Goal: Task Accomplishment & Management: Manage account settings

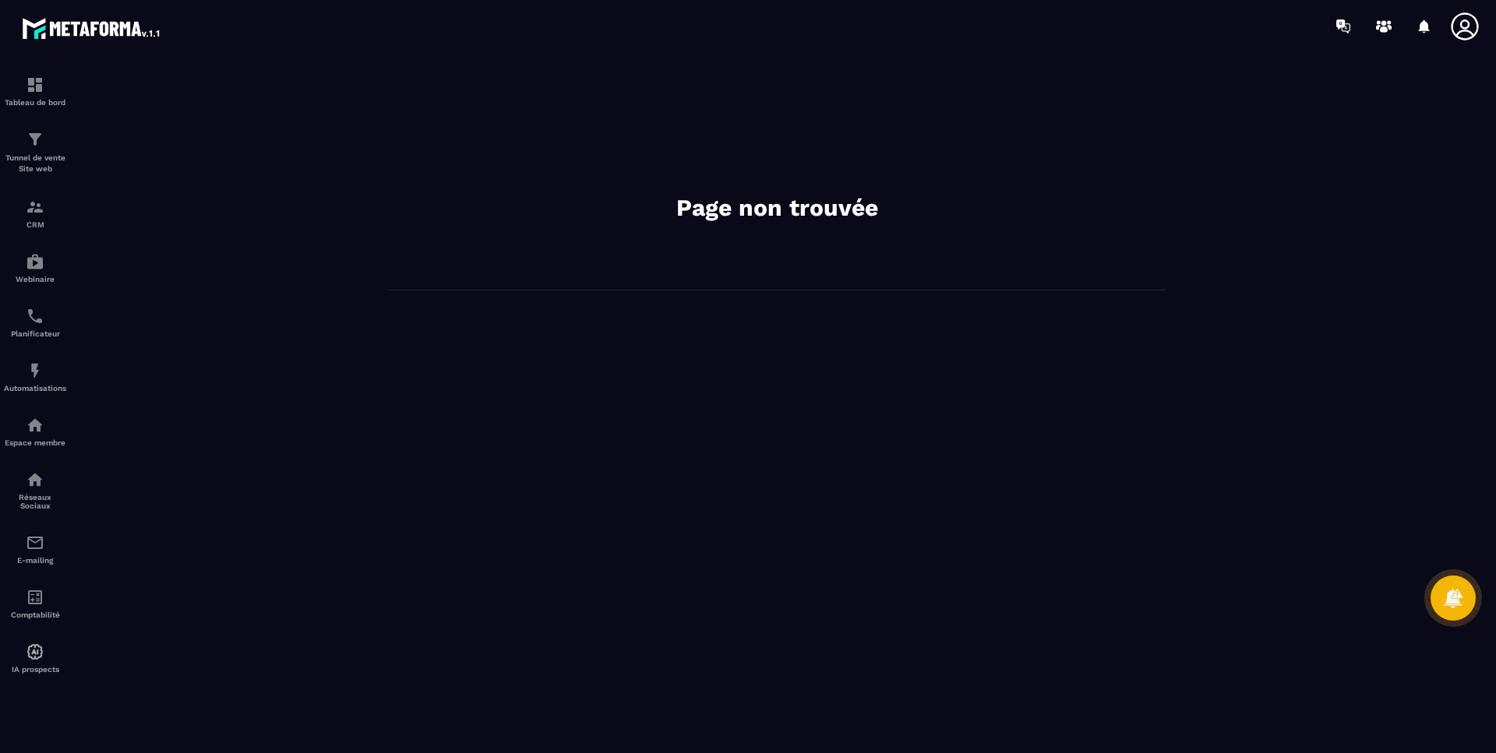
click at [0, 0] on img at bounding box center [0, 0] width 0 height 0
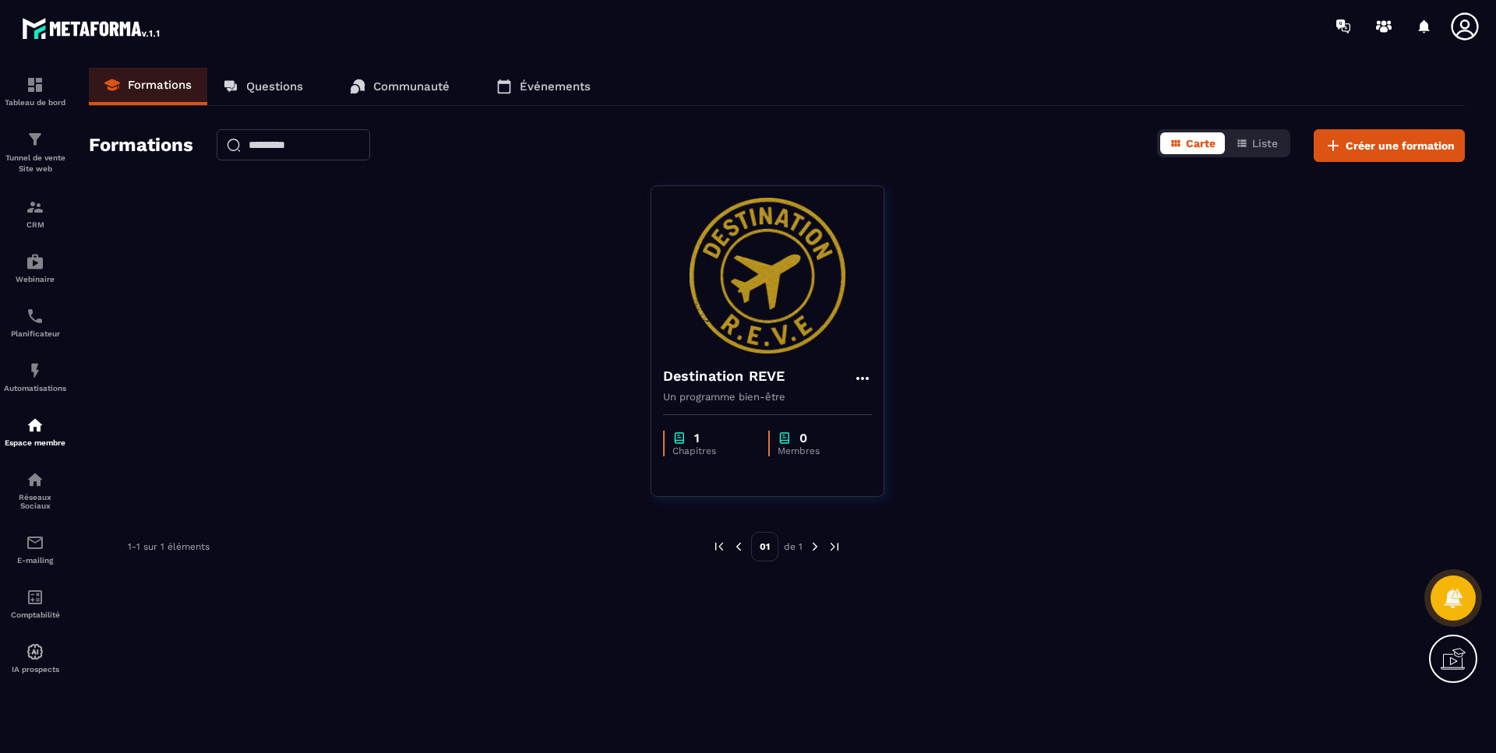
click at [693, 453] on p "Chapitres" at bounding box center [712, 451] width 80 height 11
click at [782, 296] on img at bounding box center [767, 276] width 209 height 156
click at [859, 378] on icon at bounding box center [862, 378] width 19 height 19
click at [1052, 299] on div "Destination REVE Modifier Dupliquer Supprimer Un programme bien-être 1 Chapitre…" at bounding box center [777, 350] width 1376 height 331
click at [744, 235] on img at bounding box center [767, 276] width 209 height 156
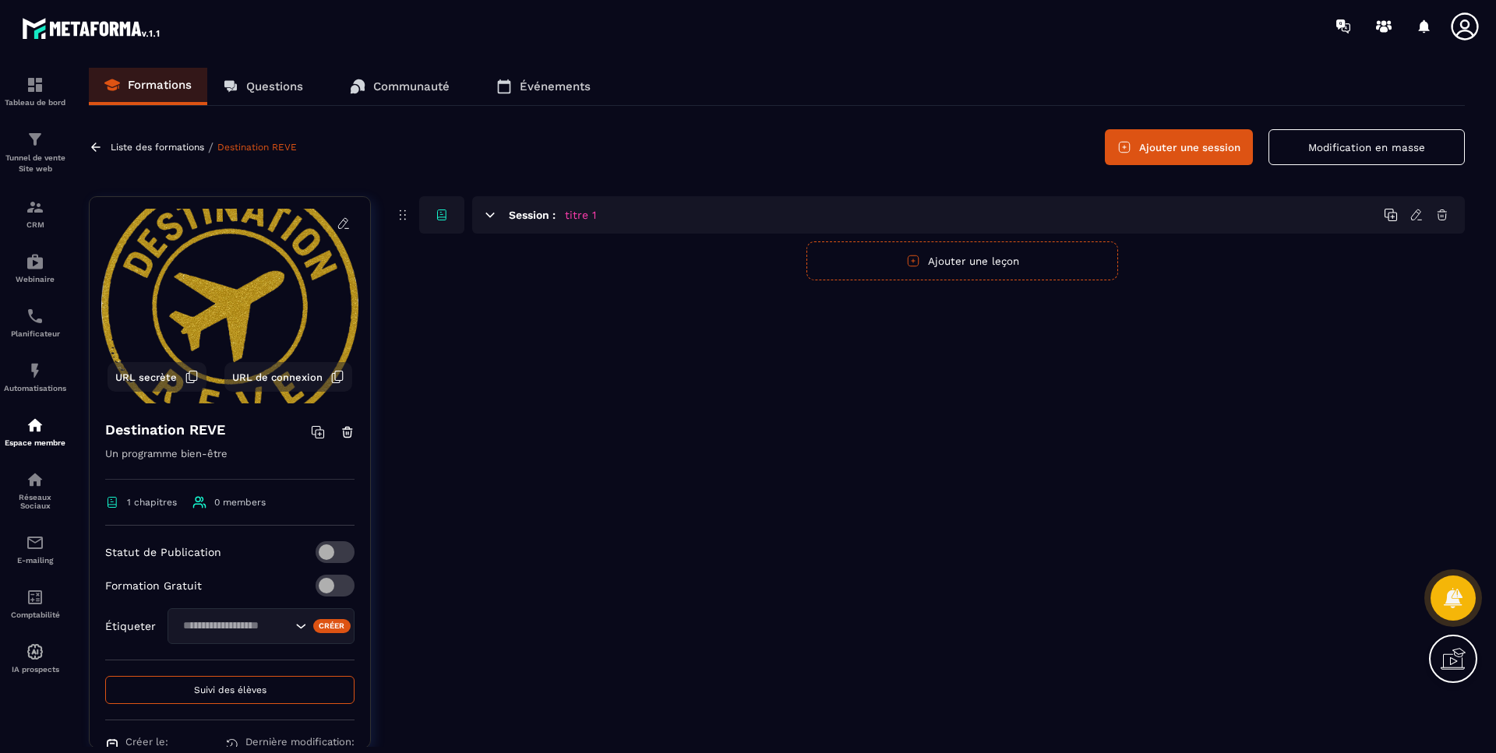
click at [979, 206] on div "Session : titre 1" at bounding box center [968, 214] width 993 height 37
click at [1417, 220] on icon at bounding box center [1416, 215] width 14 height 14
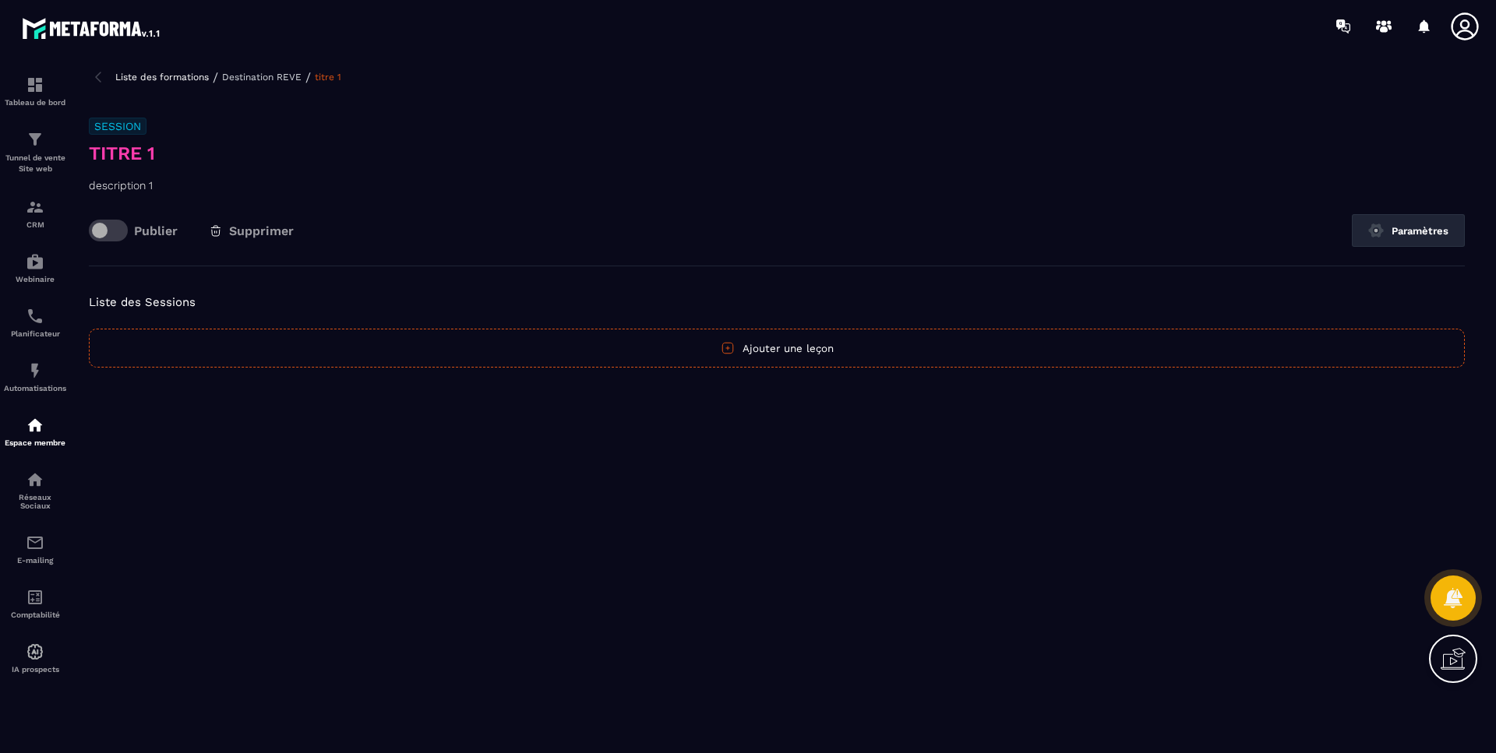
click at [102, 235] on span at bounding box center [108, 231] width 39 height 22
click at [764, 353] on button "Ajouter une leçon" at bounding box center [777, 348] width 1376 height 39
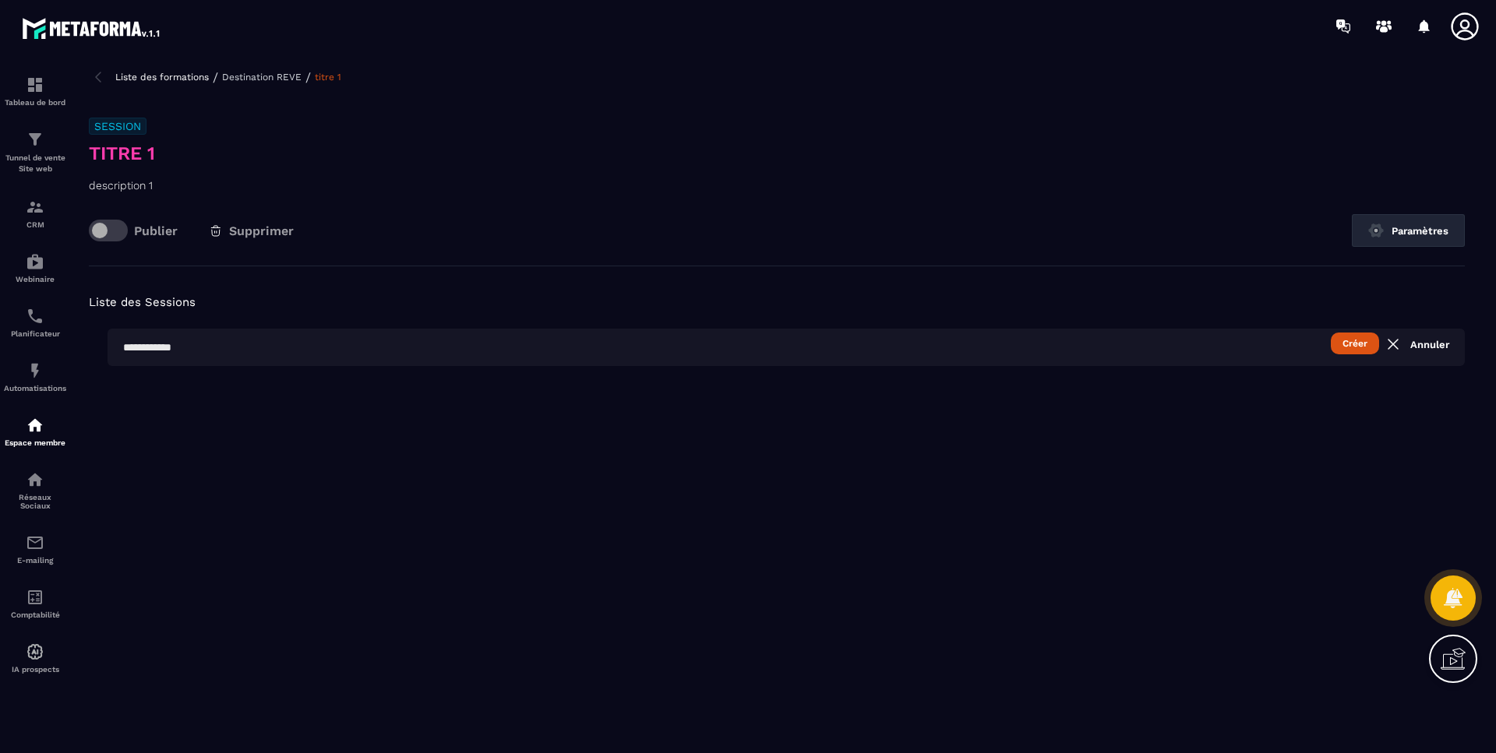
click at [1350, 344] on button "Créer" at bounding box center [1355, 344] width 48 height 22
click at [185, 358] on input "text" at bounding box center [786, 347] width 1357 height 37
type input "*"
drag, startPoint x: 217, startPoint y: 346, endPoint x: 0, endPoint y: 343, distance: 217.4
click at [0, 343] on section "Tableau de bord Tunnel de vente Site web CRM Webinaire Planificateur Automatisa…" at bounding box center [748, 407] width 1496 height 711
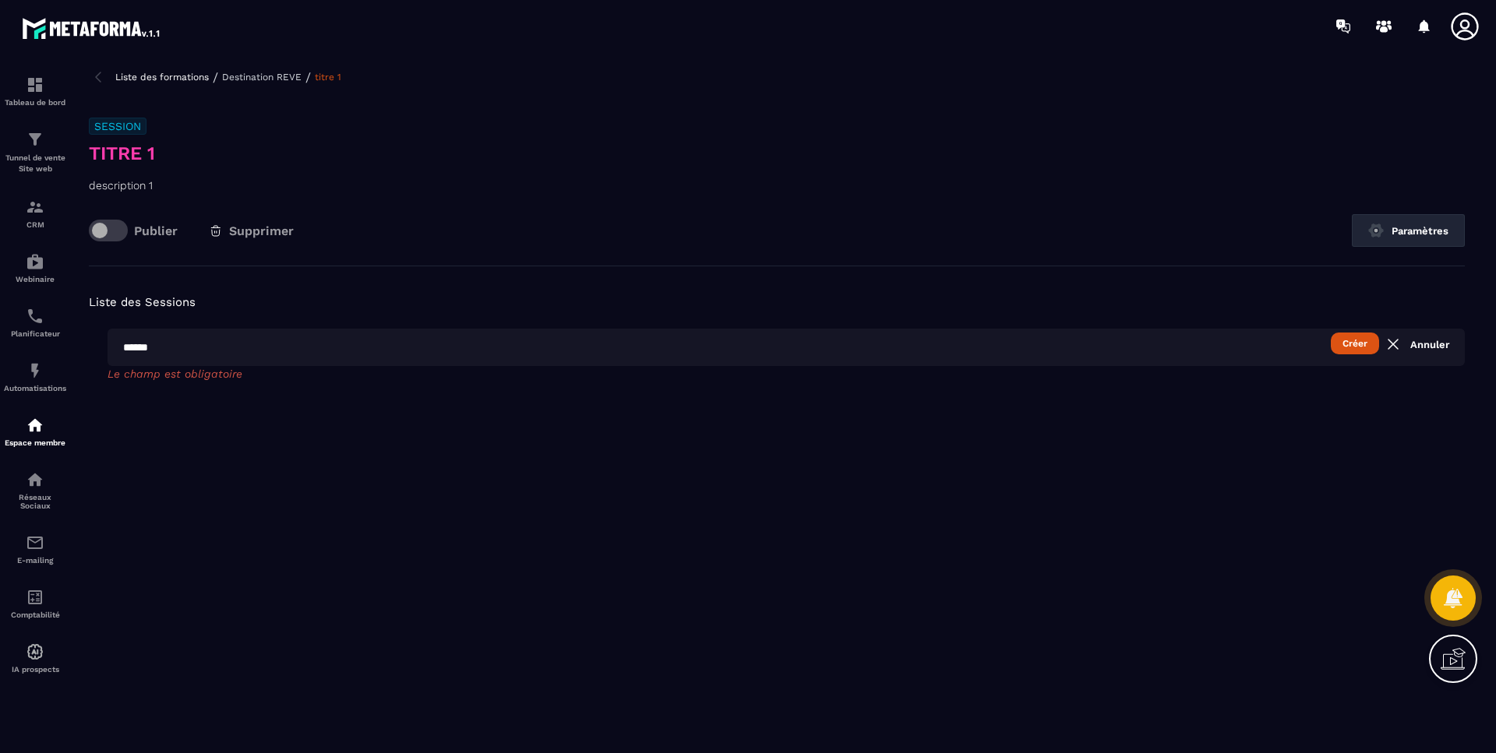
type input "******"
click at [1365, 348] on button "Créer" at bounding box center [1355, 344] width 48 height 22
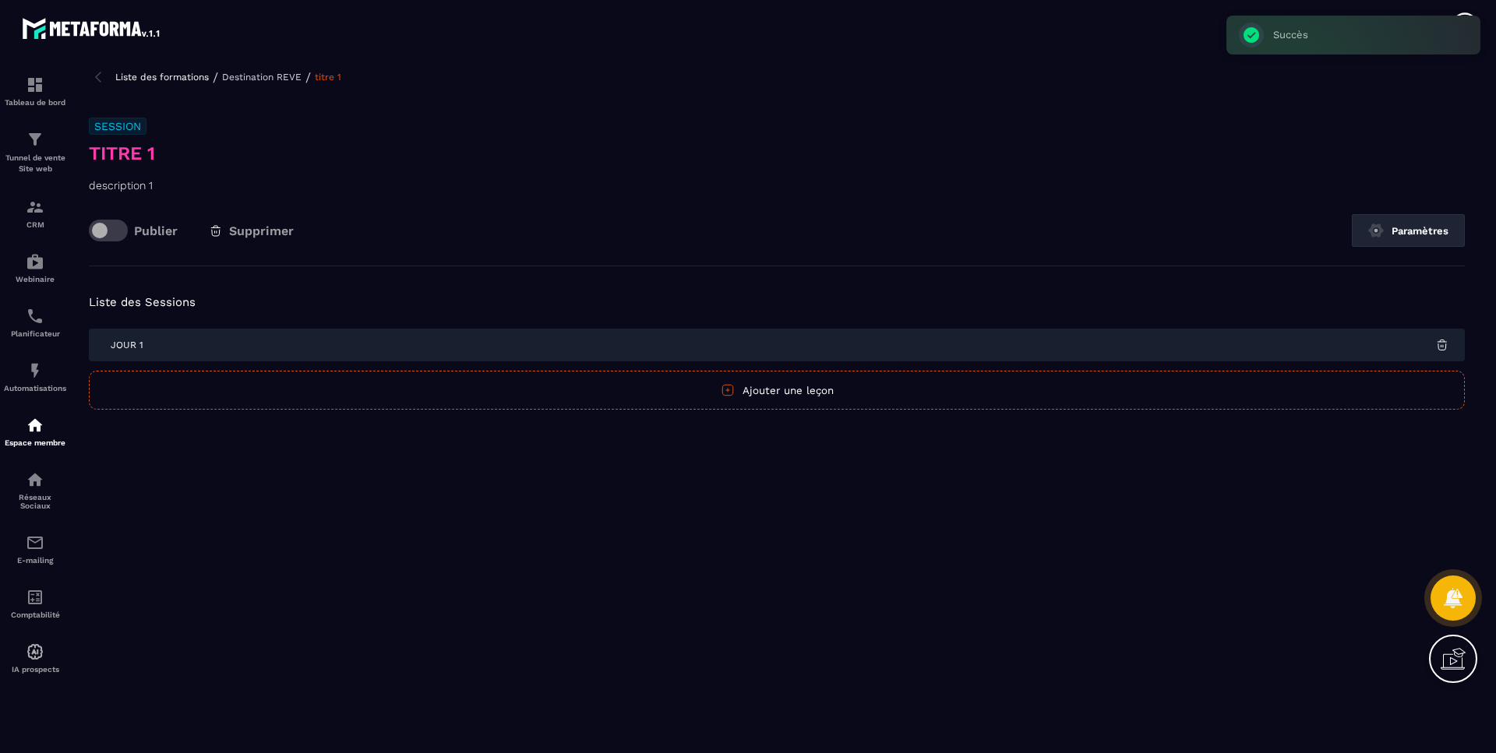
click at [263, 72] on p "Destination REVE" at bounding box center [261, 77] width 79 height 11
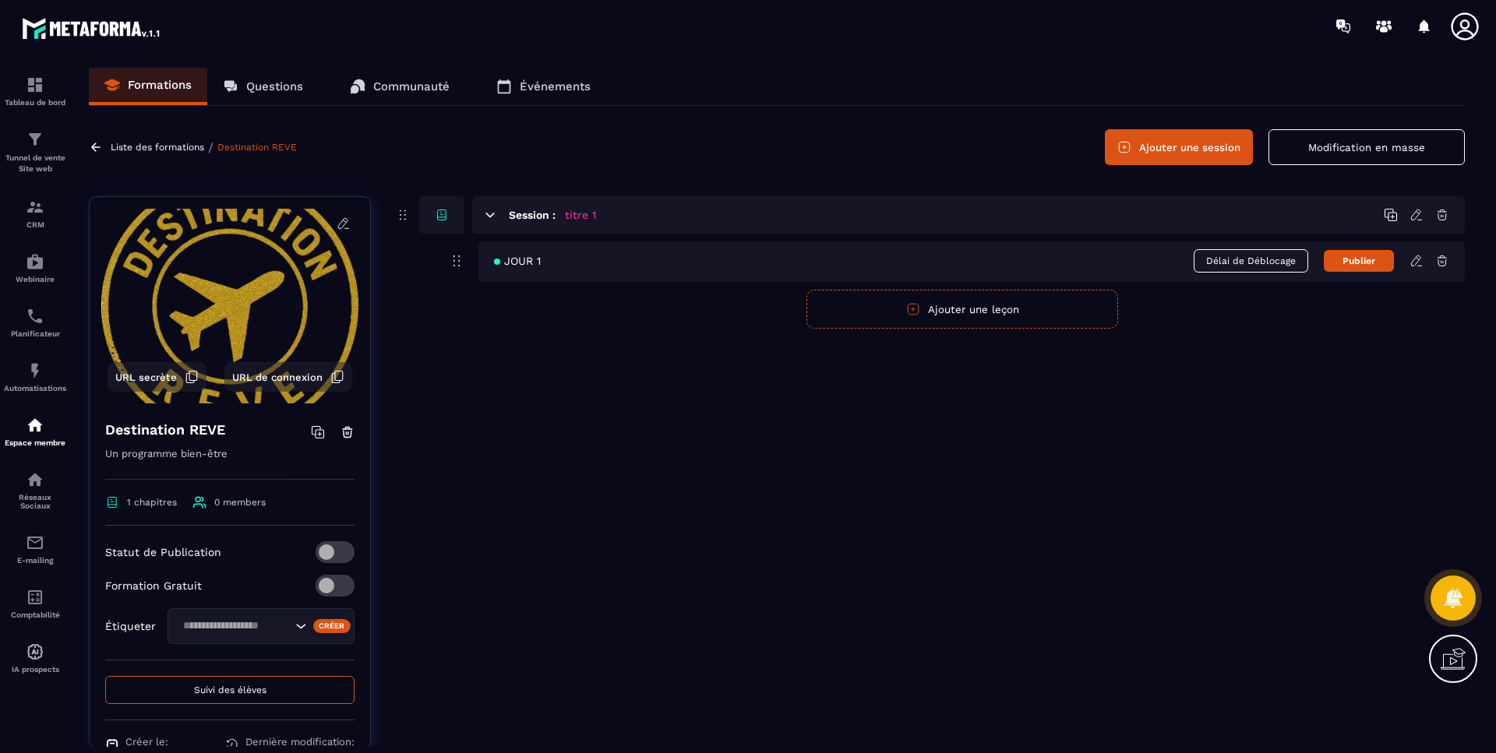
click at [577, 220] on h5 "titre 1" at bounding box center [580, 215] width 31 height 16
click at [1412, 214] on icon at bounding box center [1416, 215] width 14 height 14
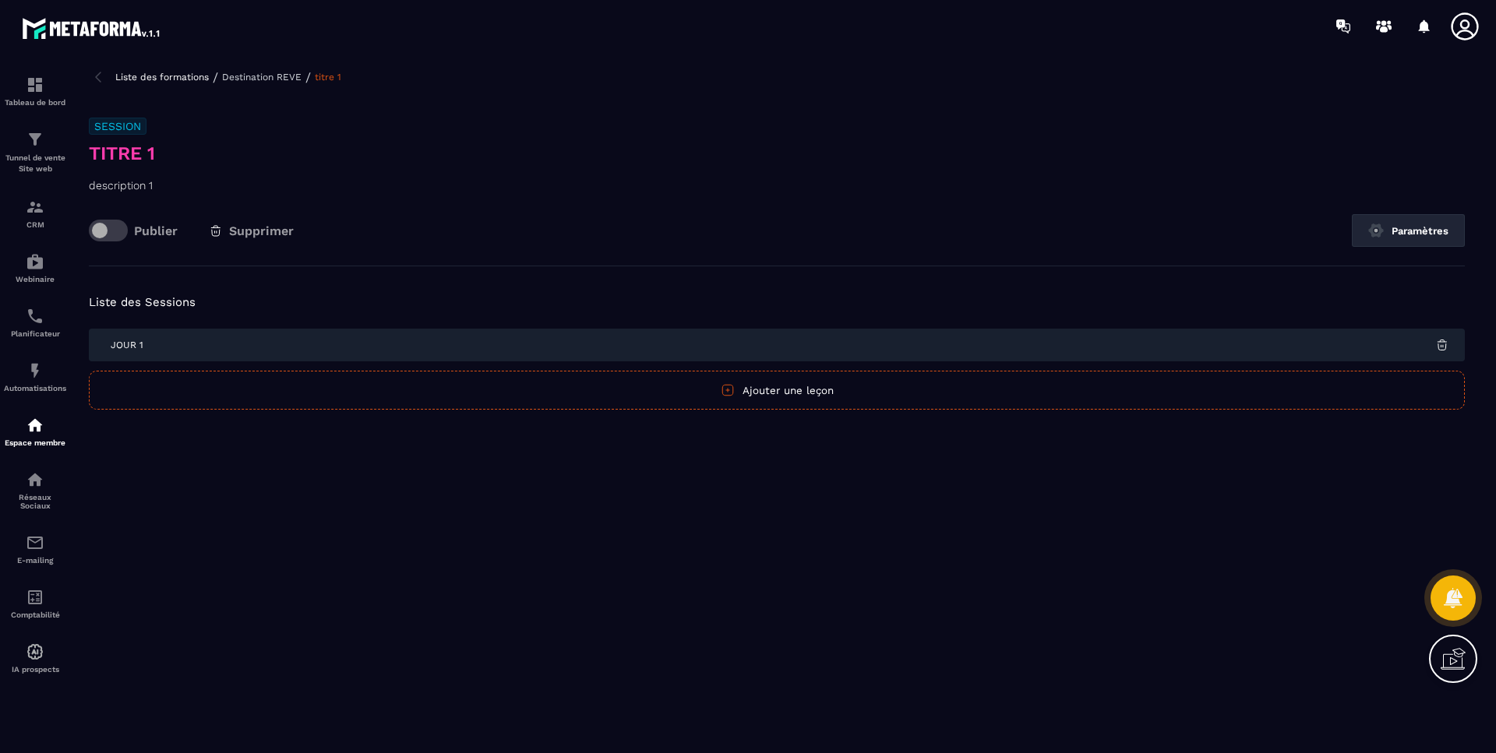
click at [101, 150] on h3 "titre 1" at bounding box center [777, 153] width 1376 height 25
click at [1448, 228] on button "Paramètres" at bounding box center [1408, 230] width 113 height 33
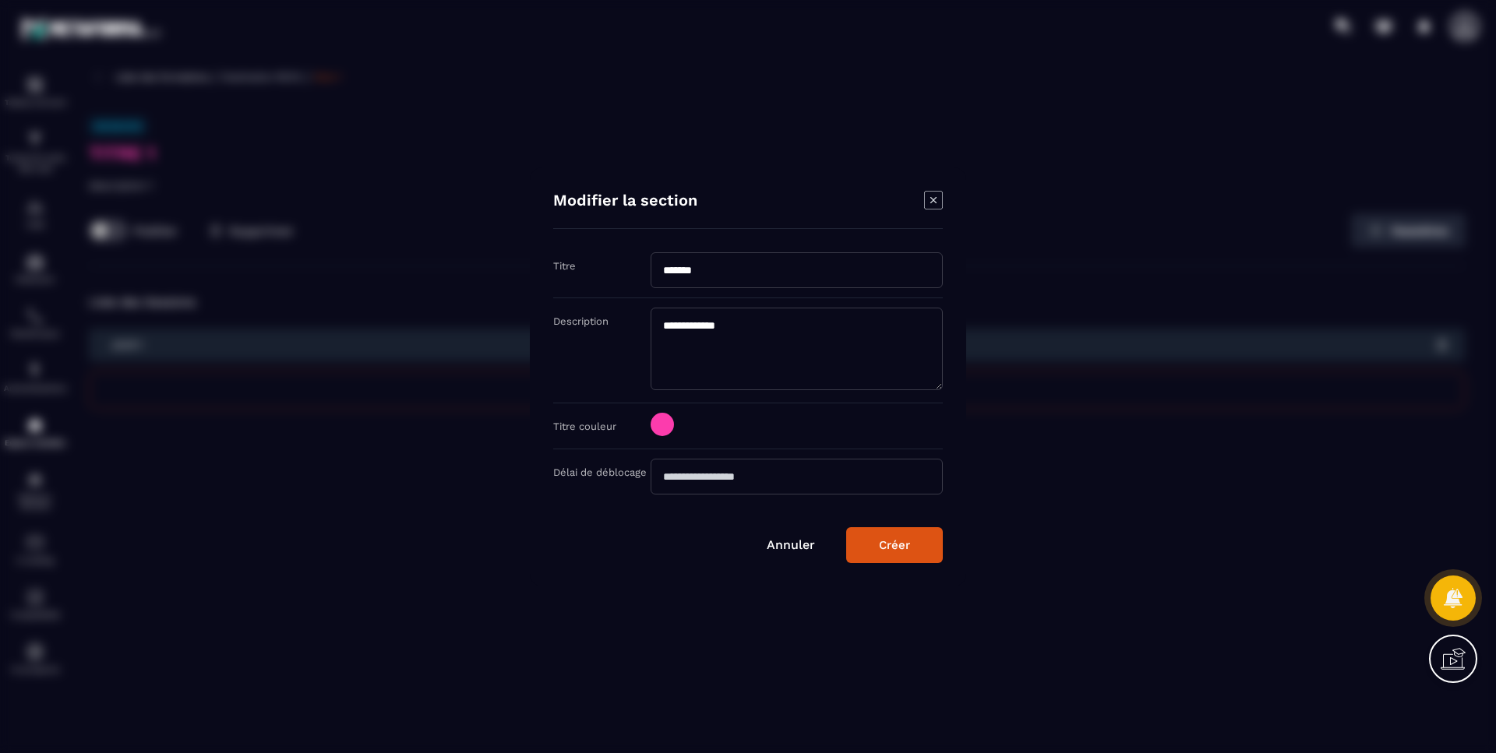
drag, startPoint x: 647, startPoint y: 276, endPoint x: 490, endPoint y: 270, distance: 156.7
click at [494, 270] on section "**********" at bounding box center [748, 376] width 1496 height 753
type input "******"
drag, startPoint x: 761, startPoint y: 323, endPoint x: 391, endPoint y: 317, distance: 370.1
click at [391, 317] on section "**********" at bounding box center [748, 376] width 1496 height 753
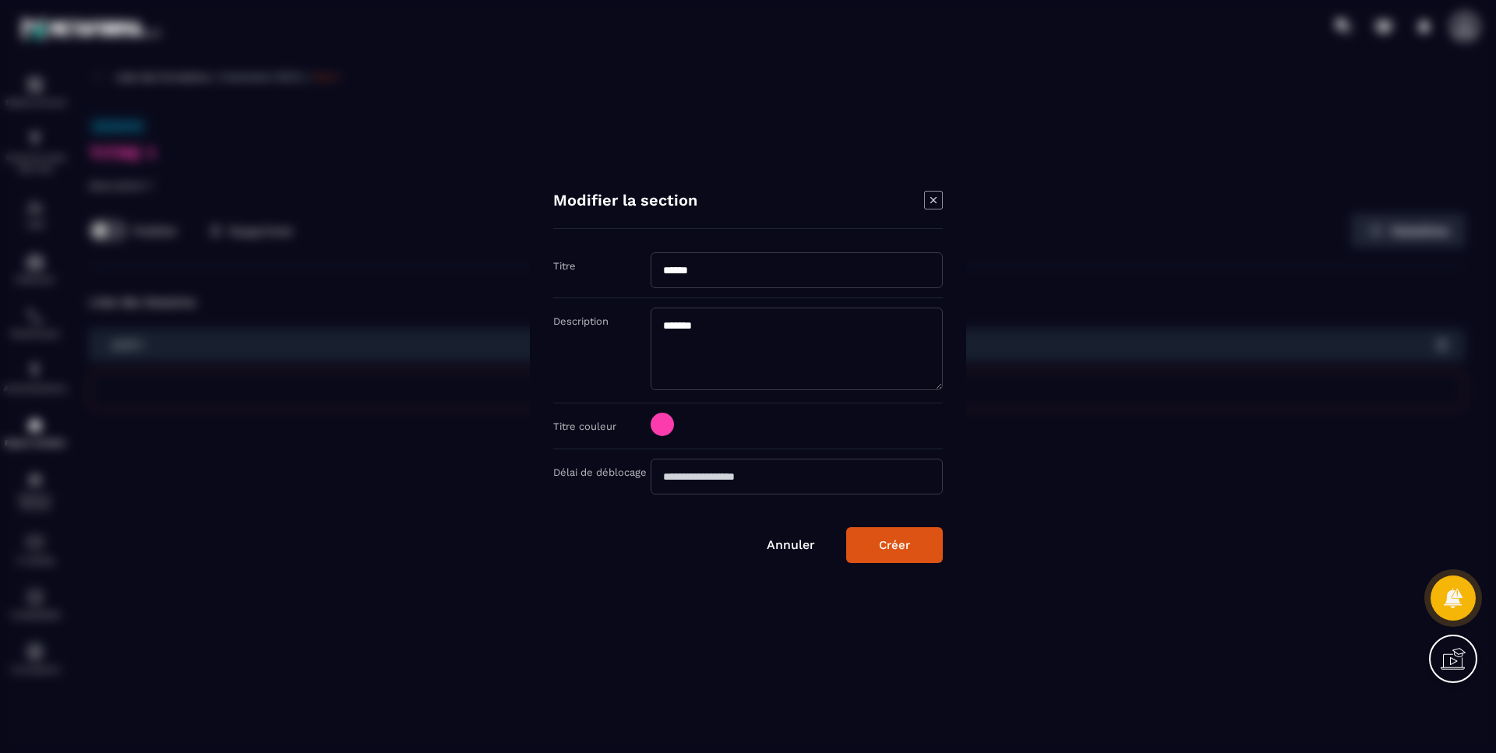
type textarea "*******"
click at [661, 422] on span "Modal window" at bounding box center [662, 424] width 23 height 23
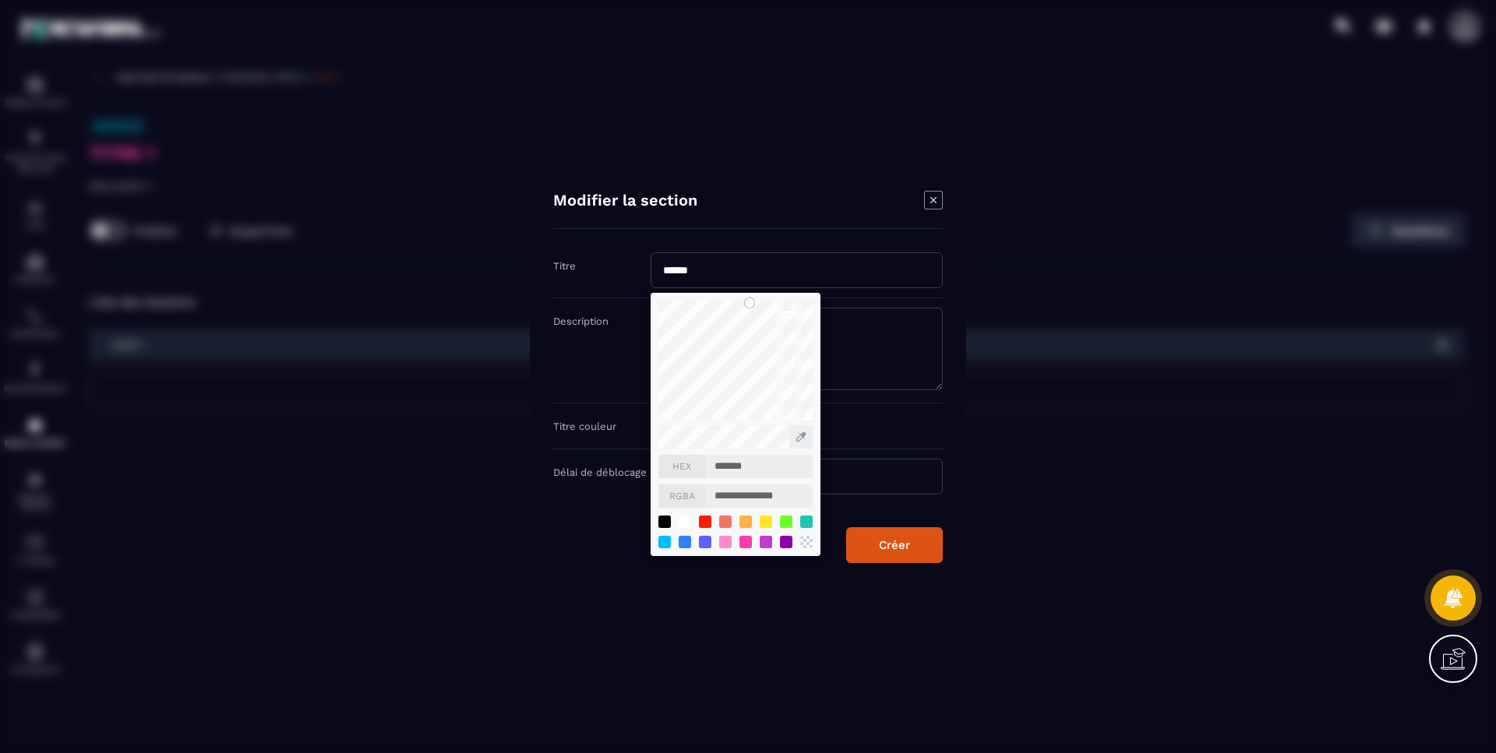
click at [805, 520] on div "Modal window" at bounding box center [806, 522] width 12 height 12
type input "*******"
type input "**********"
click at [901, 556] on button "Créer" at bounding box center [894, 545] width 97 height 36
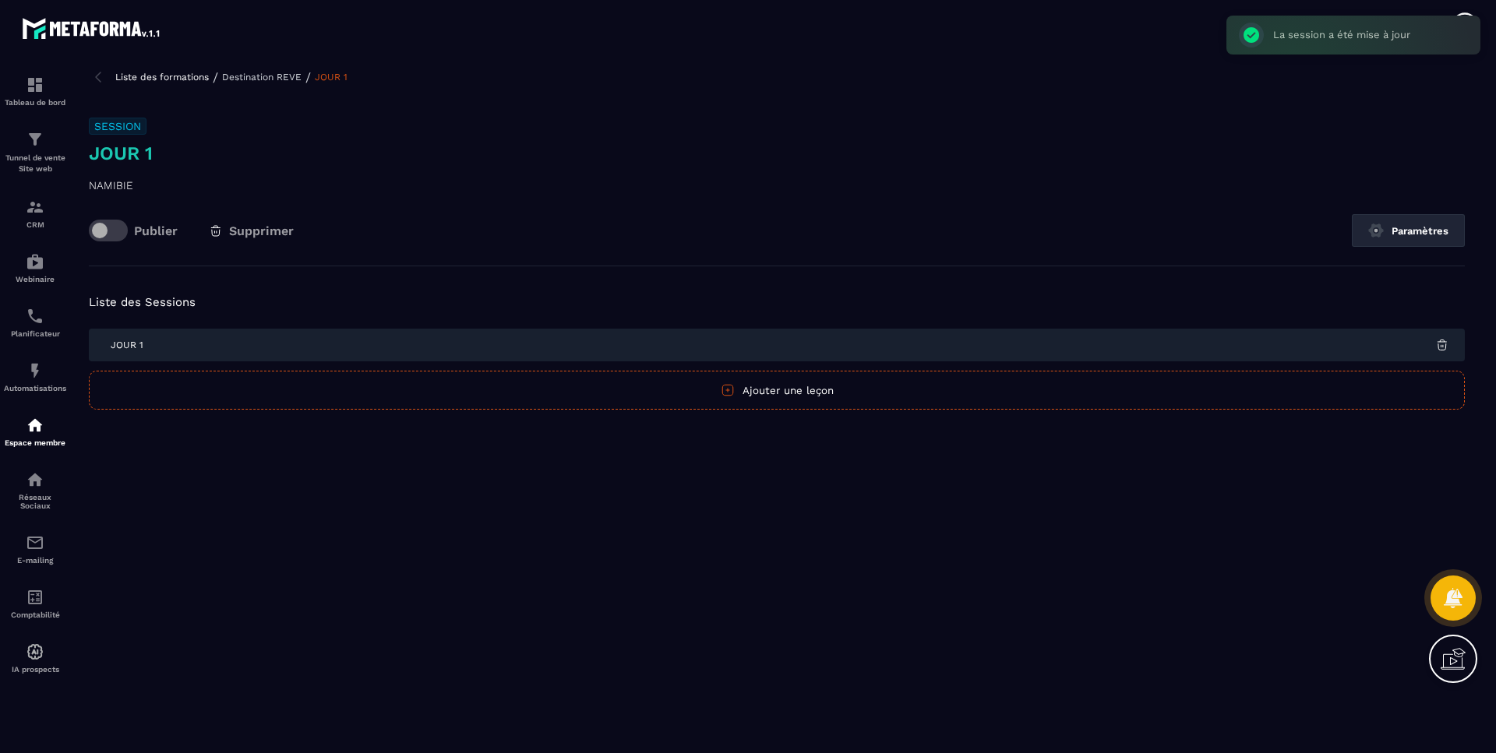
click at [289, 81] on p "Destination REVE" at bounding box center [261, 77] width 79 height 11
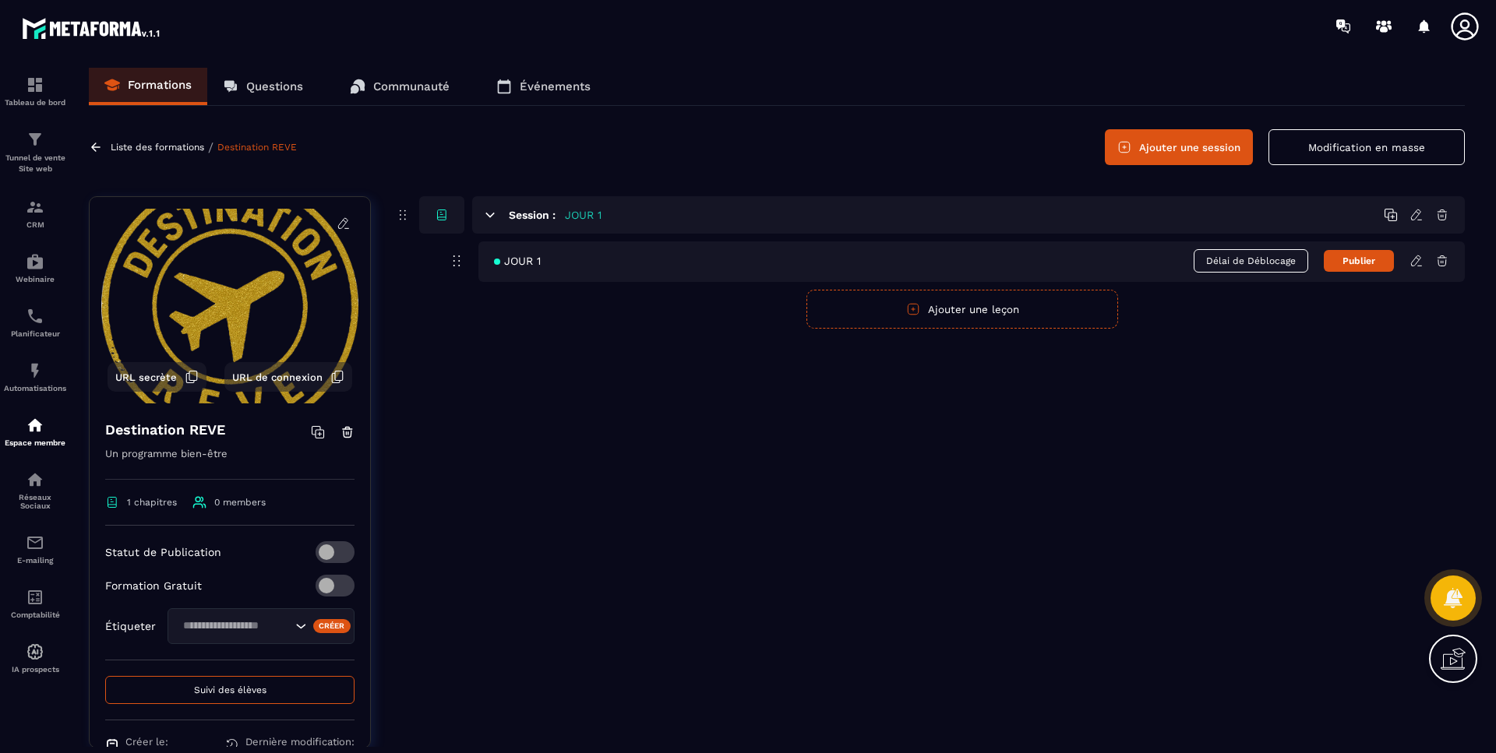
click at [748, 231] on div "Session : JOUR 1" at bounding box center [968, 214] width 993 height 37
click at [720, 211] on div "Session : JOUR 1" at bounding box center [968, 214] width 993 height 37
click at [548, 221] on div "Session : JOUR 1" at bounding box center [968, 214] width 993 height 37
click at [483, 213] on icon at bounding box center [490, 215] width 14 height 14
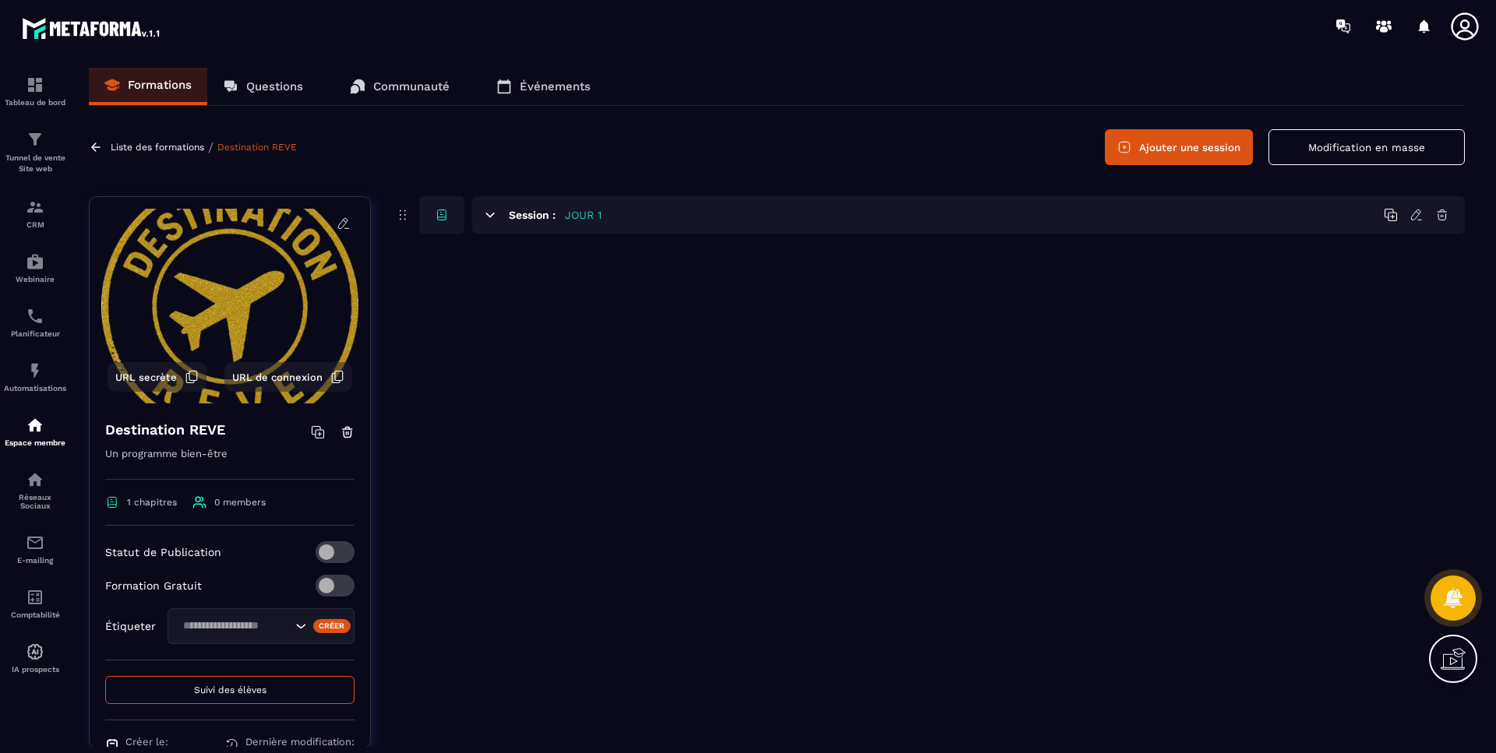
click at [440, 213] on icon at bounding box center [442, 215] width 14 height 14
click at [492, 212] on icon at bounding box center [490, 215] width 14 height 14
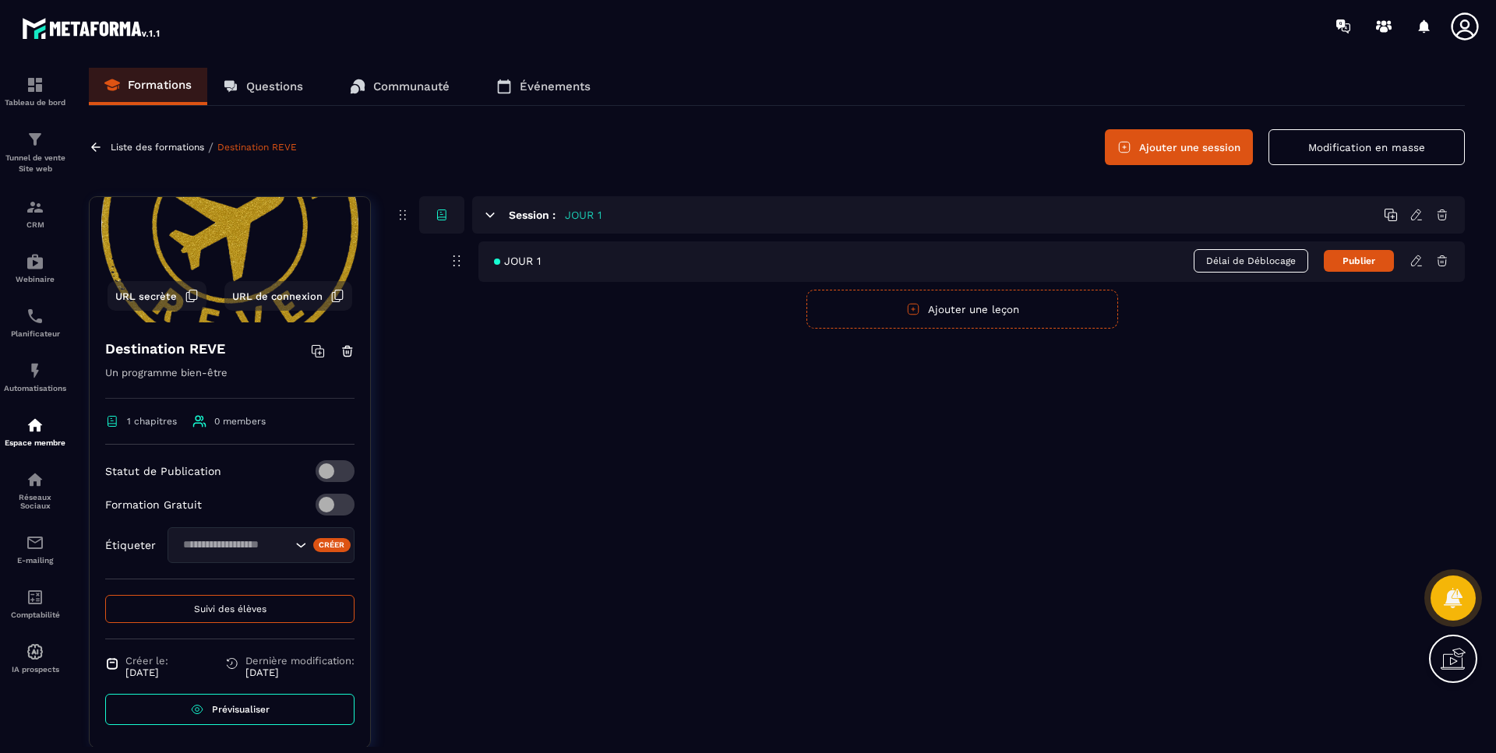
scroll to position [82, 0]
click at [210, 703] on link "Prévisualiser" at bounding box center [229, 708] width 249 height 31
click at [1446, 262] on icon at bounding box center [1442, 261] width 14 height 14
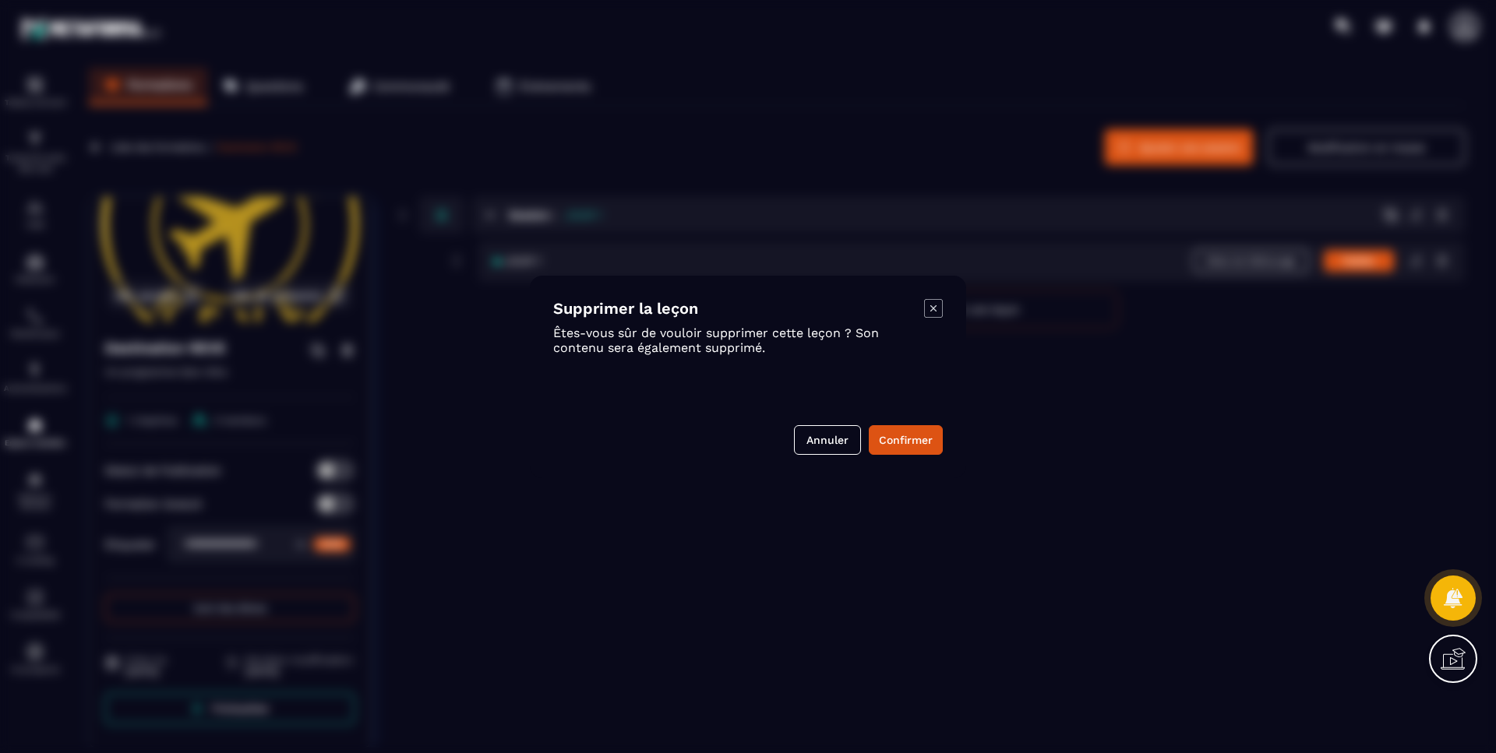
click at [893, 431] on button "Confirmer" at bounding box center [906, 440] width 74 height 30
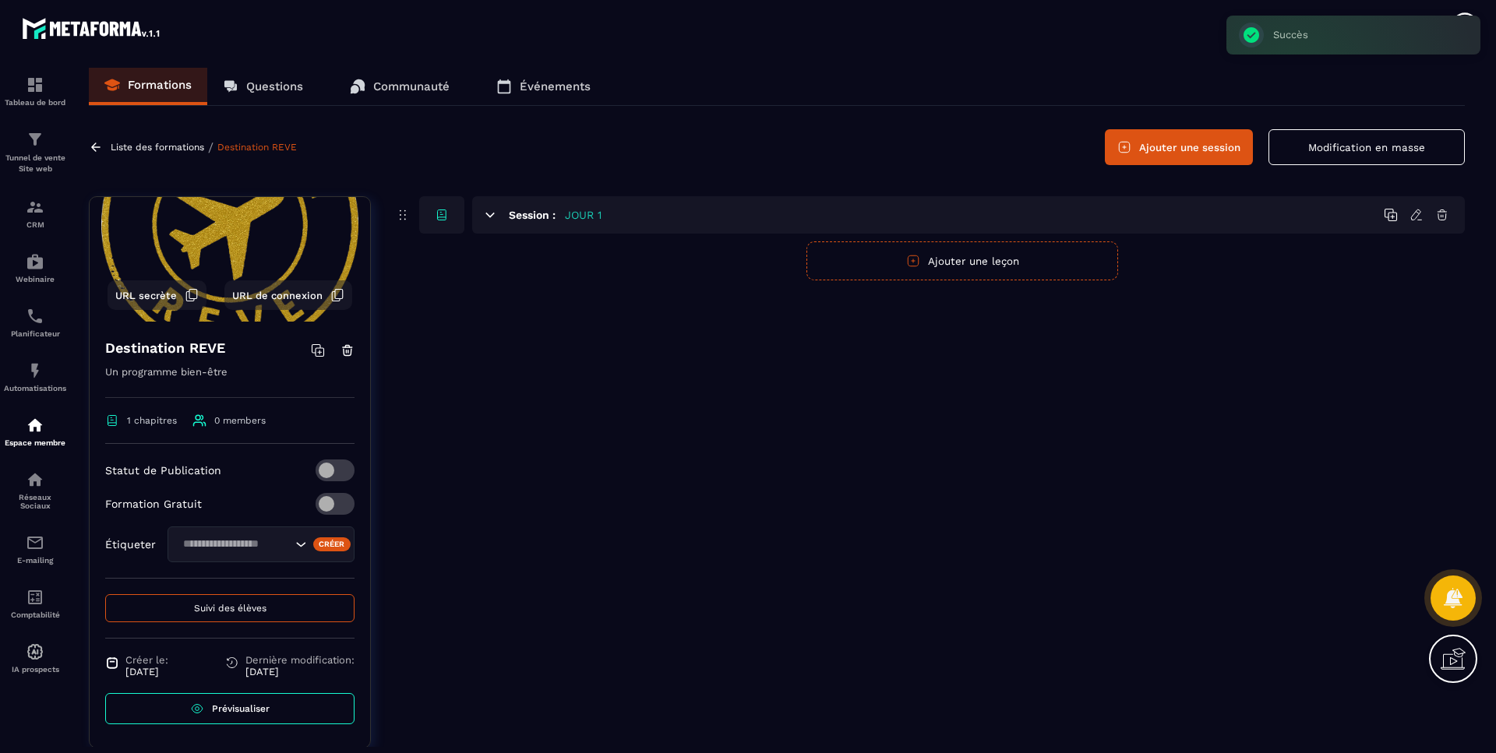
click at [1417, 210] on icon at bounding box center [1415, 215] width 9 height 10
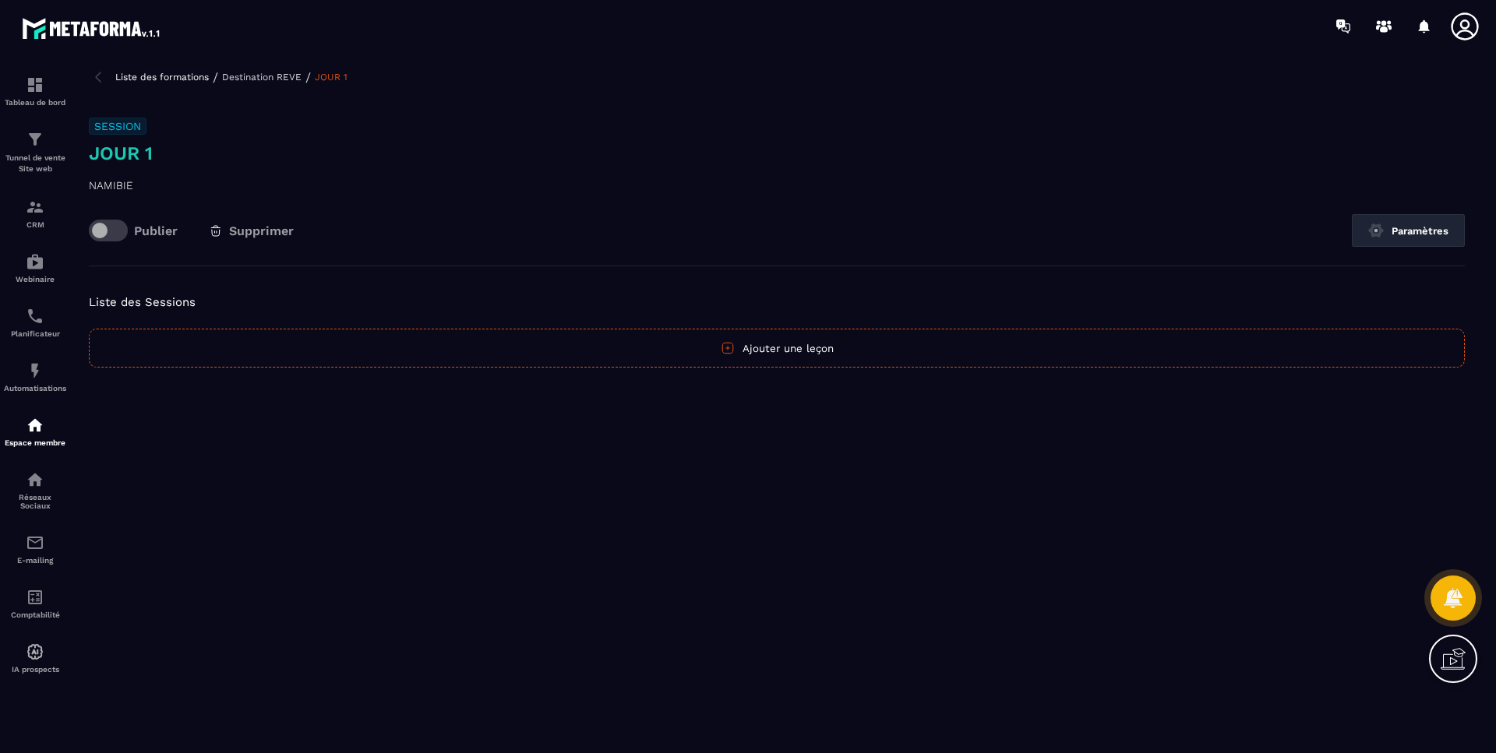
click at [792, 352] on button "Ajouter une leçon" at bounding box center [777, 348] width 1376 height 39
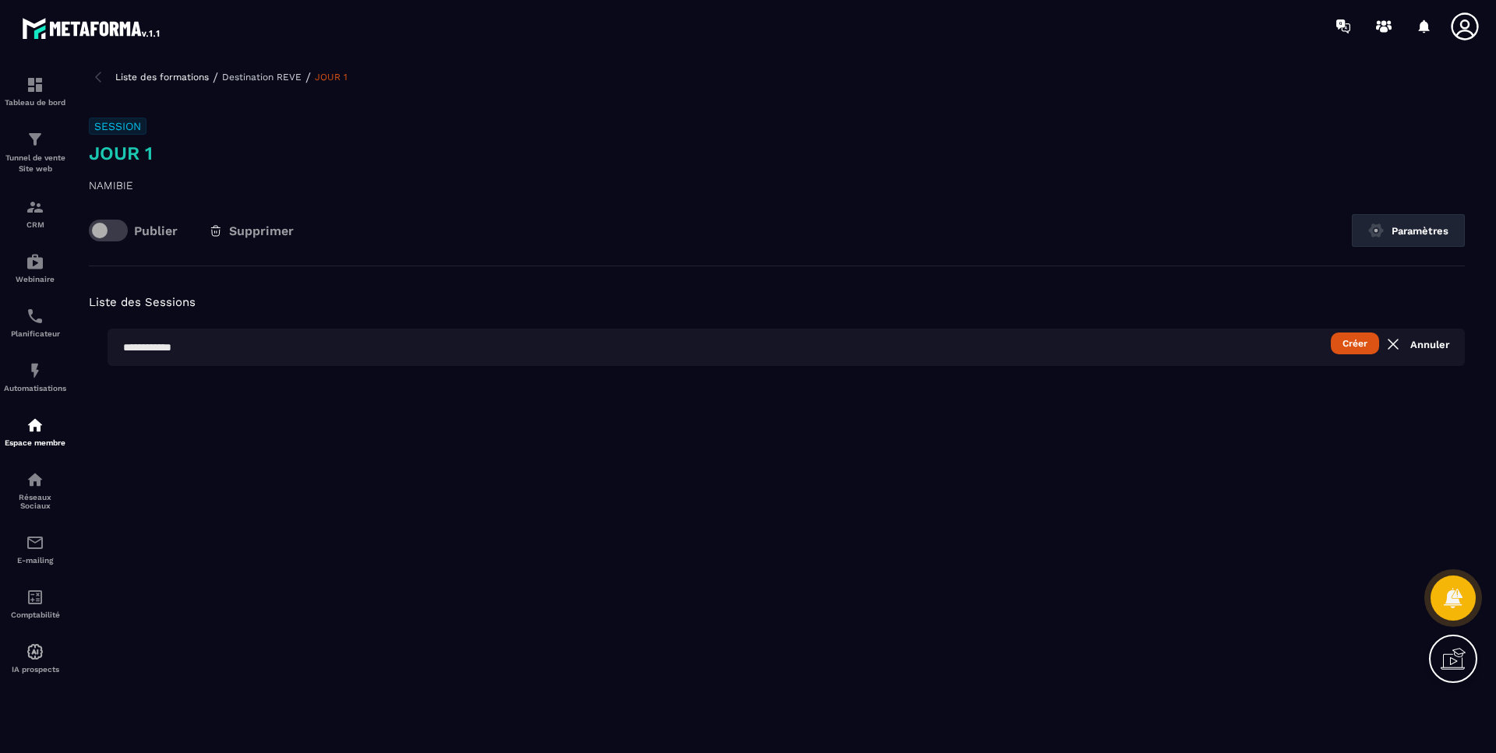
click at [1388, 228] on button "Paramètres" at bounding box center [1408, 230] width 113 height 33
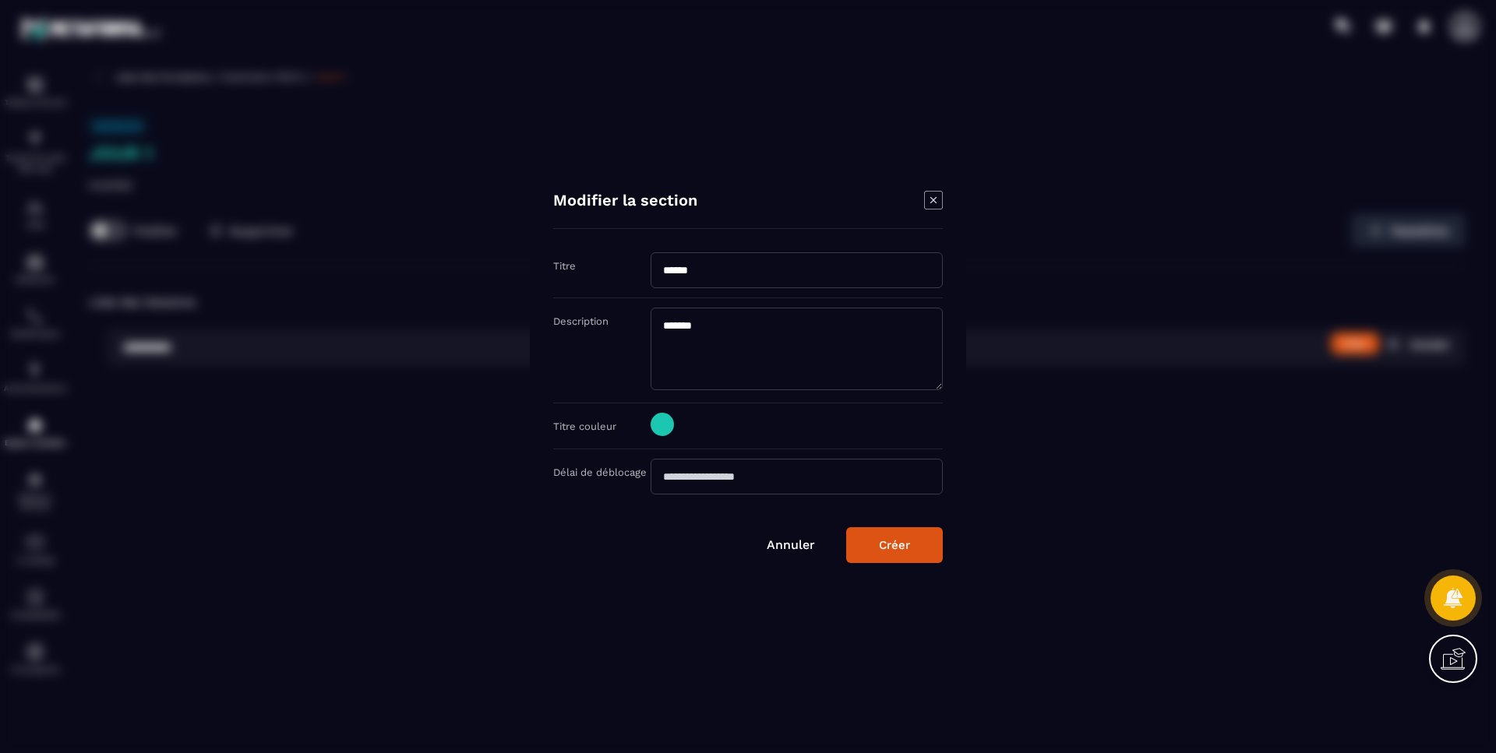
click at [785, 478] on input "Modal window" at bounding box center [797, 477] width 292 height 36
click at [795, 541] on link "Annuler" at bounding box center [791, 545] width 48 height 15
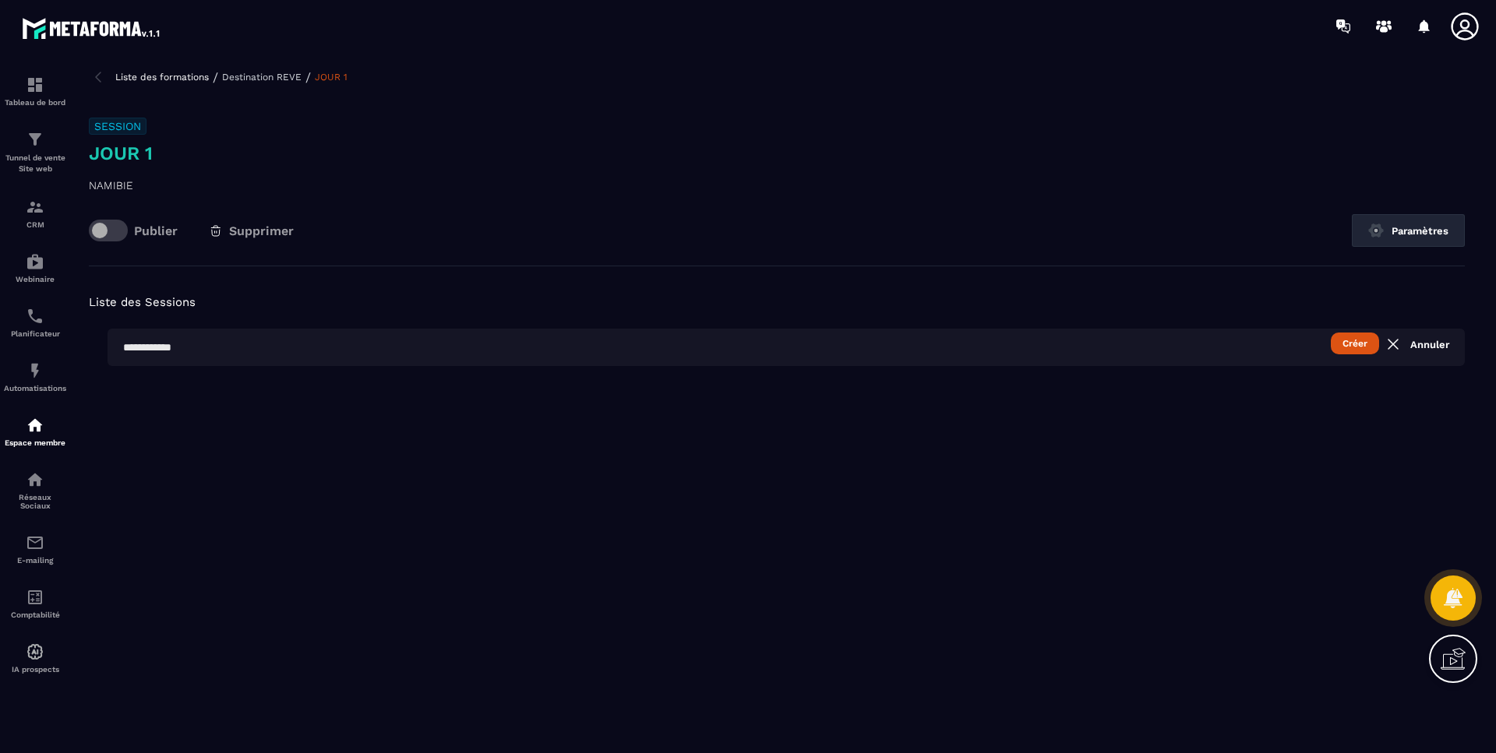
click at [983, 503] on div "Liste des formations / Destination REVE / JOUR 1 Session JOUR 1 NAMIBIE Publier…" at bounding box center [776, 407] width 1407 height 679
click at [1360, 345] on button "Créer" at bounding box center [1355, 344] width 48 height 22
click at [263, 358] on input "text" at bounding box center [786, 347] width 1357 height 37
click at [230, 340] on input "text" at bounding box center [786, 347] width 1357 height 37
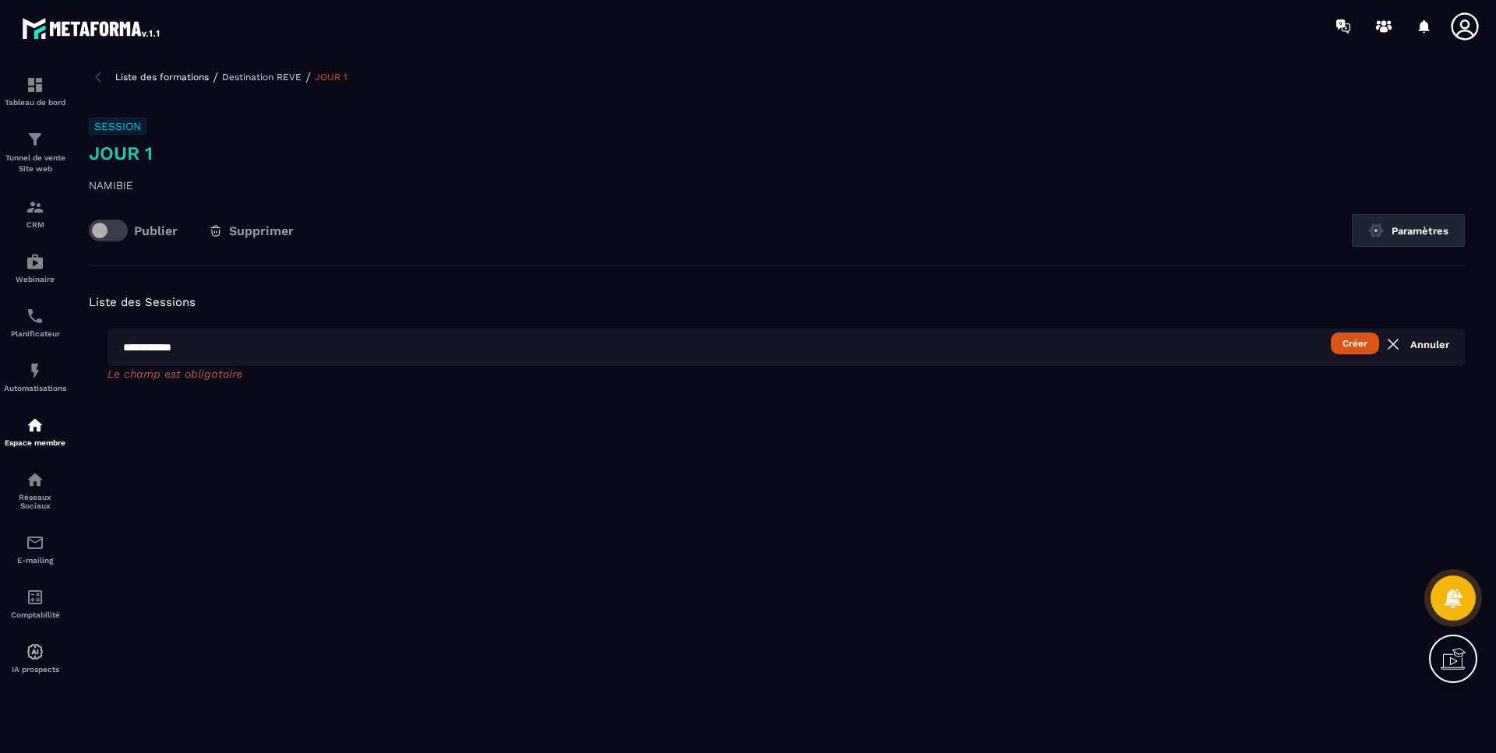
type input "**********"
click at [1342, 347] on button "Créer" at bounding box center [1355, 344] width 48 height 22
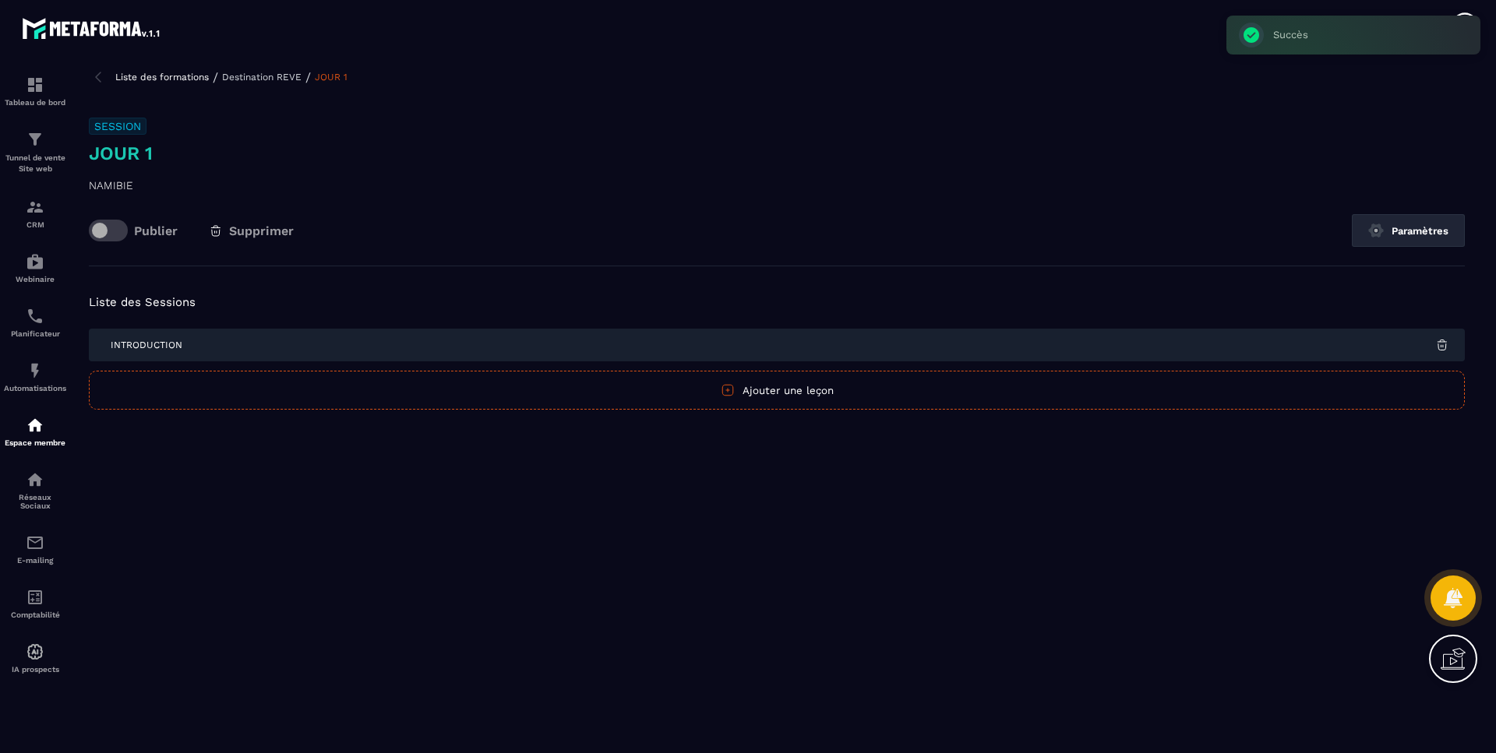
click at [746, 389] on button "Ajouter une leçon" at bounding box center [777, 390] width 1376 height 39
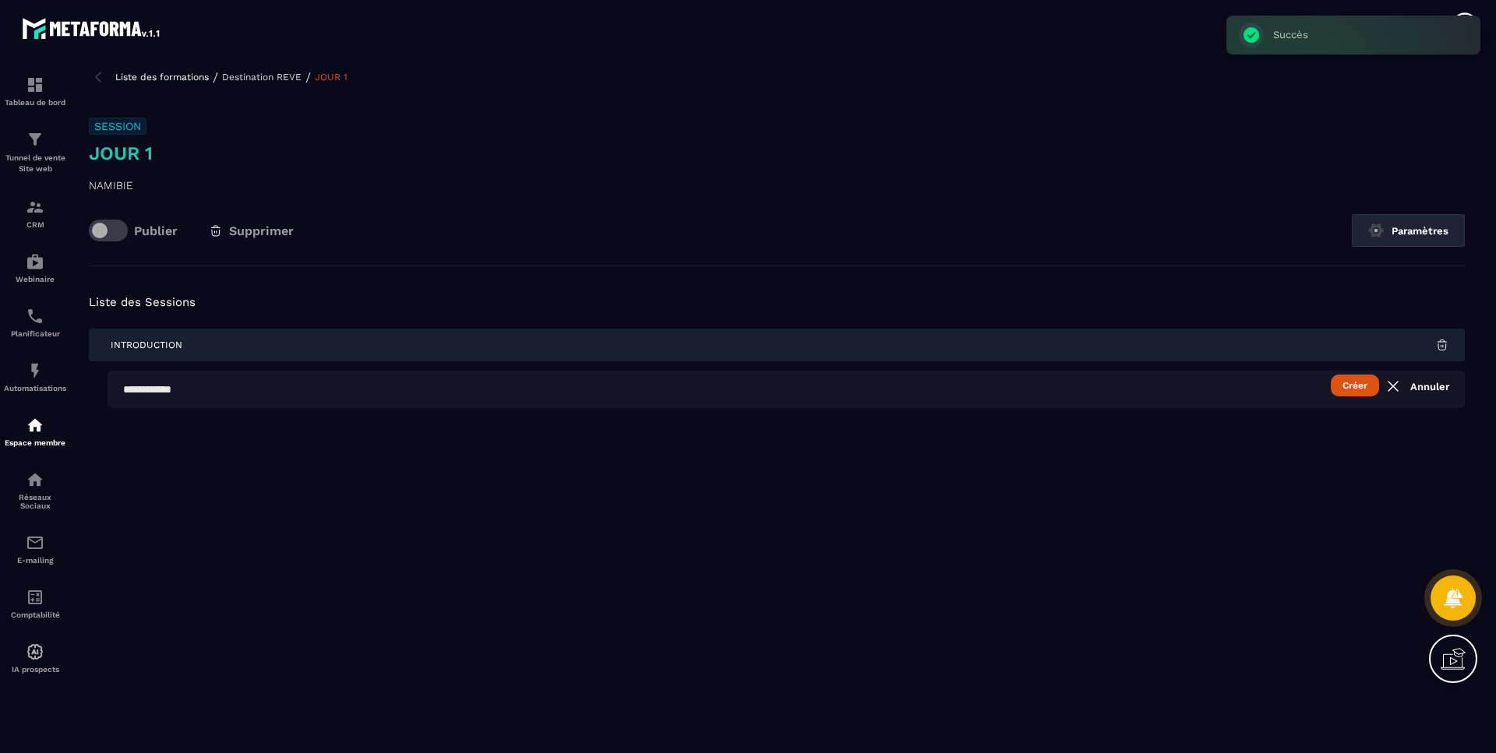
click at [281, 386] on input "text" at bounding box center [786, 389] width 1357 height 37
click at [1339, 387] on button "Créer" at bounding box center [1355, 386] width 48 height 22
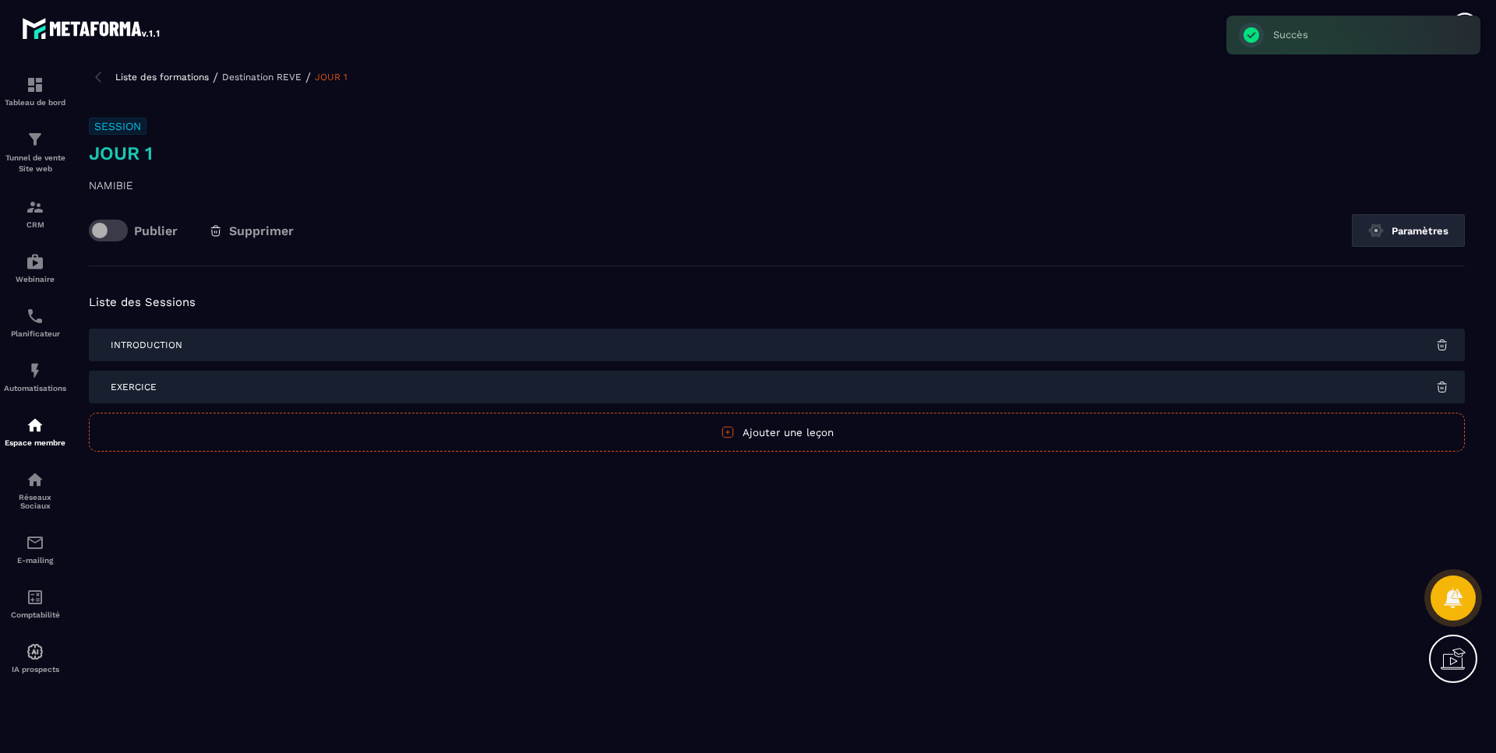
click at [789, 427] on button "Ajouter une leçon" at bounding box center [777, 432] width 1376 height 39
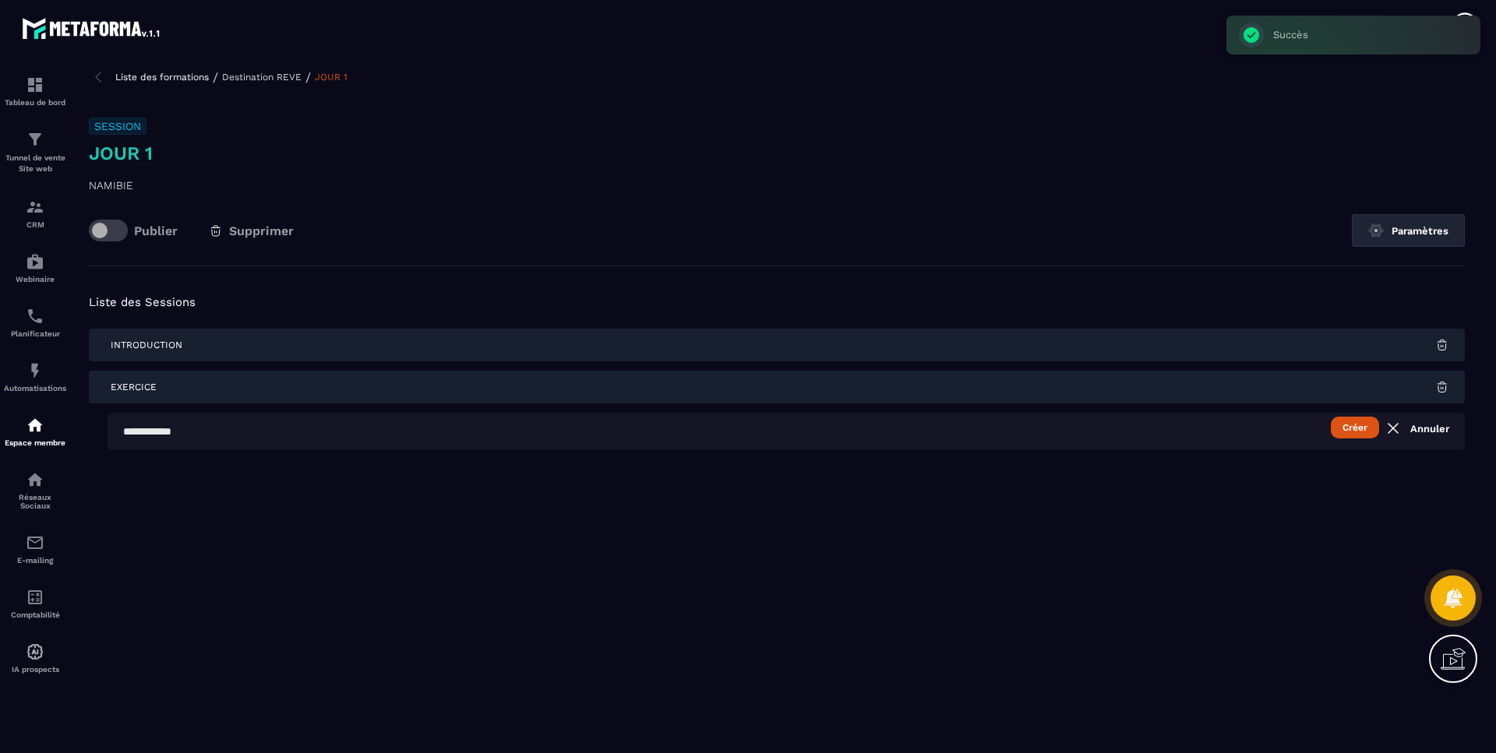
click at [569, 437] on input "text" at bounding box center [786, 431] width 1357 height 37
type input "*"
type input "******"
click at [1331, 417] on button "Créer" at bounding box center [1355, 428] width 48 height 22
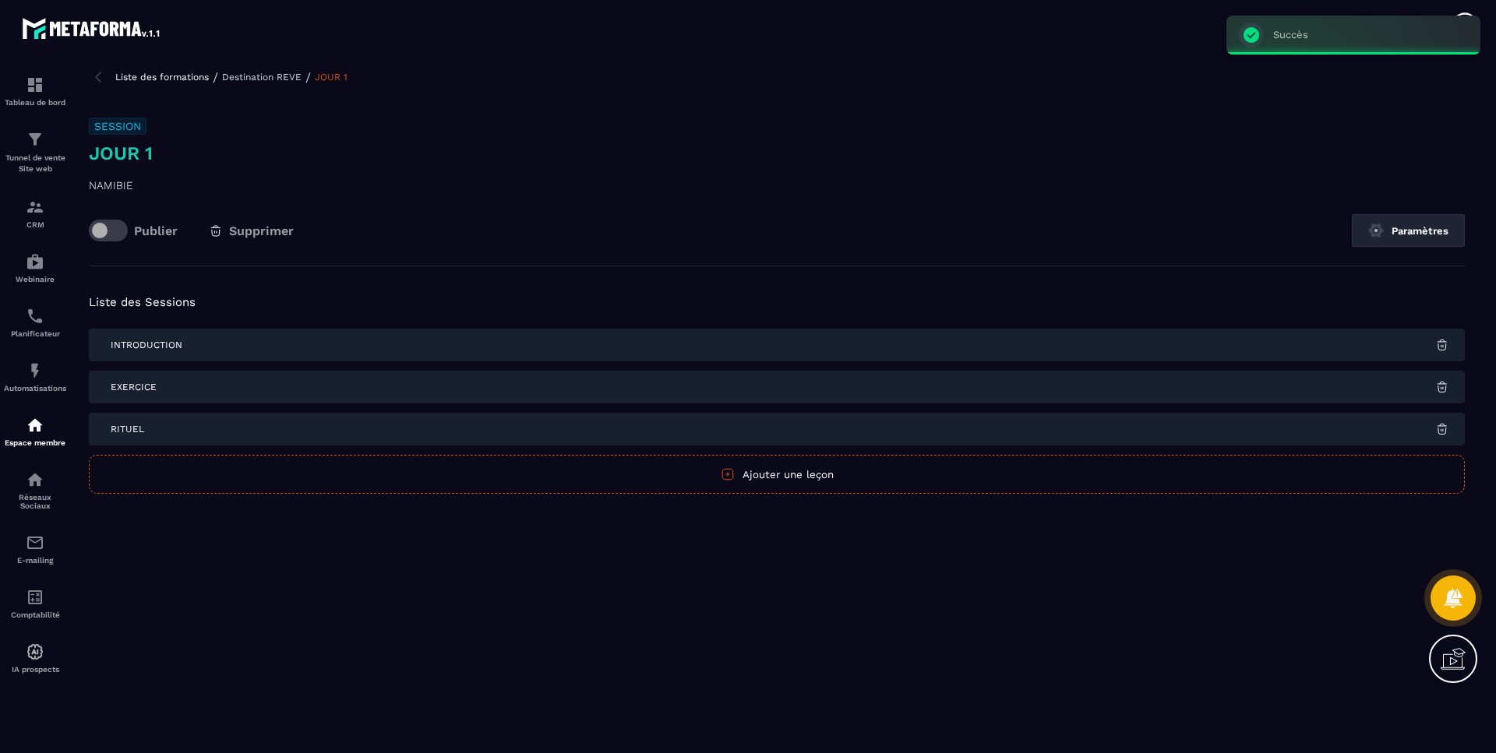
click at [819, 482] on button "Ajouter une leçon" at bounding box center [777, 474] width 1376 height 39
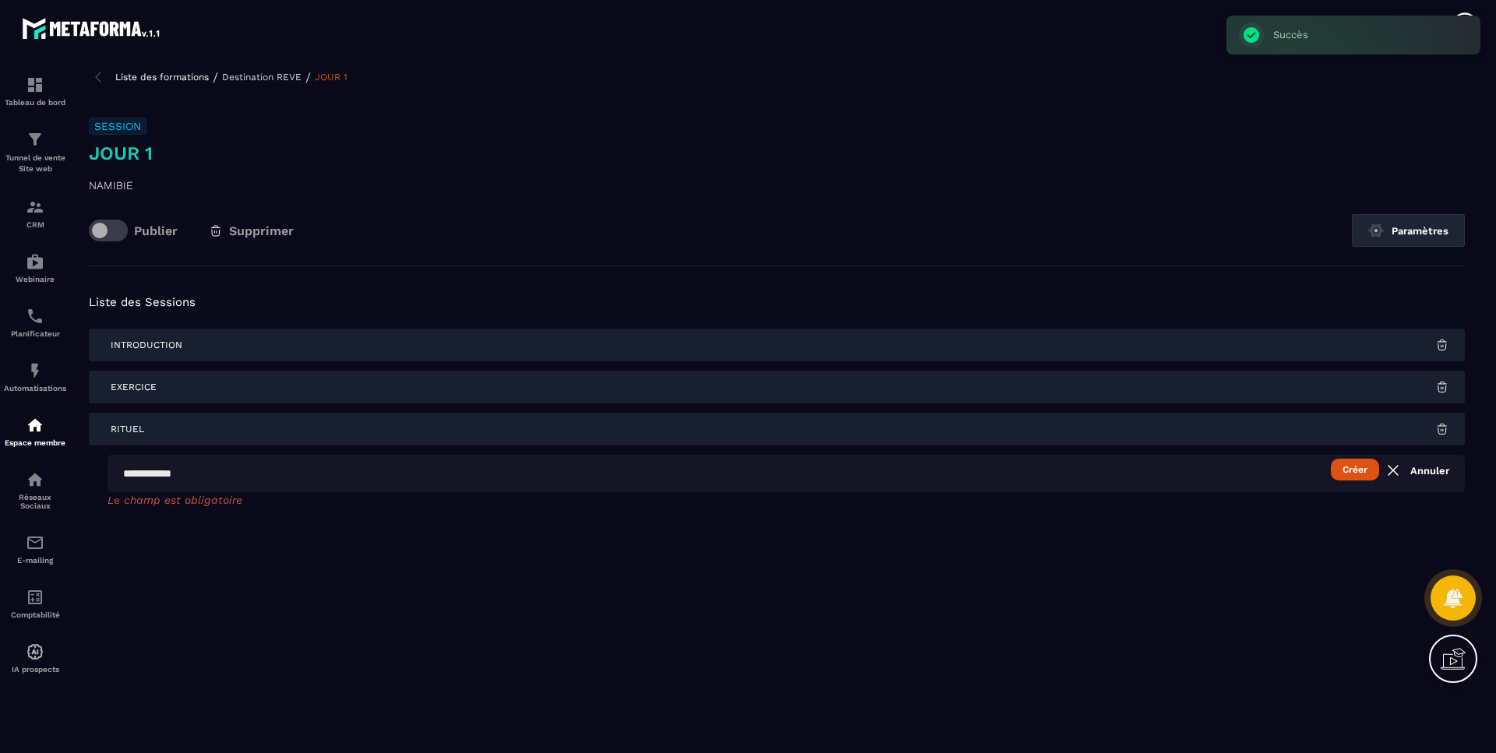
click at [384, 465] on input "text" at bounding box center [786, 473] width 1357 height 37
type input "******"
click at [1331, 459] on button "Créer" at bounding box center [1355, 470] width 48 height 22
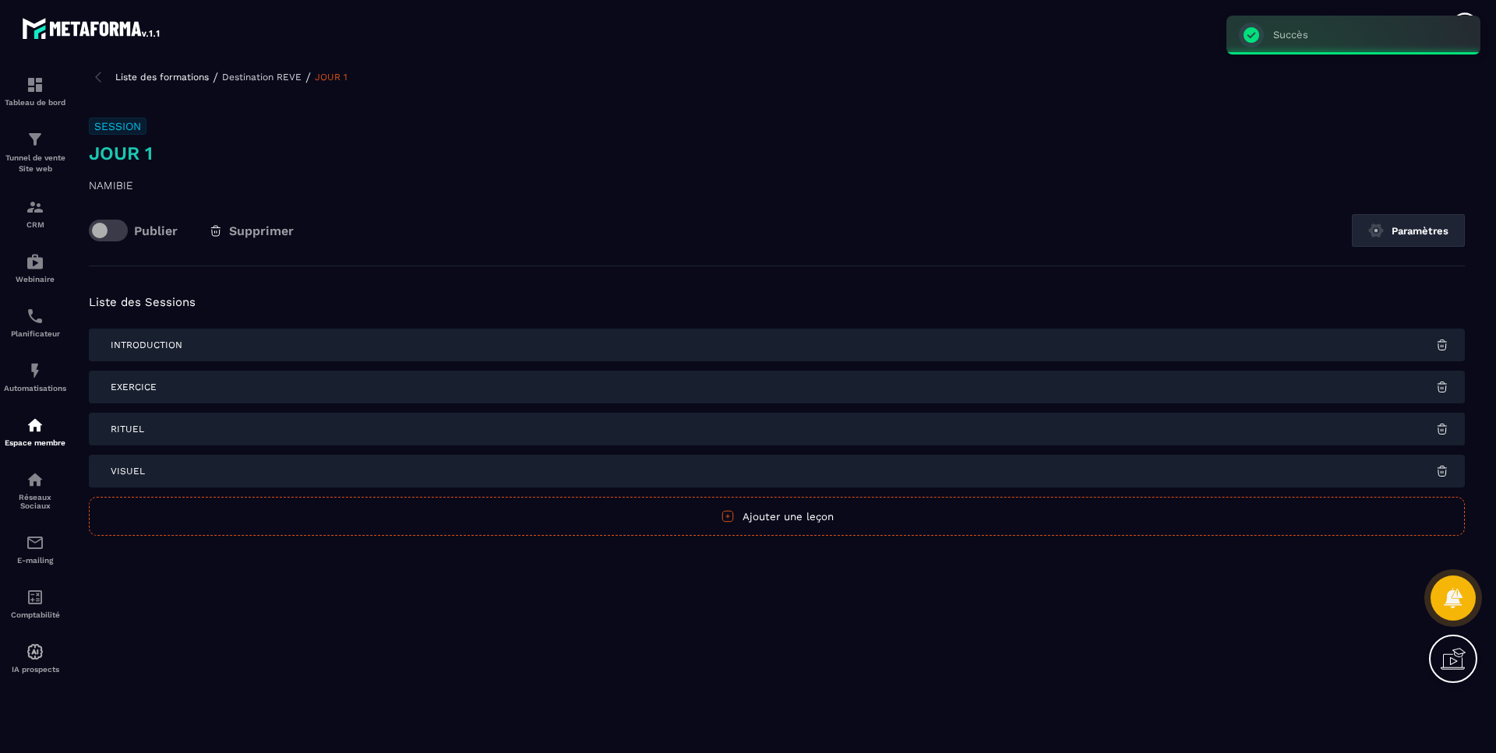
click at [761, 524] on button "Ajouter une leçon" at bounding box center [777, 516] width 1376 height 39
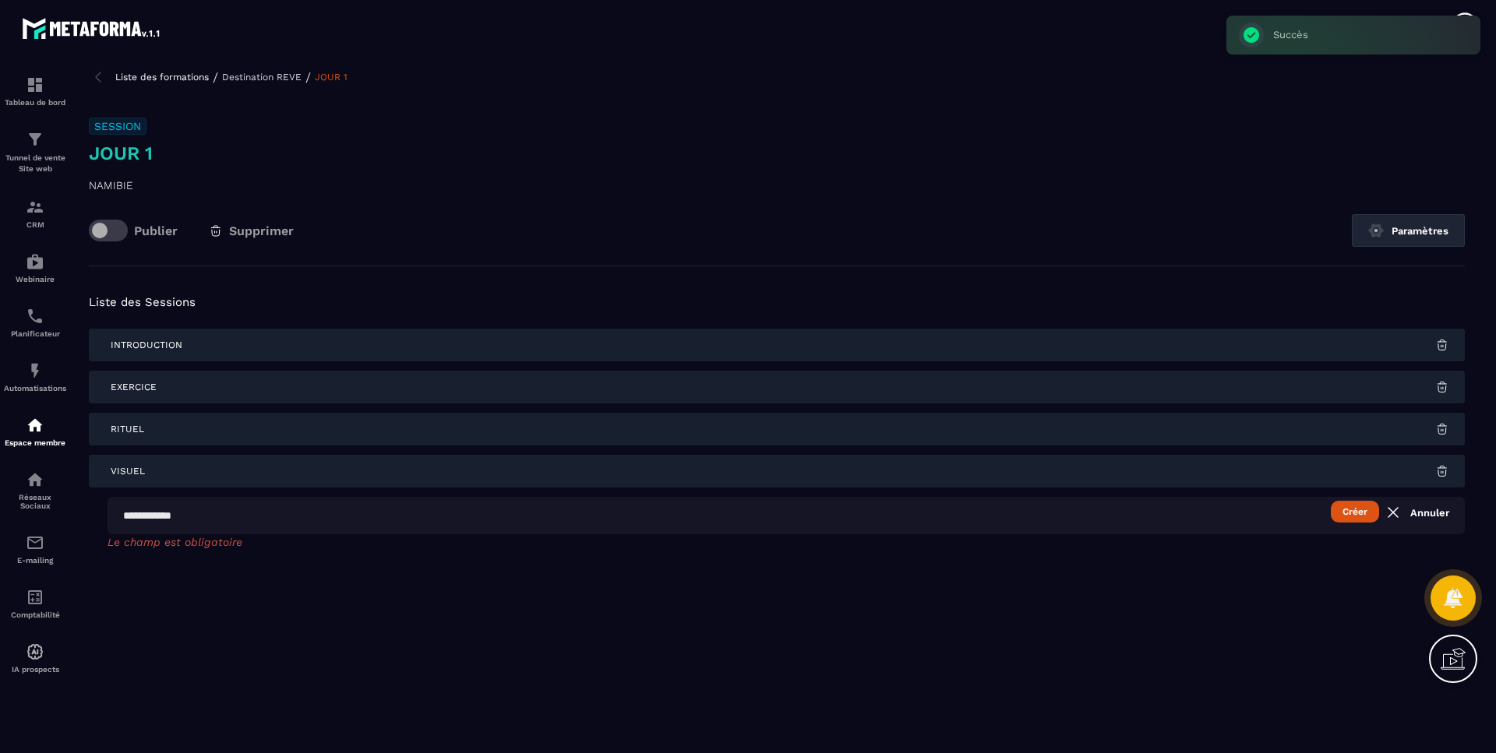
click at [188, 513] on input "text" at bounding box center [786, 515] width 1357 height 37
type input "********"
click at [1331, 501] on button "Créer" at bounding box center [1355, 512] width 48 height 22
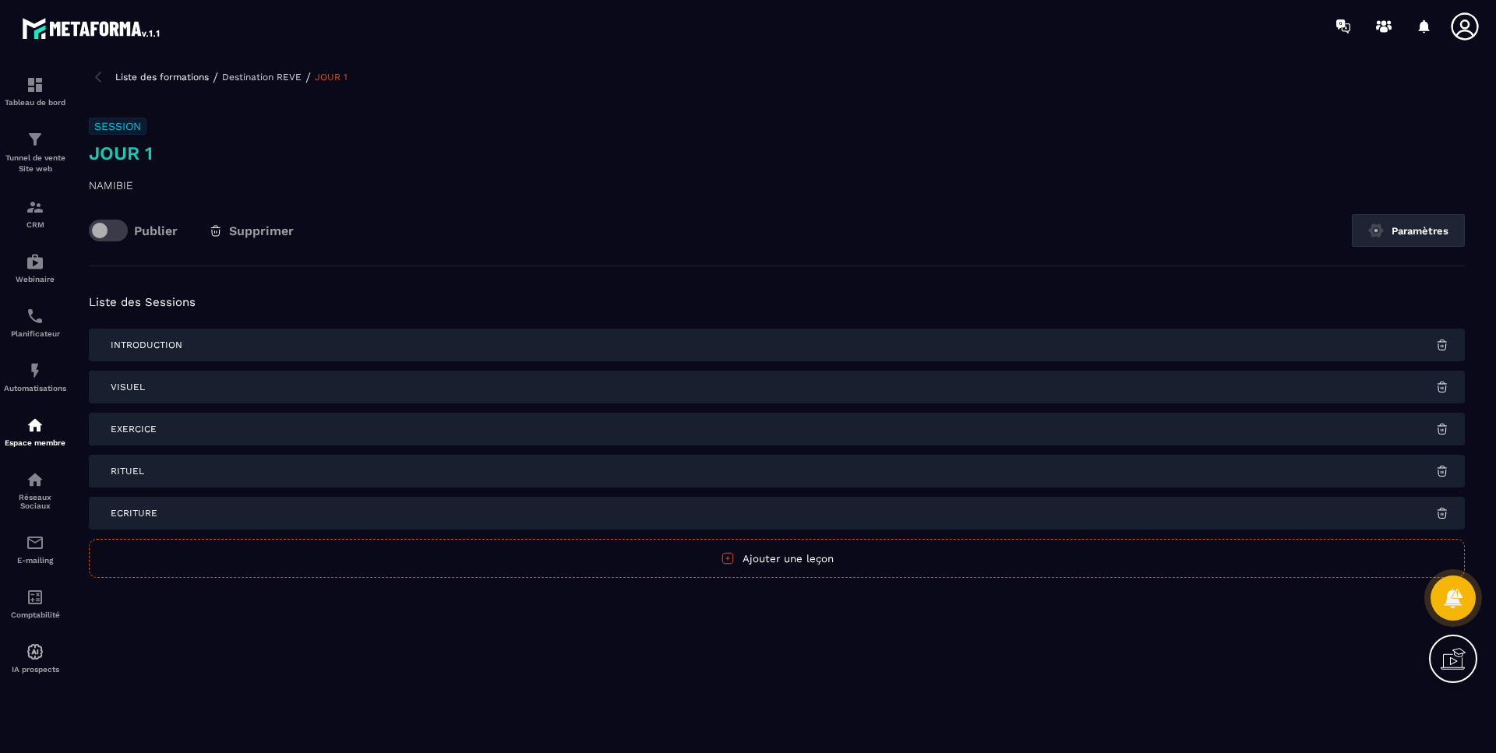
click at [1448, 348] on div "Introduction" at bounding box center [777, 345] width 1376 height 33
click at [1442, 348] on img at bounding box center [1442, 345] width 14 height 14
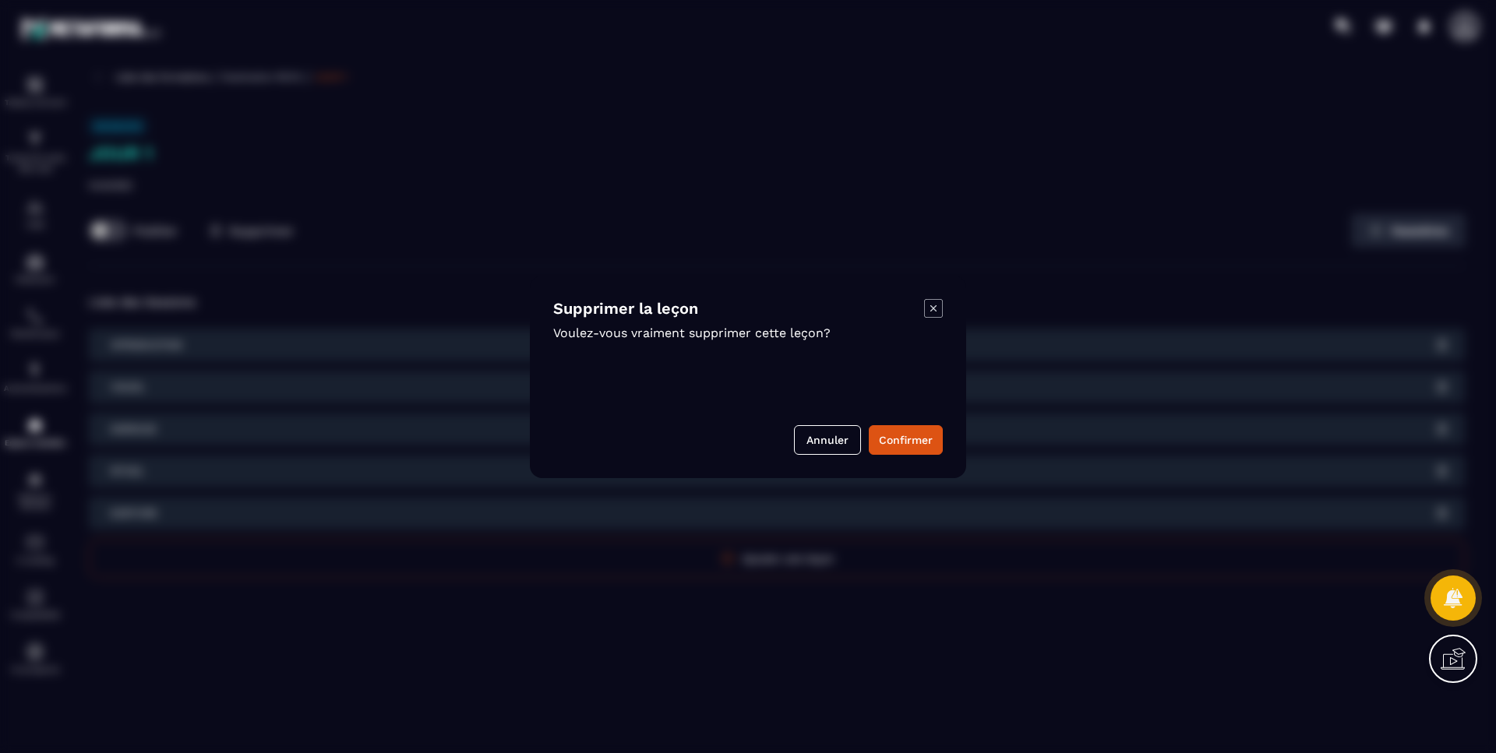
click at [911, 446] on button "Confirmer" at bounding box center [906, 440] width 74 height 30
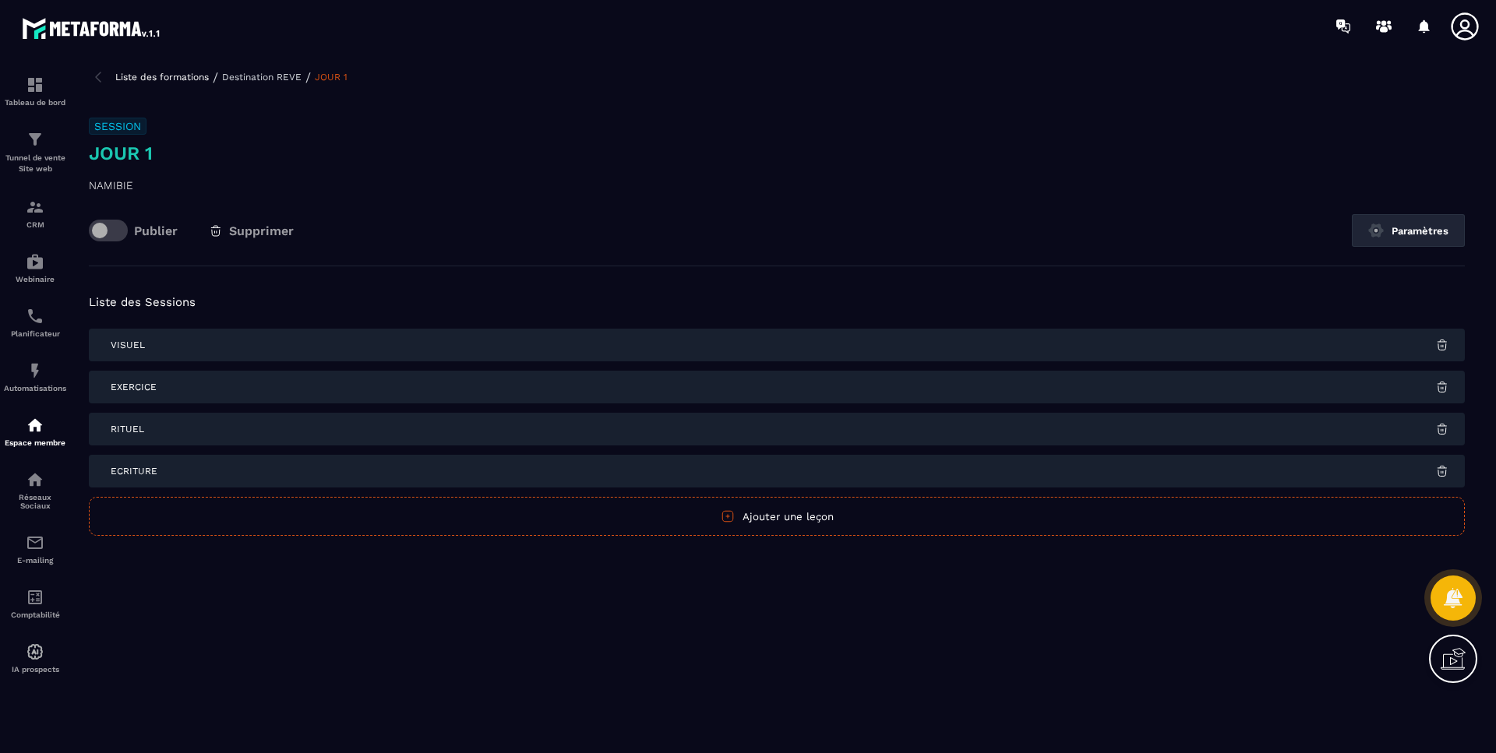
click at [284, 72] on p "Destination REVE" at bounding box center [261, 77] width 79 height 11
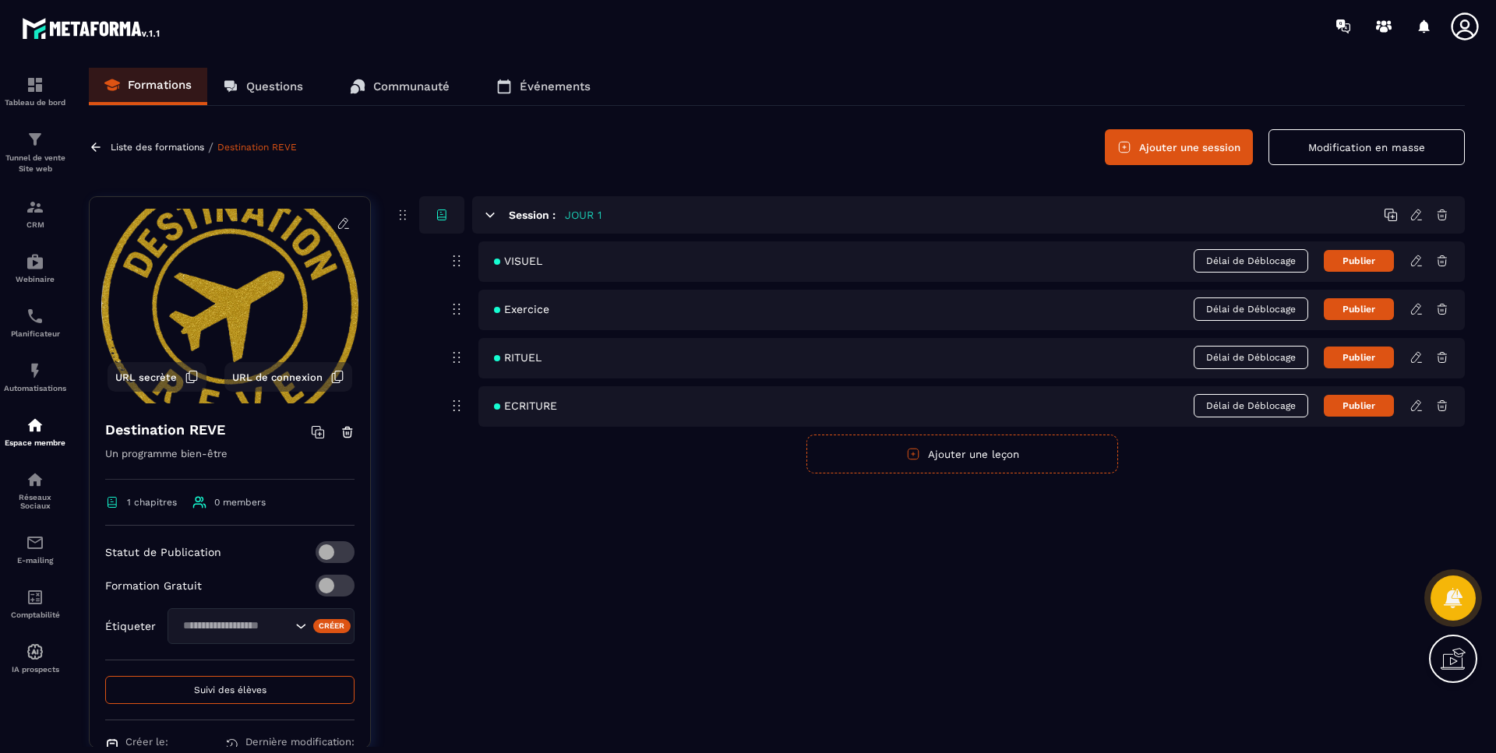
click at [1079, 564] on div "Session : JOUR 1 VISUEL Délai de Déblocage Publier Exercice Délai de Déblocage …" at bounding box center [929, 484] width 1071 height 576
click at [1360, 266] on button "Publier" at bounding box center [1359, 261] width 70 height 22
click at [1360, 264] on button "Publié" at bounding box center [1359, 260] width 70 height 23
click at [1413, 265] on icon at bounding box center [1416, 261] width 14 height 14
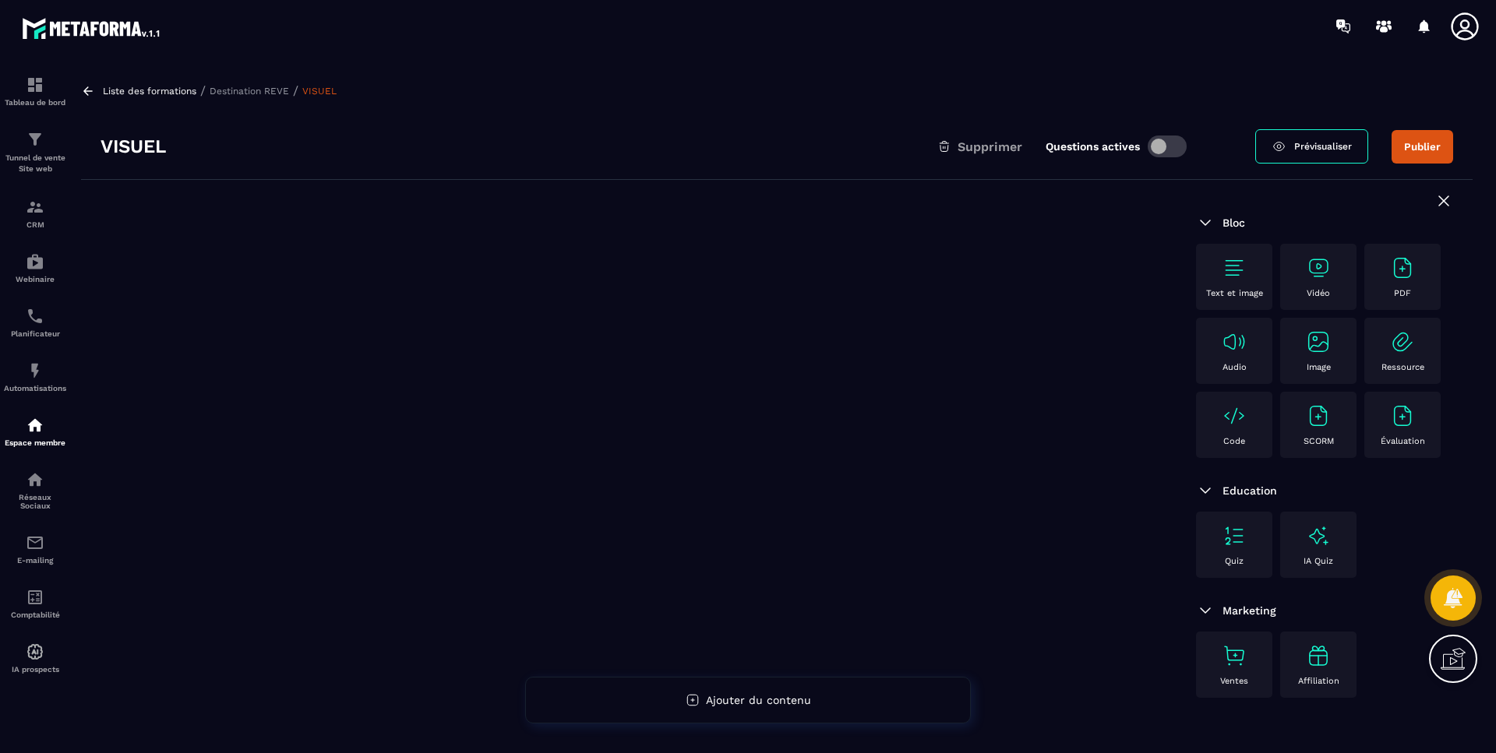
click at [1231, 270] on img at bounding box center [1234, 268] width 25 height 25
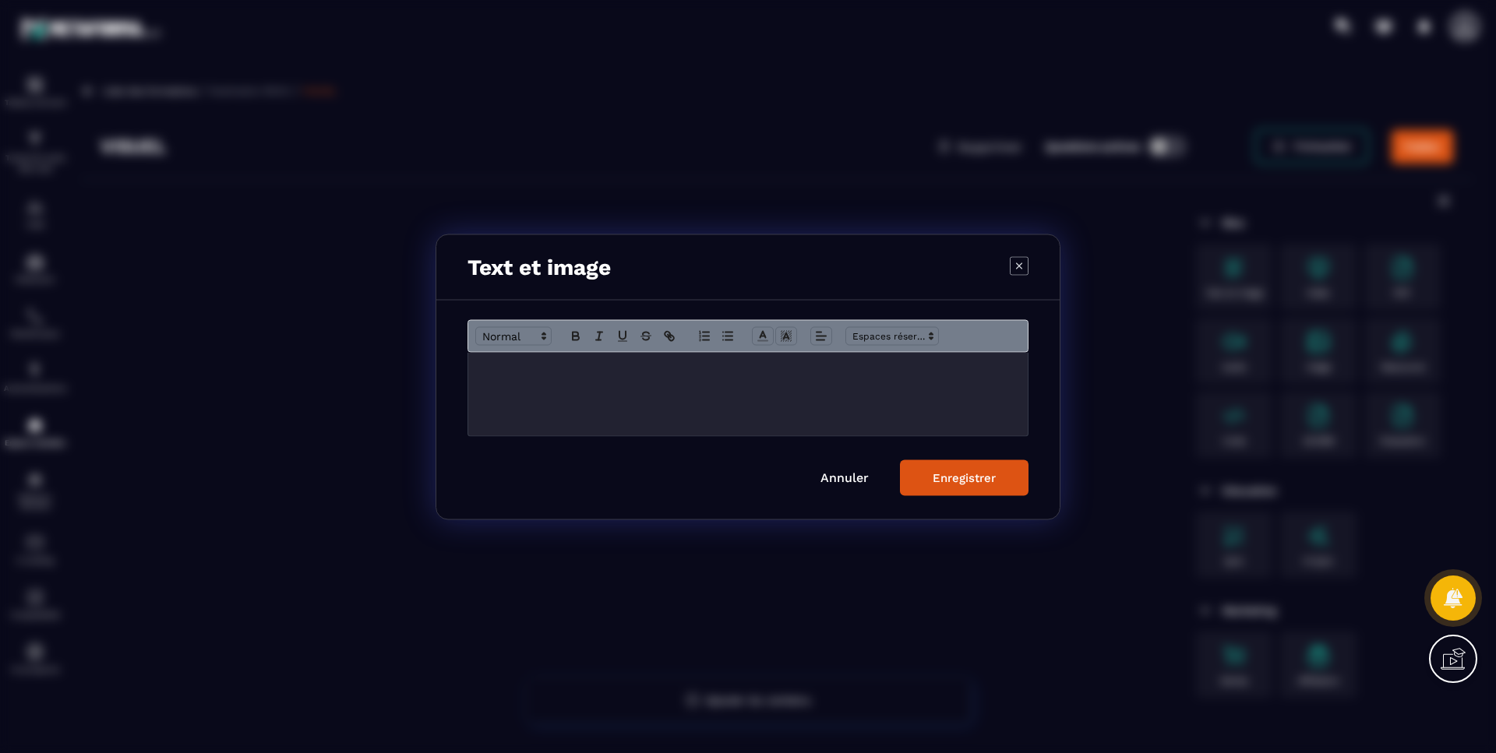
click at [740, 388] on div "Modal window" at bounding box center [747, 393] width 559 height 83
click at [832, 478] on link "Annuler" at bounding box center [844, 477] width 48 height 15
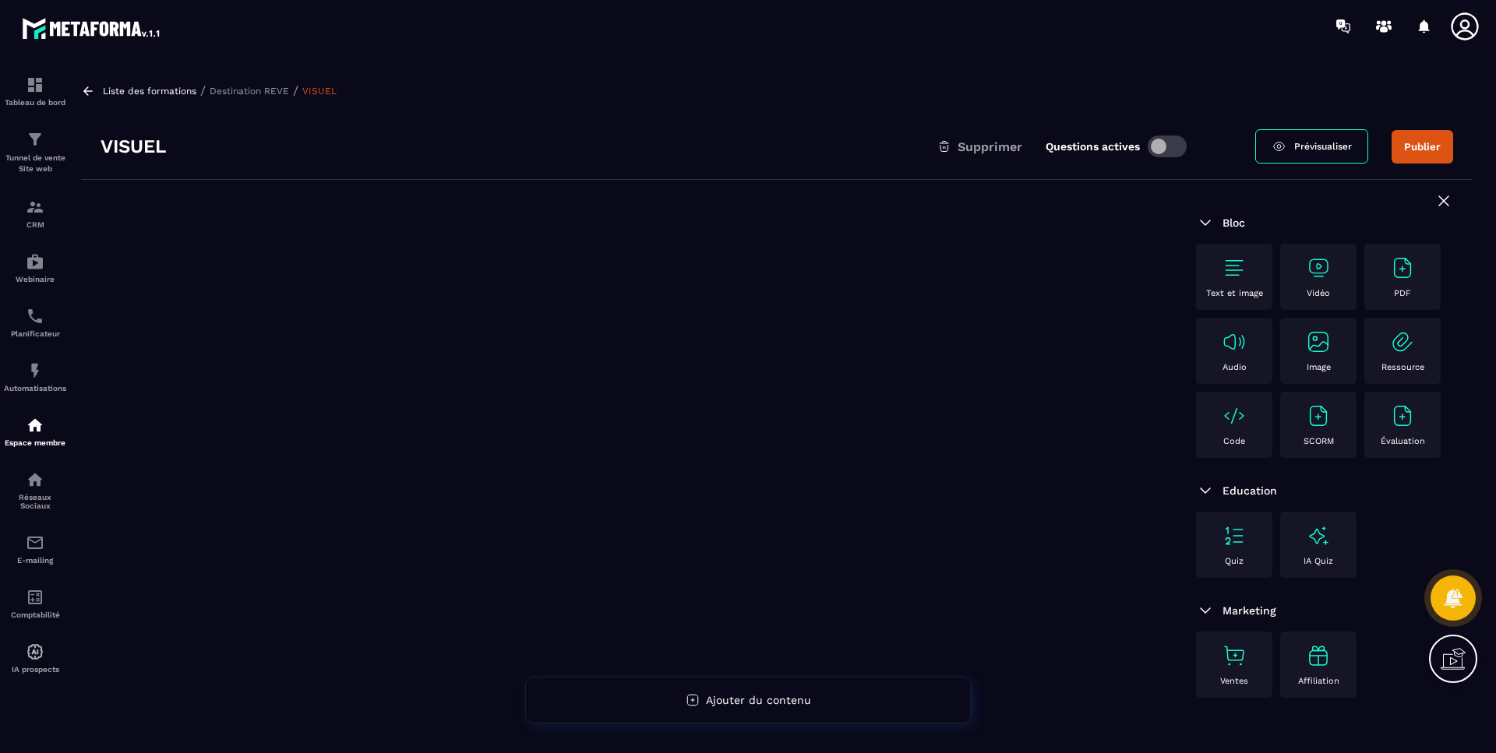
click at [1400, 263] on img at bounding box center [1402, 268] width 25 height 25
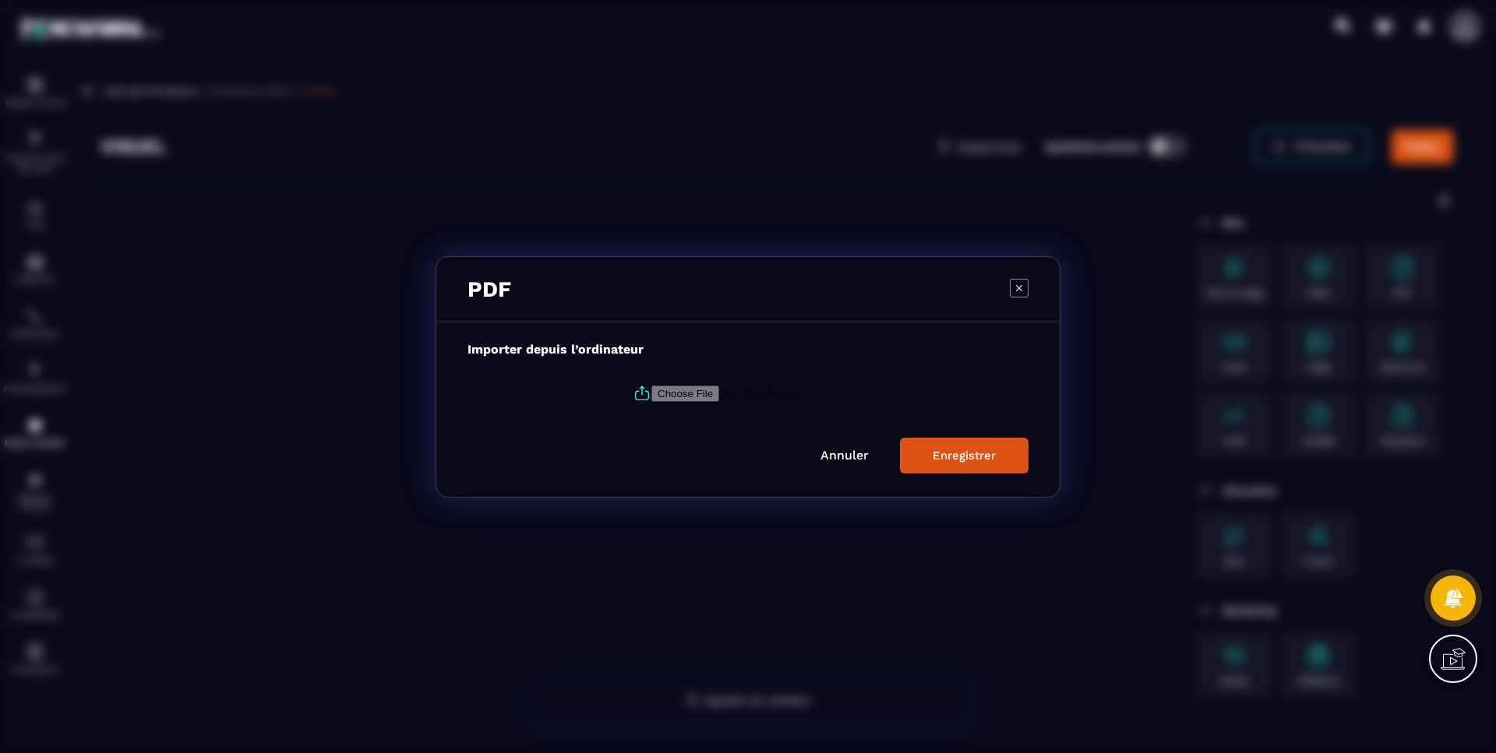
click at [654, 391] on input "Modal window" at bounding box center [757, 393] width 212 height 16
click at [854, 457] on link "Annuler" at bounding box center [844, 455] width 48 height 15
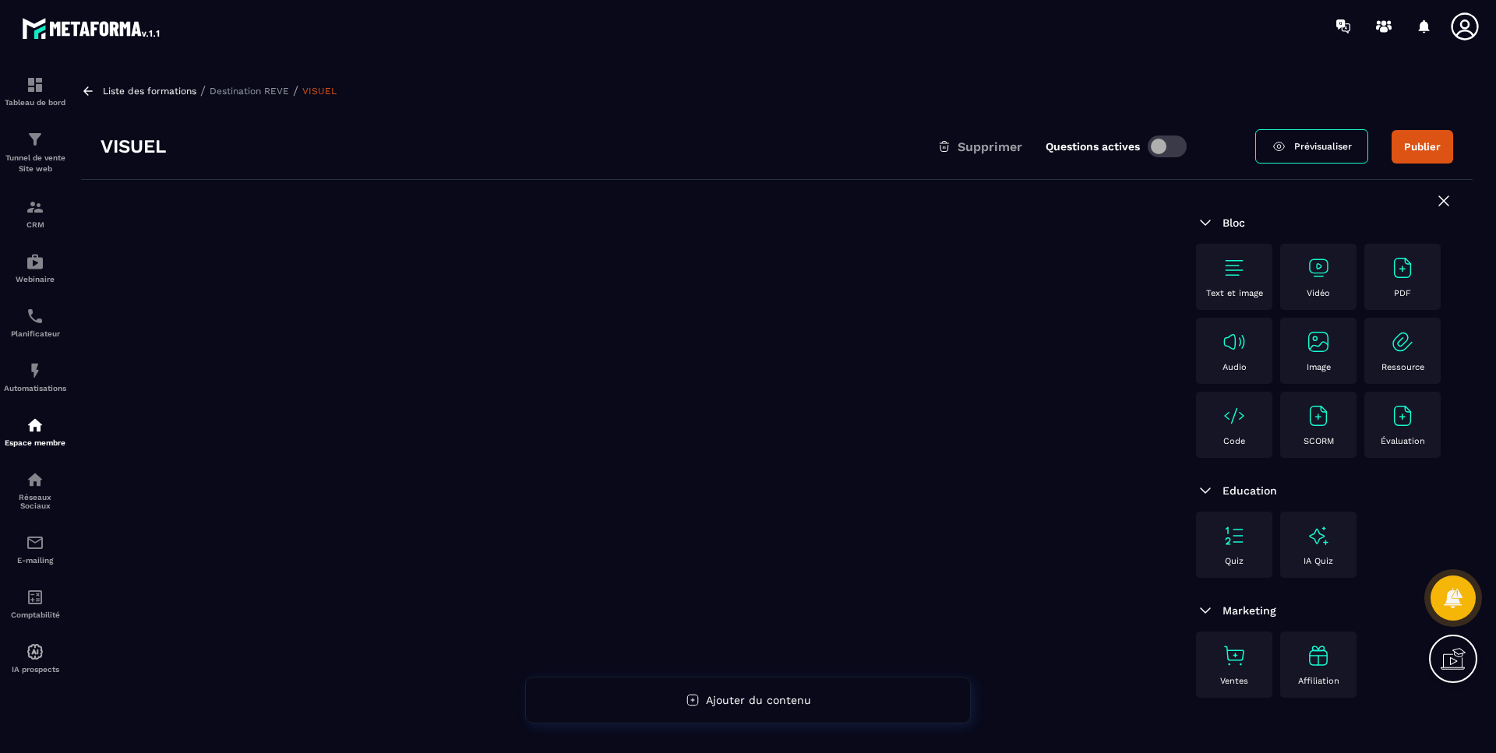
click at [1225, 275] on img at bounding box center [1234, 268] width 25 height 25
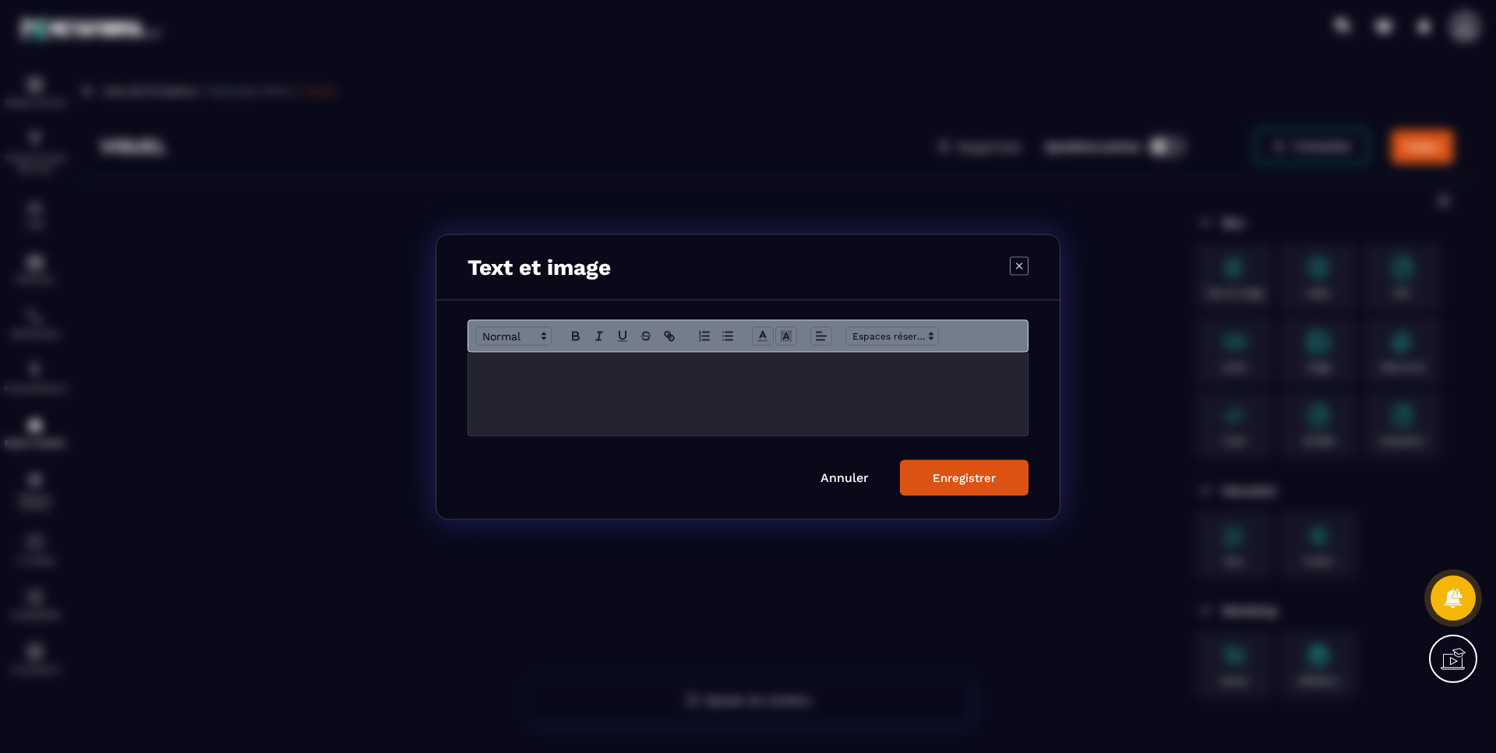
click at [594, 386] on div "Modal window" at bounding box center [747, 393] width 559 height 83
click at [676, 336] on icon "Modal window" at bounding box center [669, 336] width 14 height 14
click at [669, 329] on icon "Modal window" at bounding box center [669, 336] width 14 height 14
click at [665, 370] on p "Modal window" at bounding box center [748, 369] width 536 height 14
click at [780, 332] on icon "Modal window" at bounding box center [786, 336] width 14 height 14
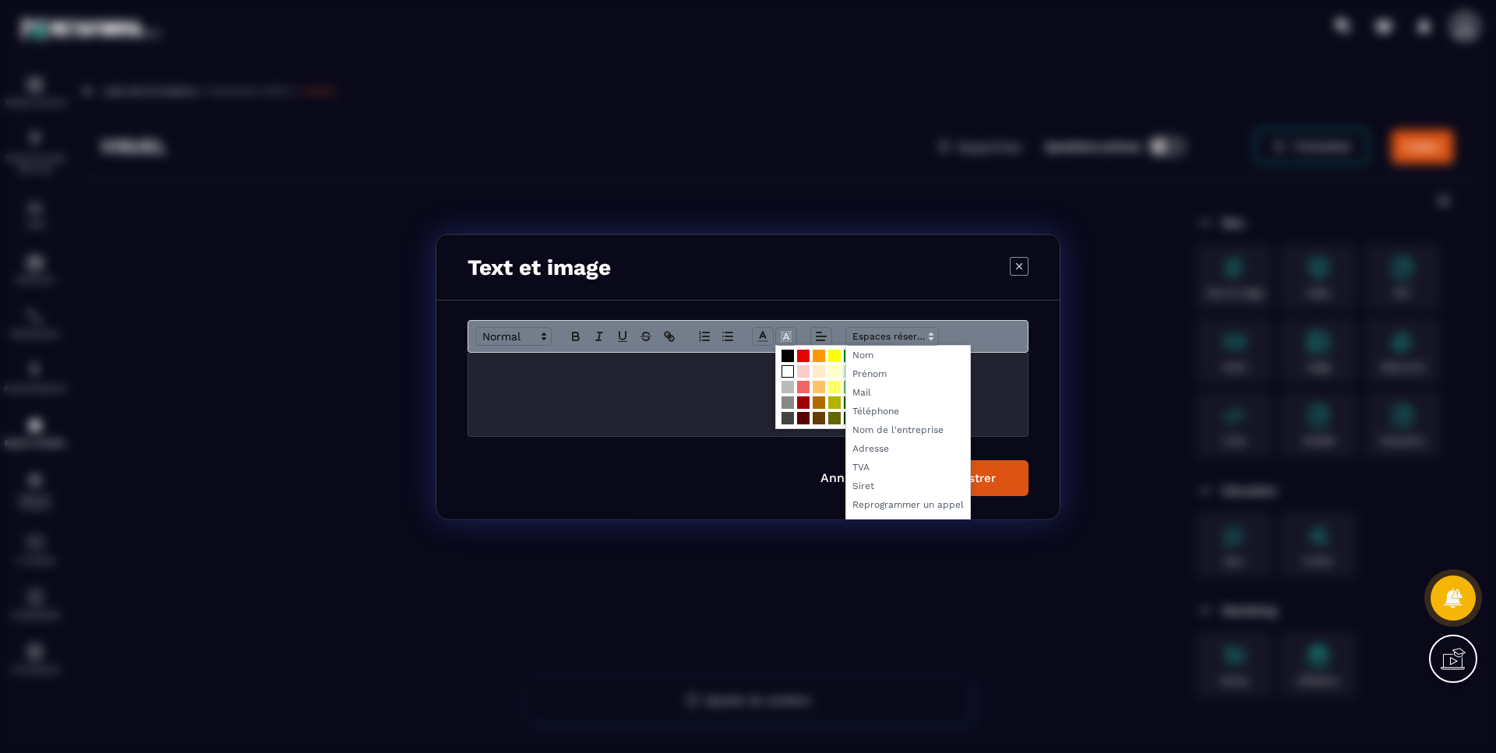
click at [878, 326] on span "Modal window" at bounding box center [891, 335] width 93 height 19
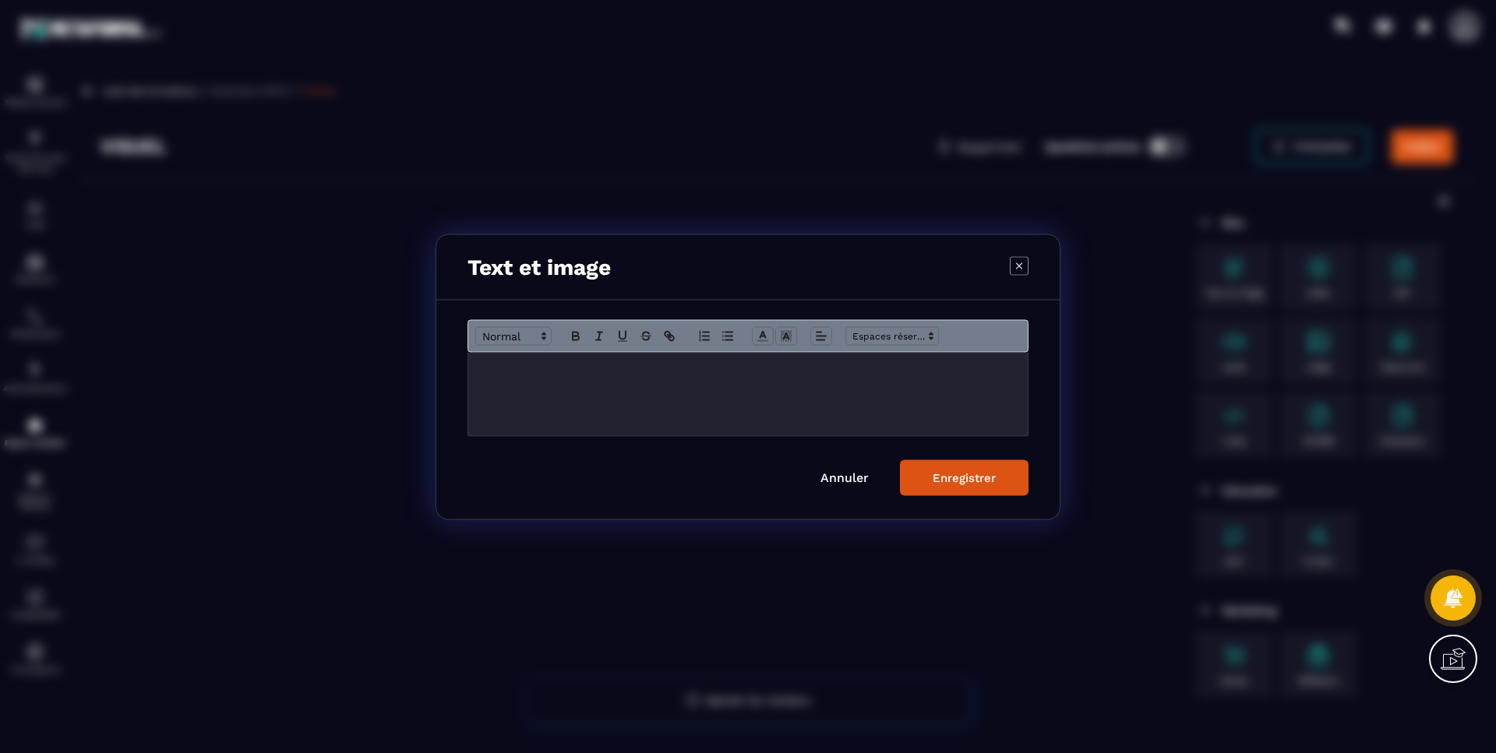
click at [846, 470] on link "Annuler" at bounding box center [844, 477] width 48 height 15
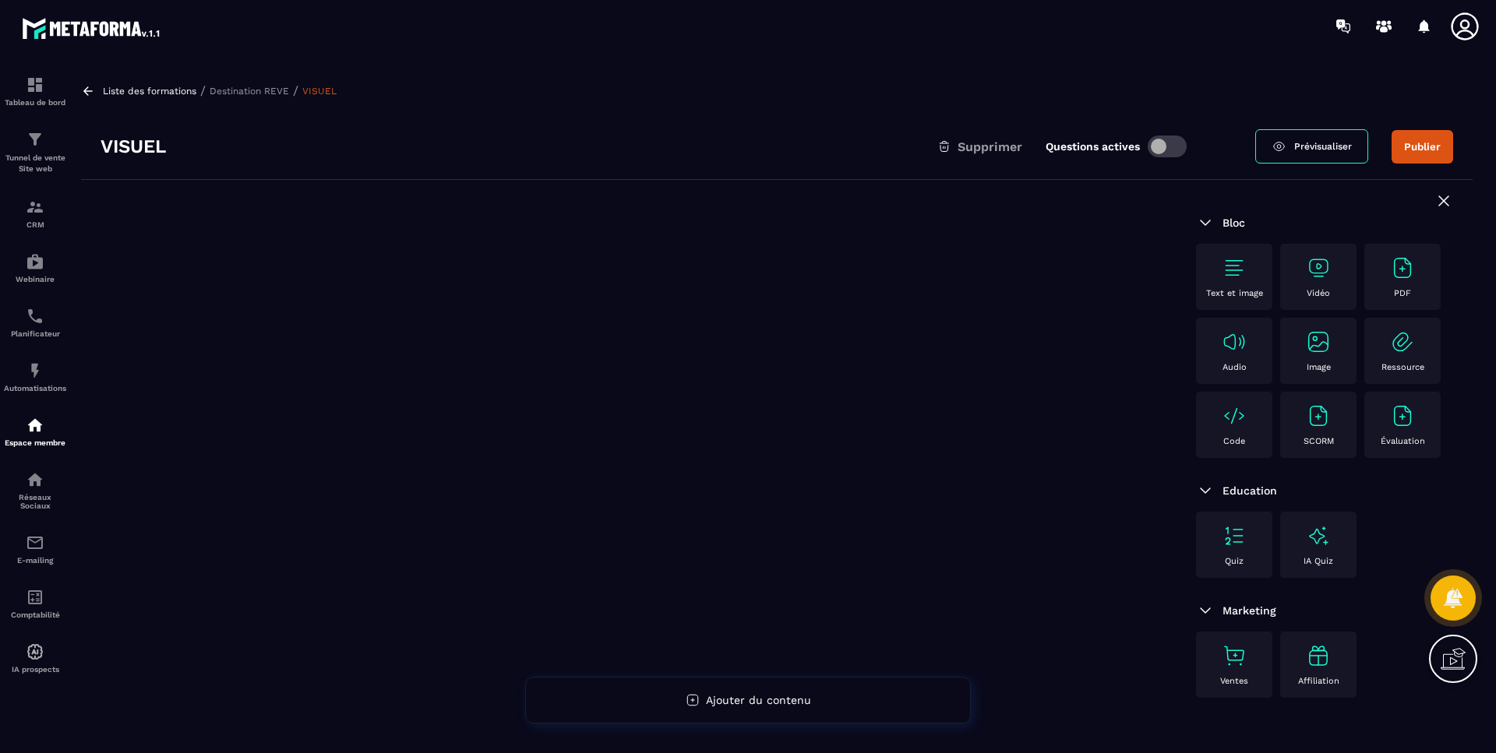
click at [1314, 355] on div "Image" at bounding box center [1318, 351] width 61 height 43
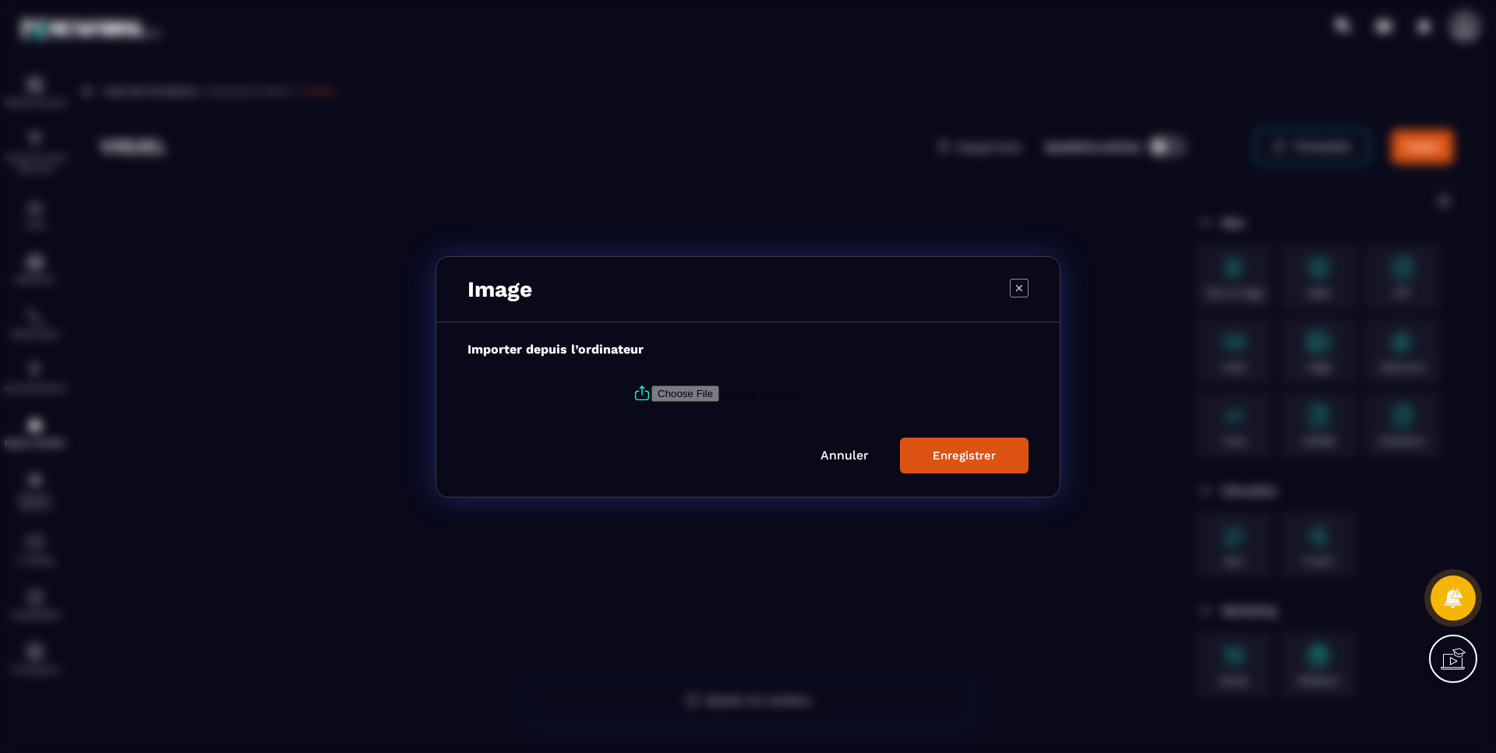
click at [664, 388] on input "Modal window" at bounding box center [757, 393] width 212 height 16
type input "**********"
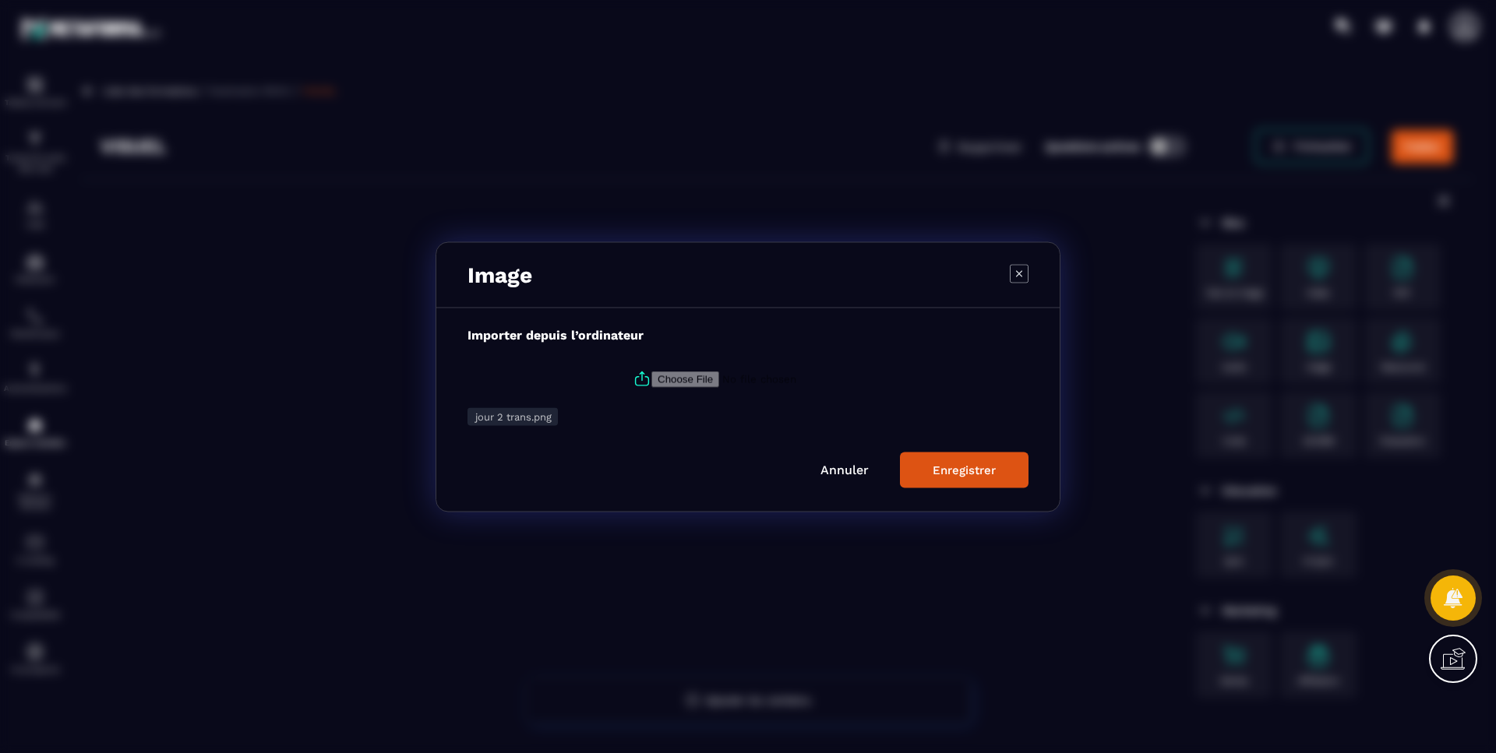
click at [983, 470] on div "Enregistrer" at bounding box center [964, 470] width 63 height 14
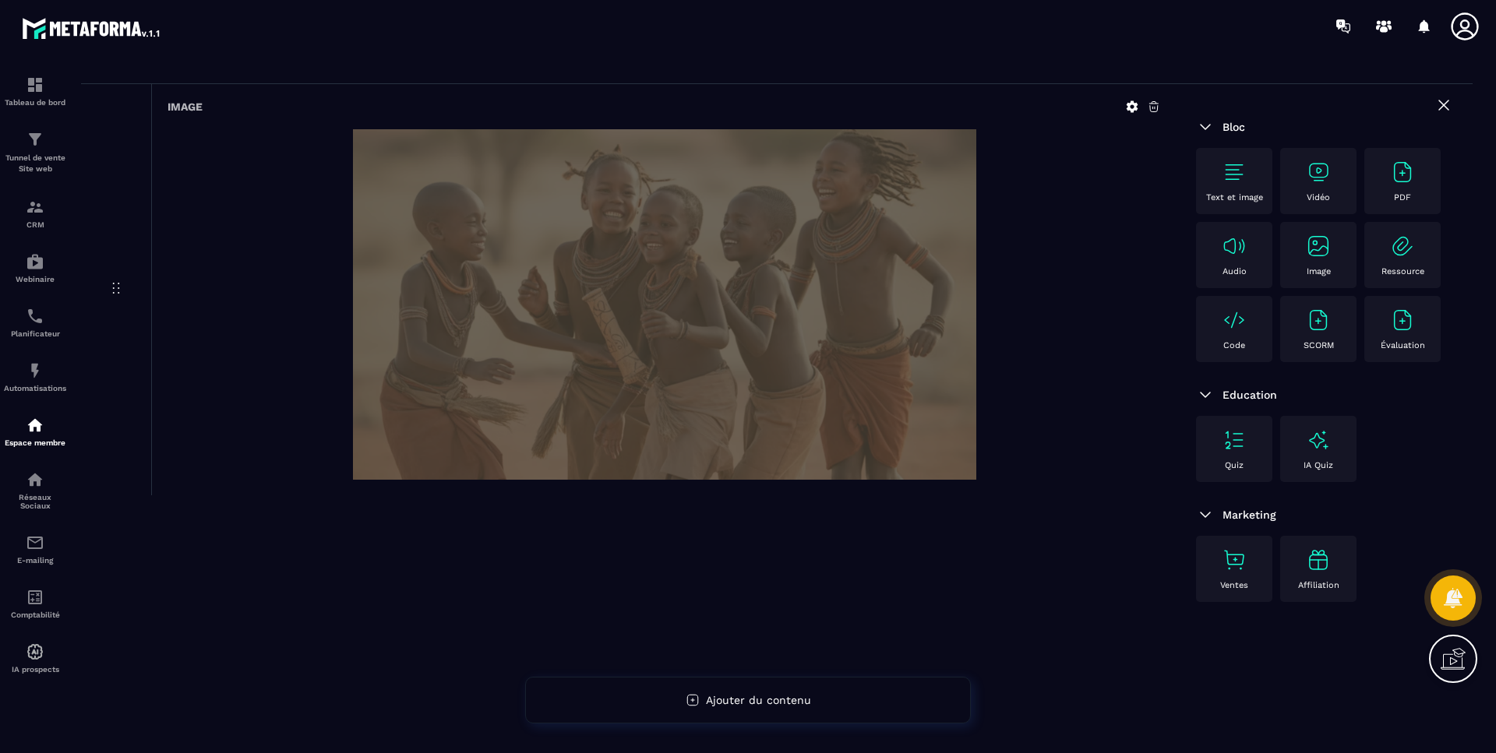
scroll to position [101, 0]
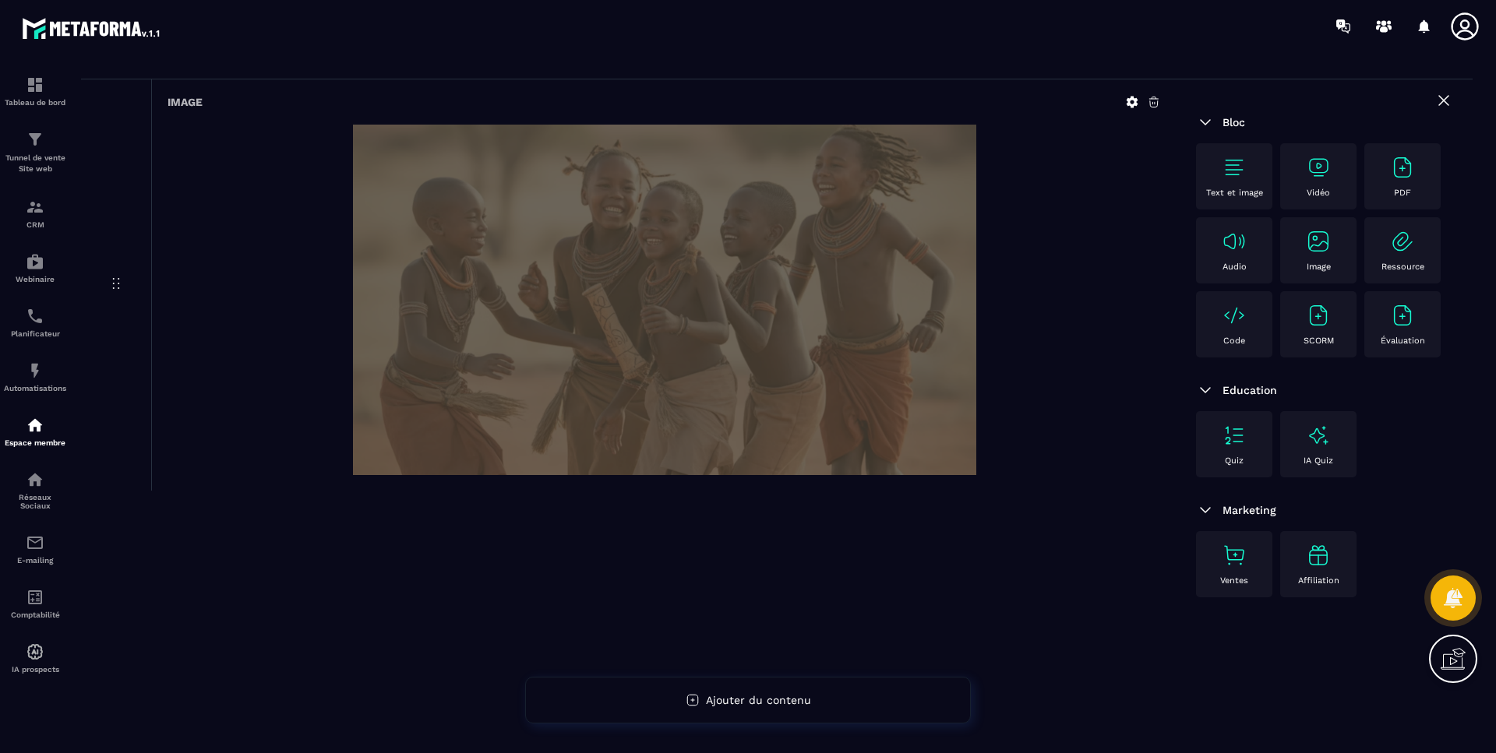
click at [555, 247] on img at bounding box center [664, 300] width 623 height 351
click at [1010, 455] on div at bounding box center [664, 300] width 993 height 351
click at [1233, 178] on img at bounding box center [1234, 167] width 25 height 25
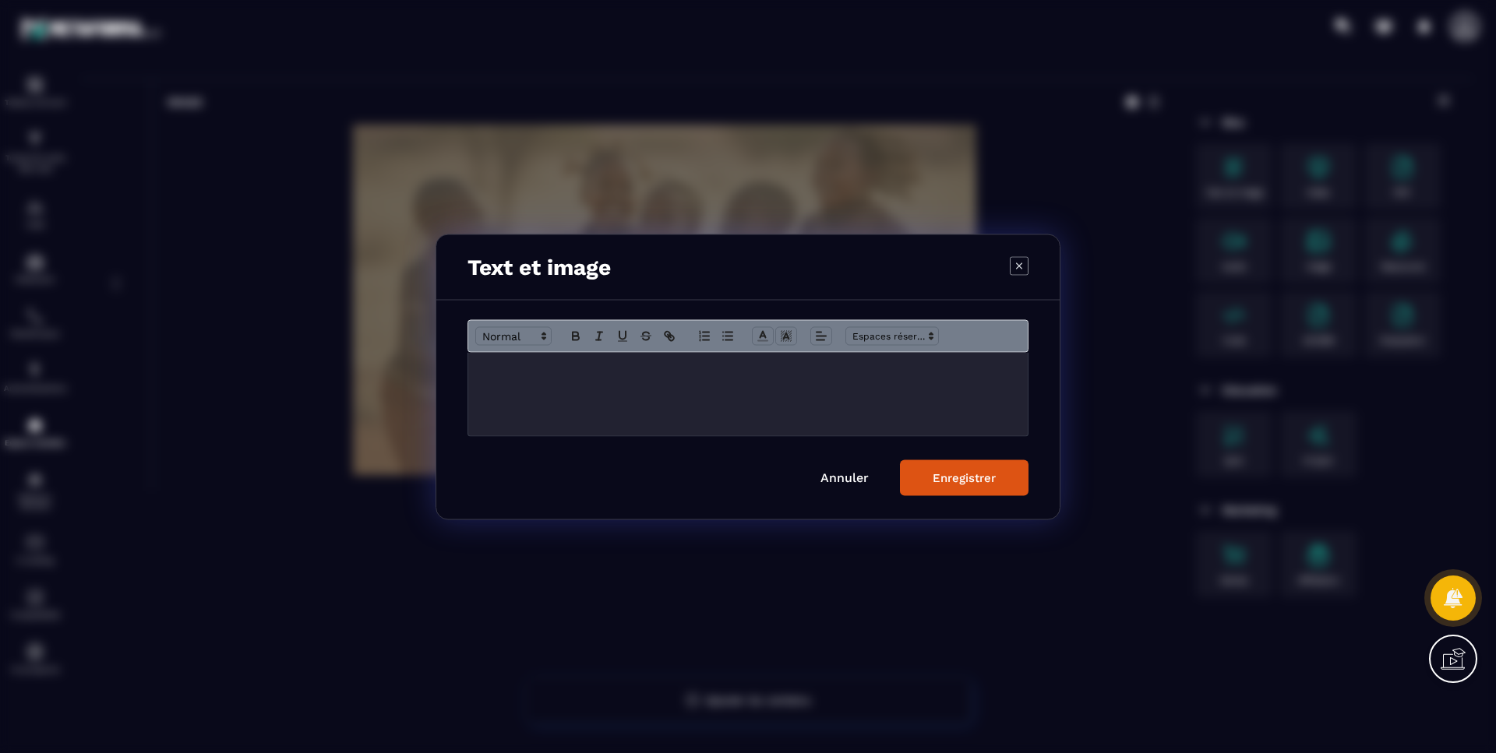
click at [510, 377] on div "Modal window" at bounding box center [747, 393] width 559 height 83
click at [1021, 265] on icon "Modal window" at bounding box center [1019, 265] width 19 height 19
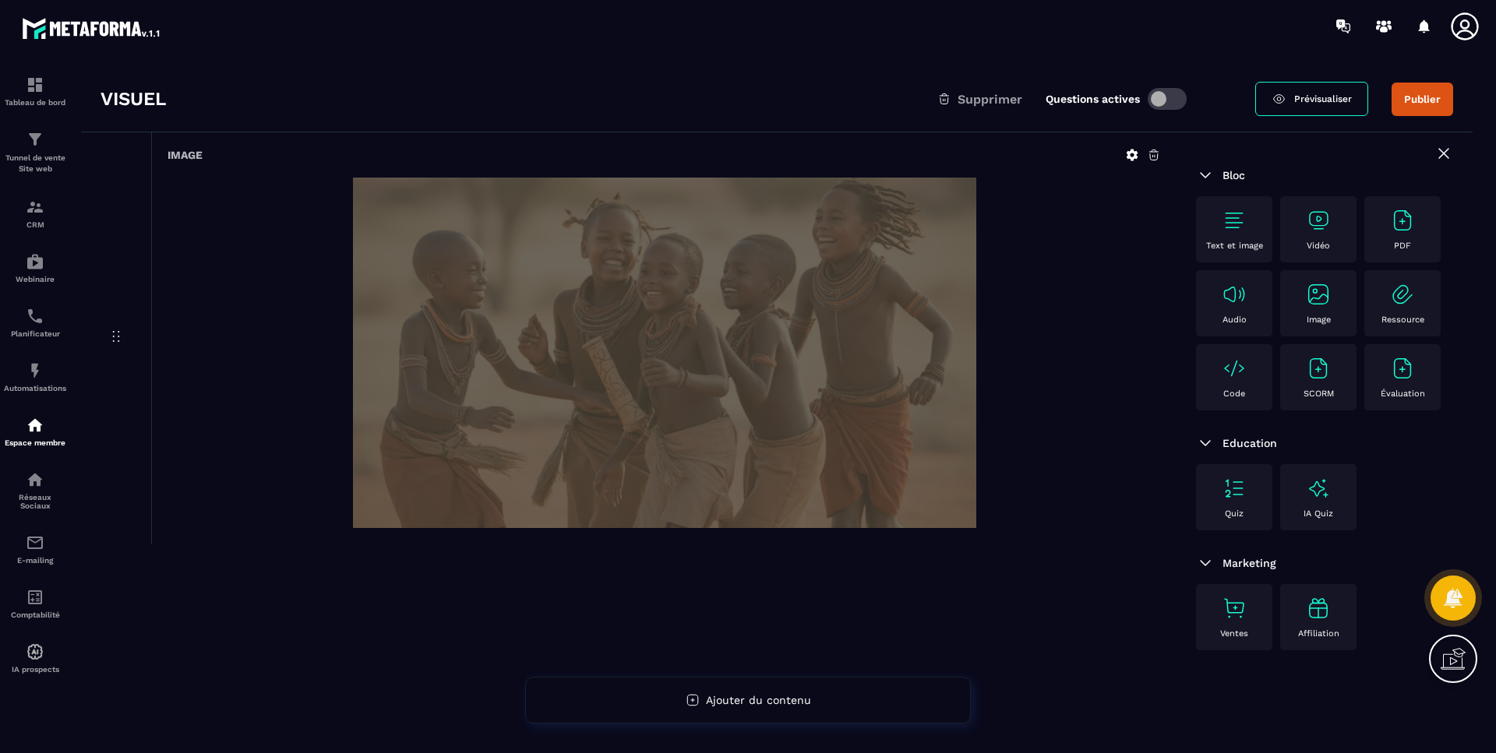
scroll to position [0, 0]
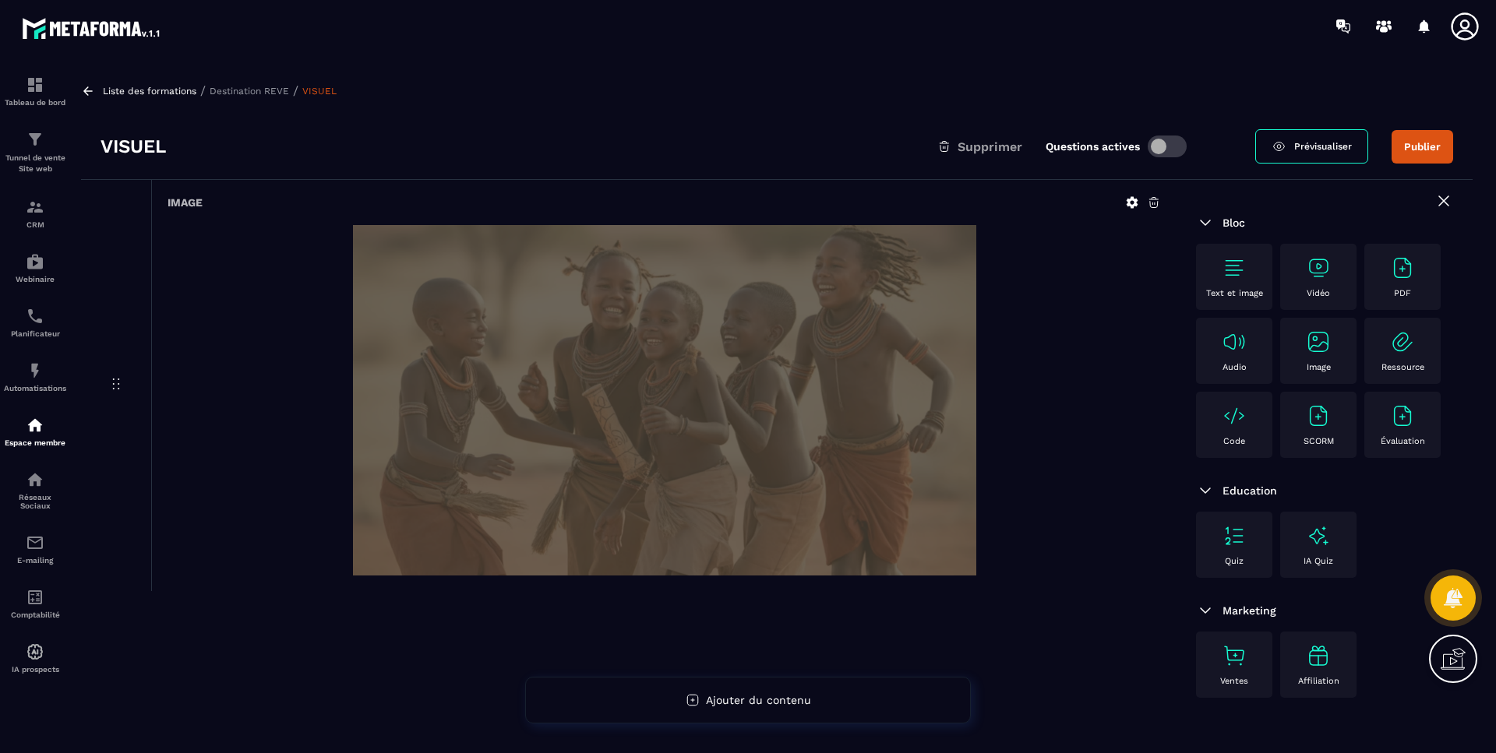
click at [1152, 149] on span at bounding box center [1167, 147] width 39 height 22
click at [1167, 150] on span at bounding box center [1167, 147] width 39 height 22
click at [1163, 158] on div "Questions actives" at bounding box center [1119, 146] width 147 height 25
click at [1162, 142] on span at bounding box center [1167, 147] width 39 height 22
click at [1435, 133] on button "Publier" at bounding box center [1423, 147] width 62 height 34
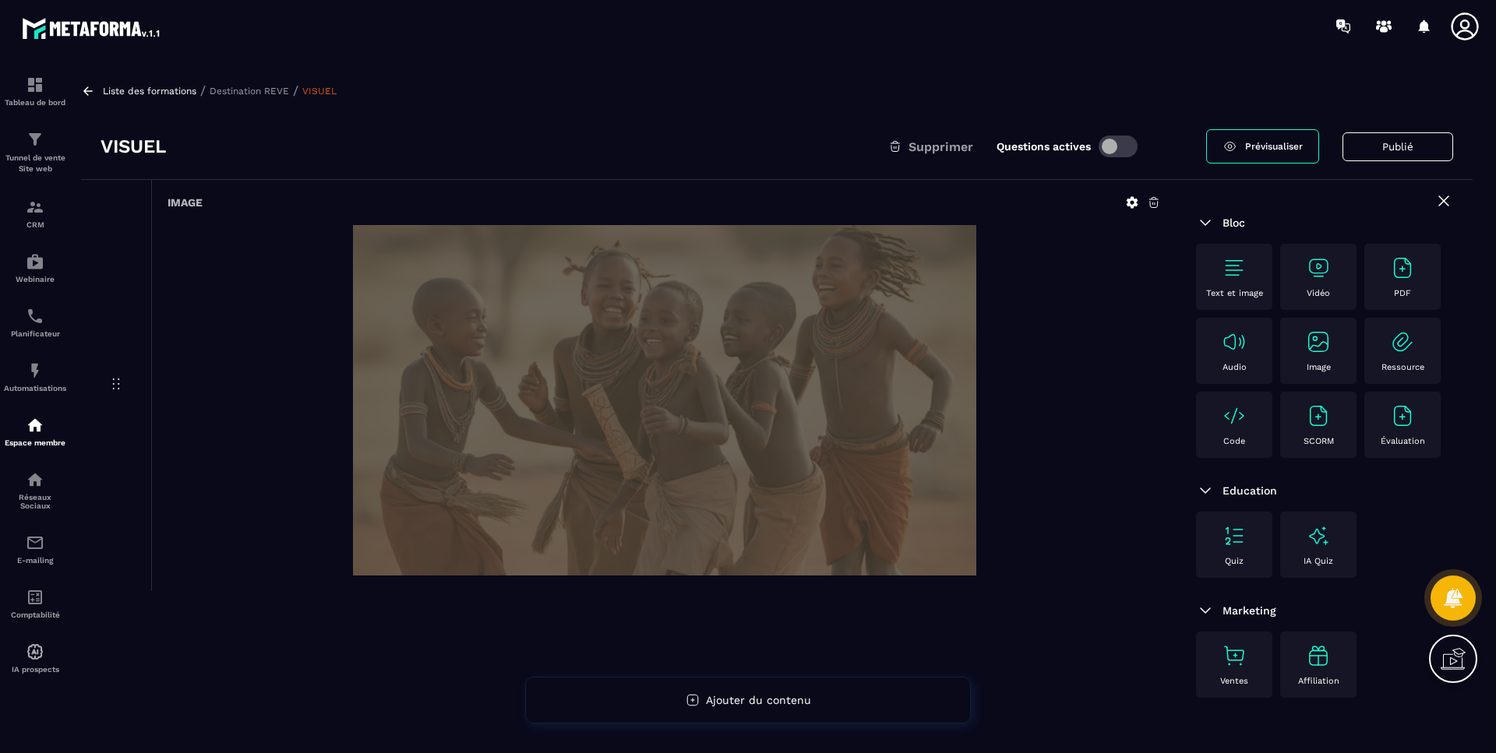
click at [259, 90] on p "Destination REVE" at bounding box center [249, 91] width 79 height 11
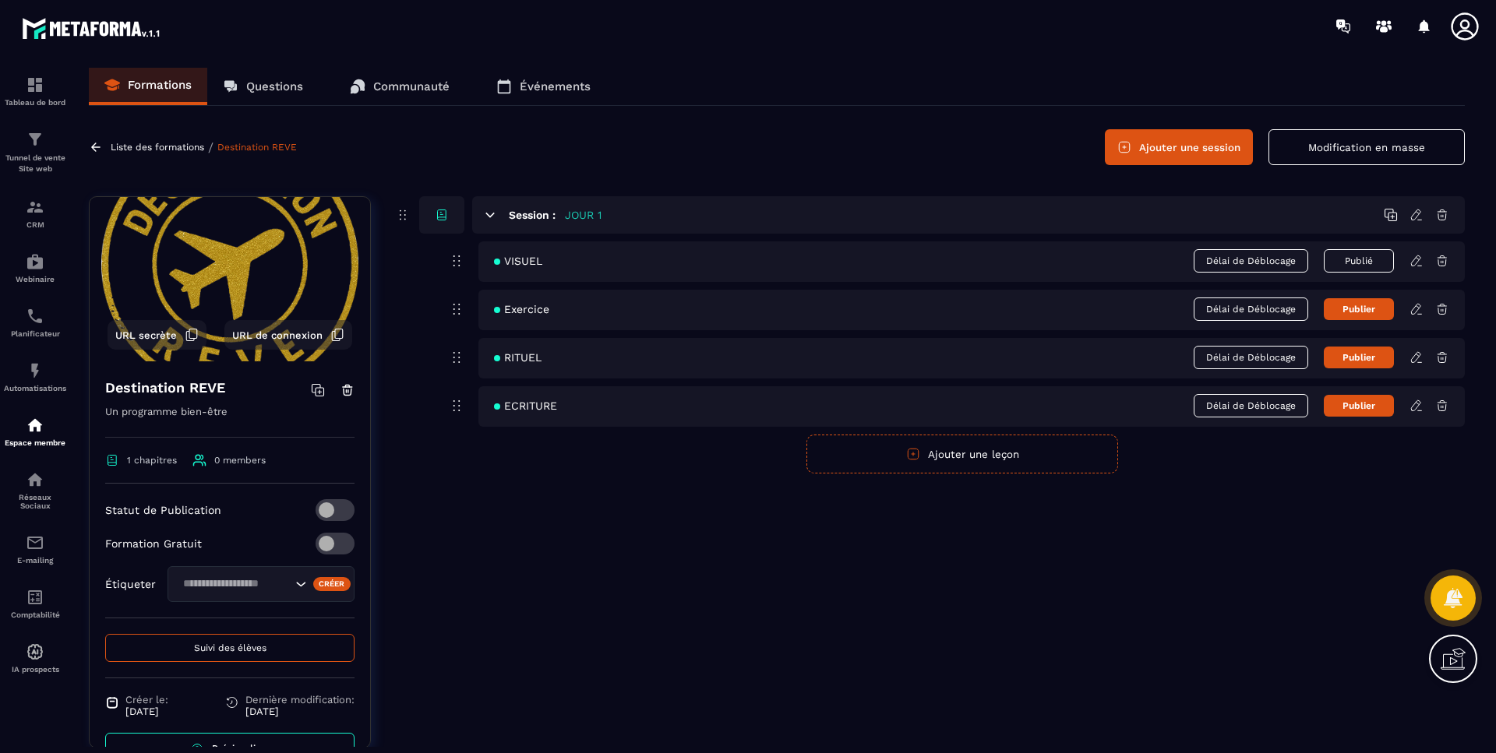
scroll to position [82, 0]
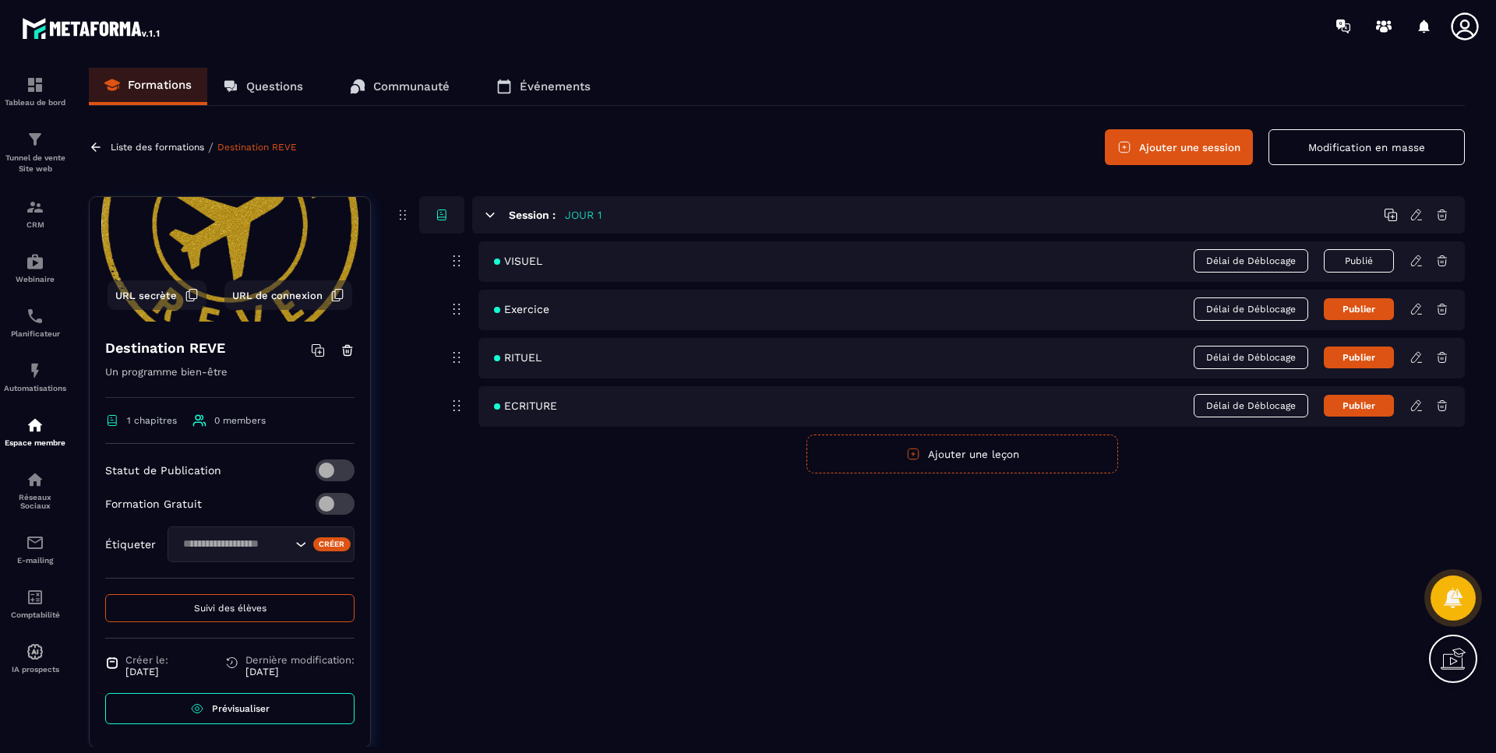
click at [228, 697] on link "Prévisualiser" at bounding box center [229, 708] width 249 height 31
click at [1352, 253] on button "Publié" at bounding box center [1359, 260] width 70 height 23
click at [272, 703] on link "Prévisualiser" at bounding box center [229, 708] width 249 height 31
click at [228, 614] on button "Suivi des élèves" at bounding box center [229, 608] width 249 height 28
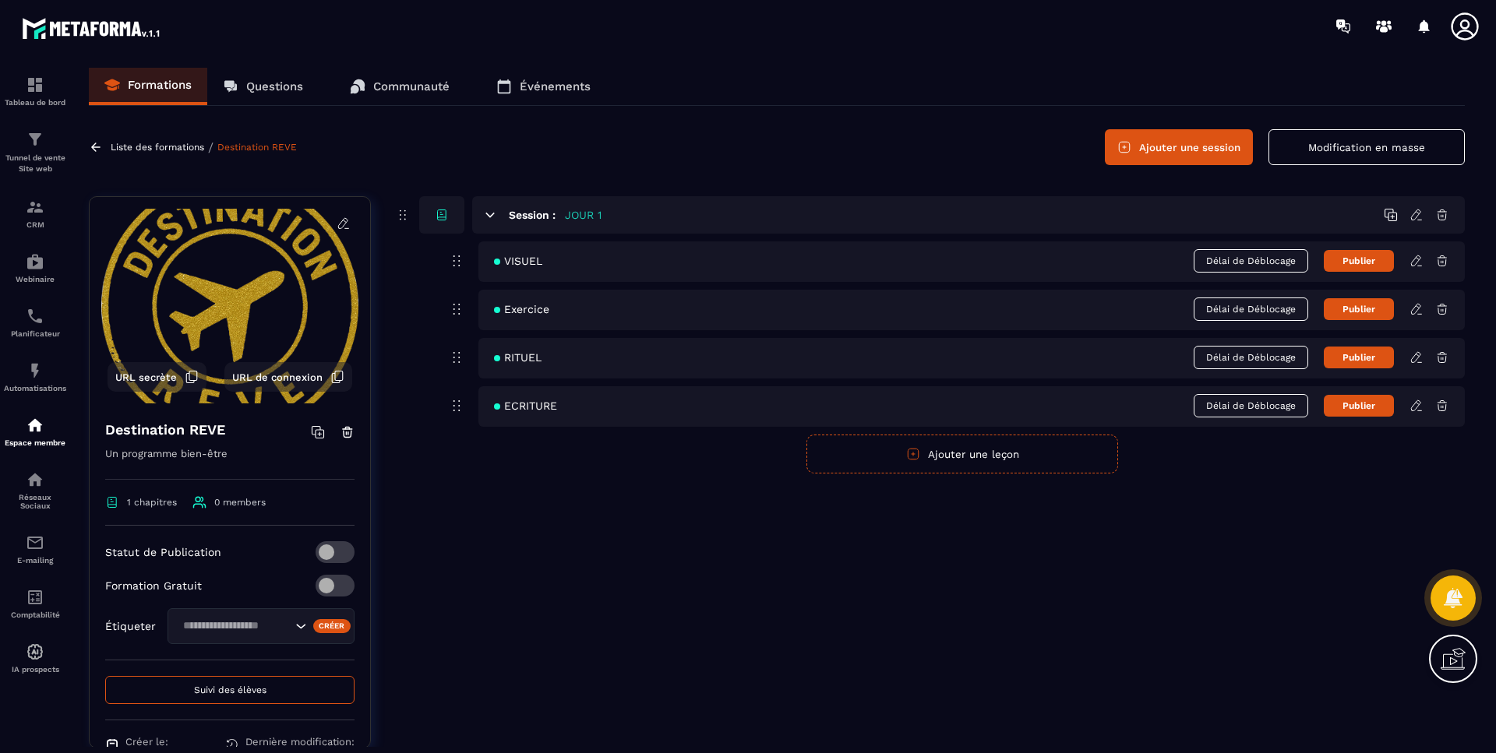
click at [1370, 307] on button "Publier" at bounding box center [1359, 309] width 70 height 22
click at [1370, 306] on button "Publié" at bounding box center [1359, 309] width 70 height 23
click at [1416, 311] on icon at bounding box center [1416, 309] width 14 height 14
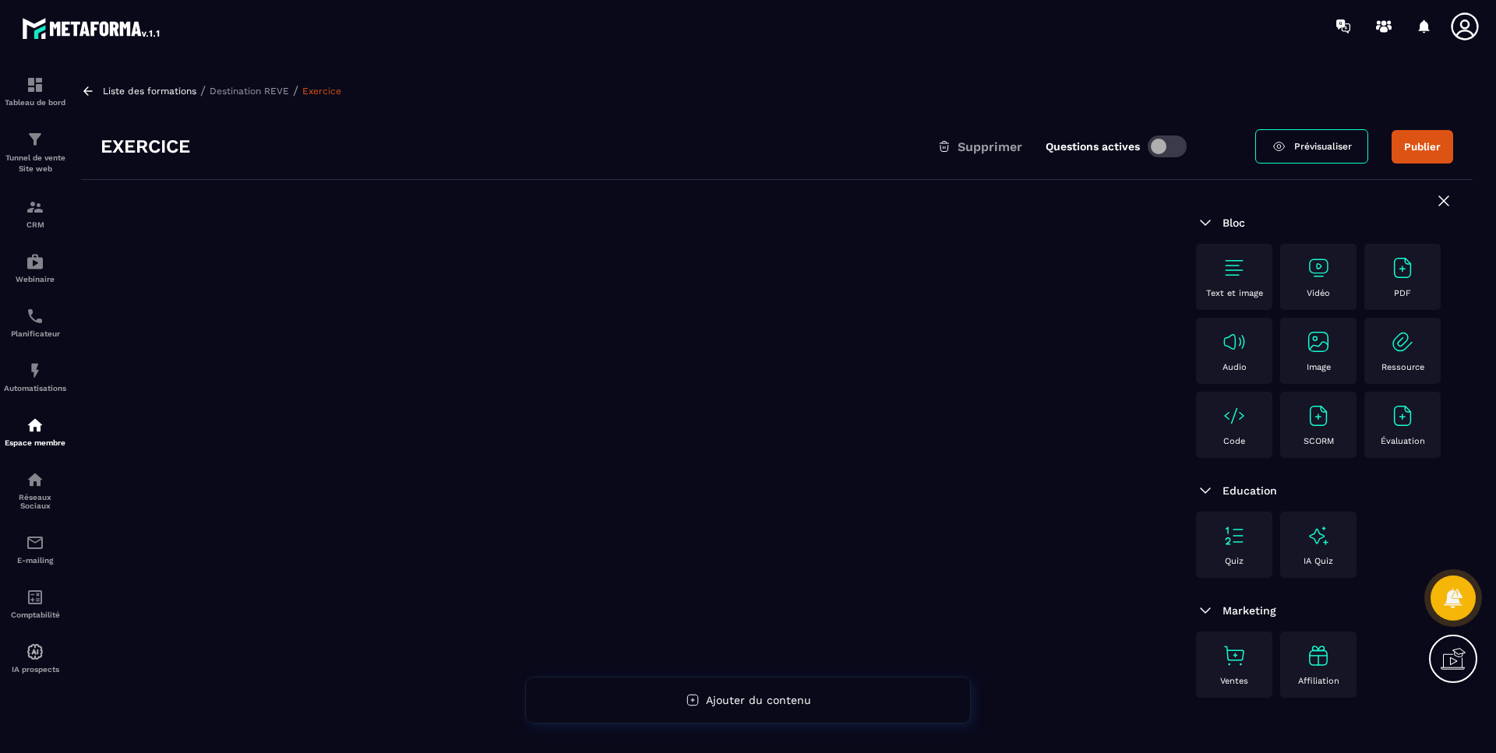
click at [1331, 263] on div "Vidéo" at bounding box center [1318, 277] width 61 height 43
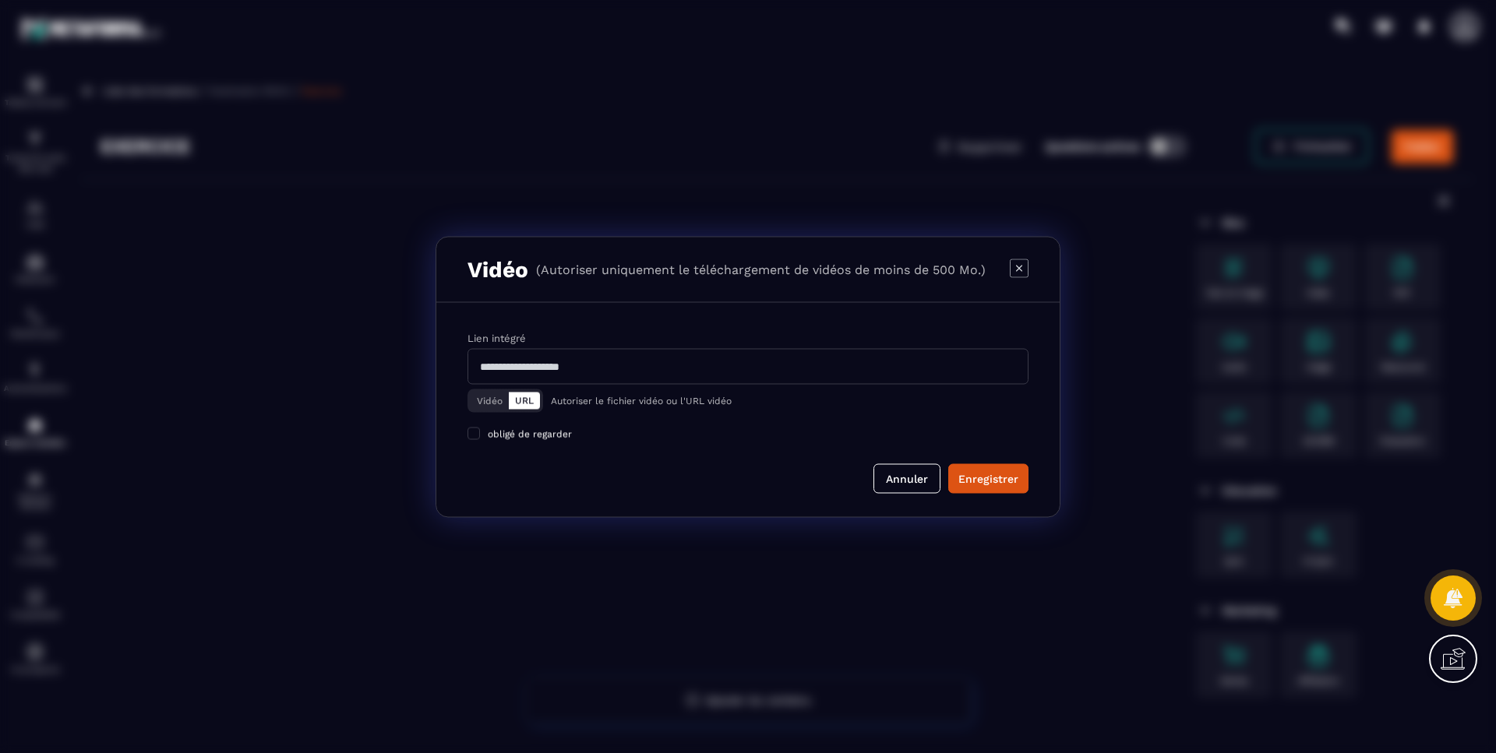
click at [489, 400] on button "Vidéo" at bounding box center [490, 400] width 38 height 17
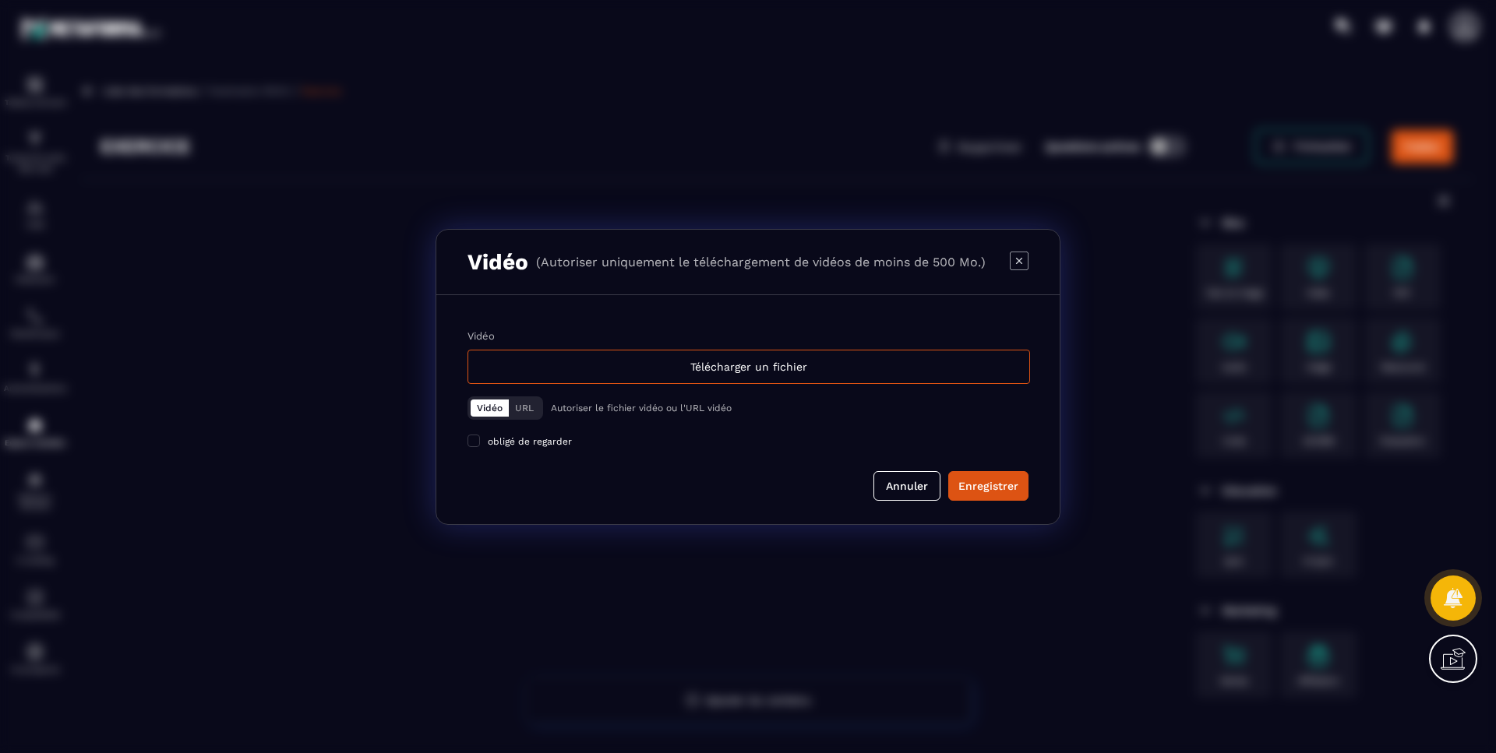
click at [824, 356] on div "Télécharger un fichier" at bounding box center [748, 367] width 563 height 34
click at [0, 0] on input "Vidéo Télécharger un fichier" at bounding box center [0, 0] width 0 height 0
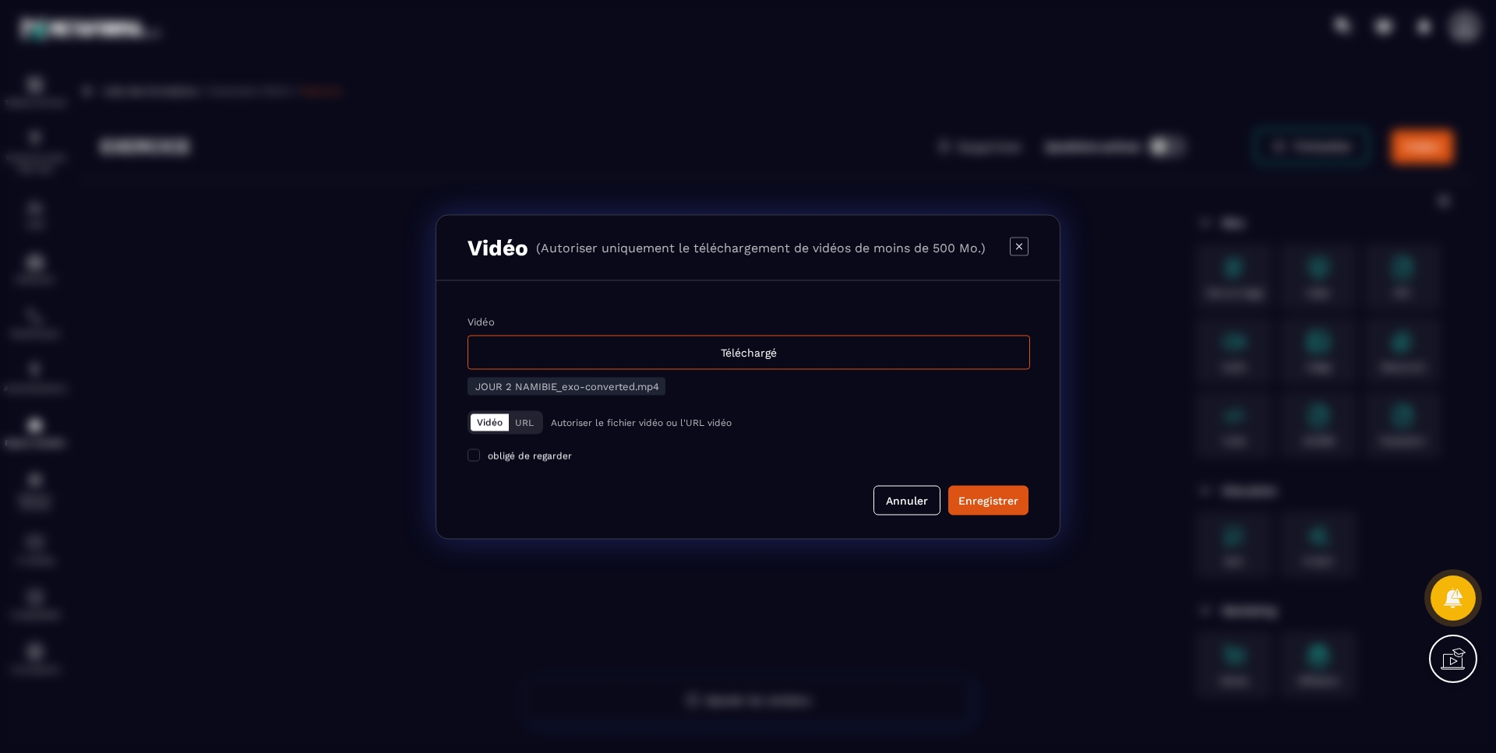
click at [510, 460] on span "obligé de regarder" at bounding box center [530, 455] width 84 height 11
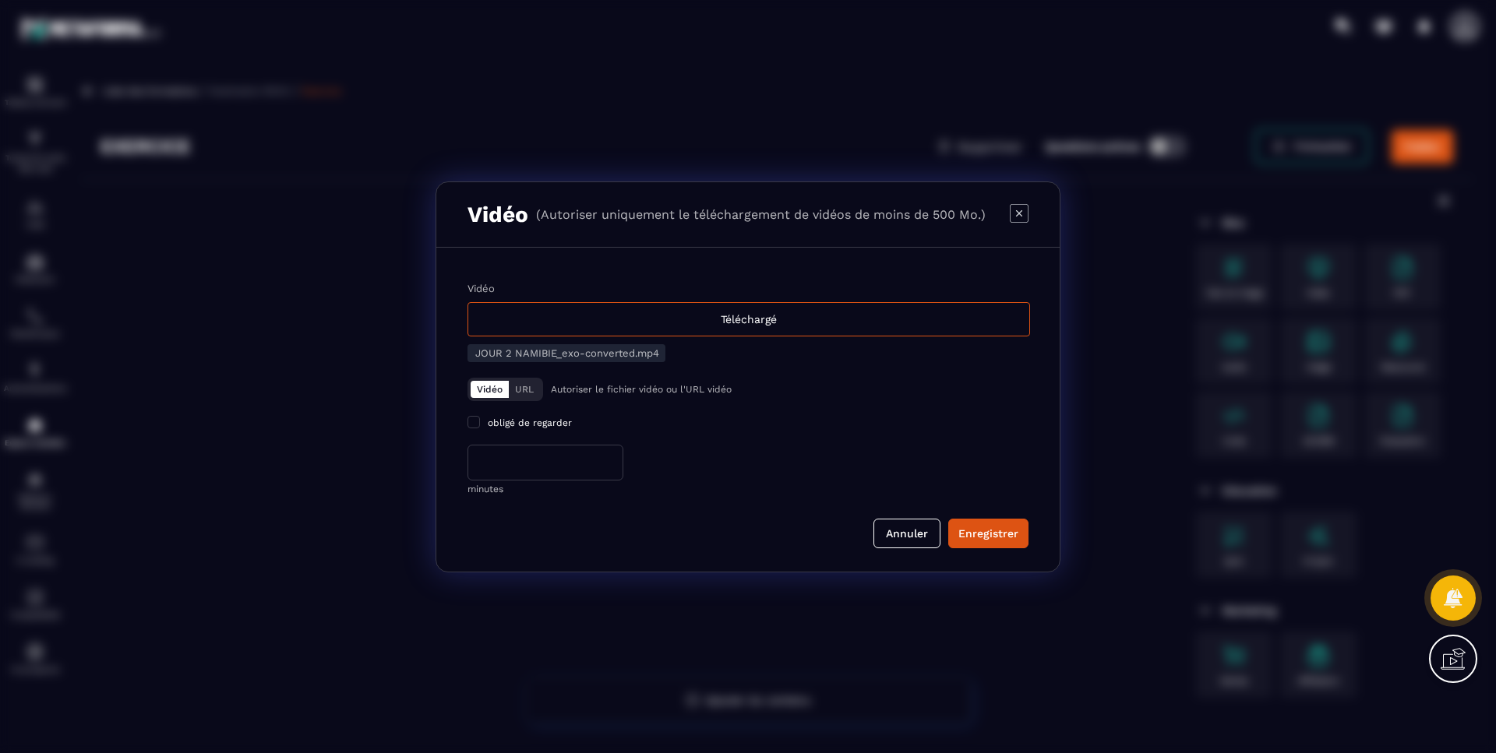
drag, startPoint x: 519, startPoint y: 464, endPoint x: 397, endPoint y: 466, distance: 121.6
click at [397, 466] on section "Vidéo (Autoriser uniquement le téléchargement de vidéos de moins de 500 Mo.) Vi…" at bounding box center [748, 376] width 1496 height 753
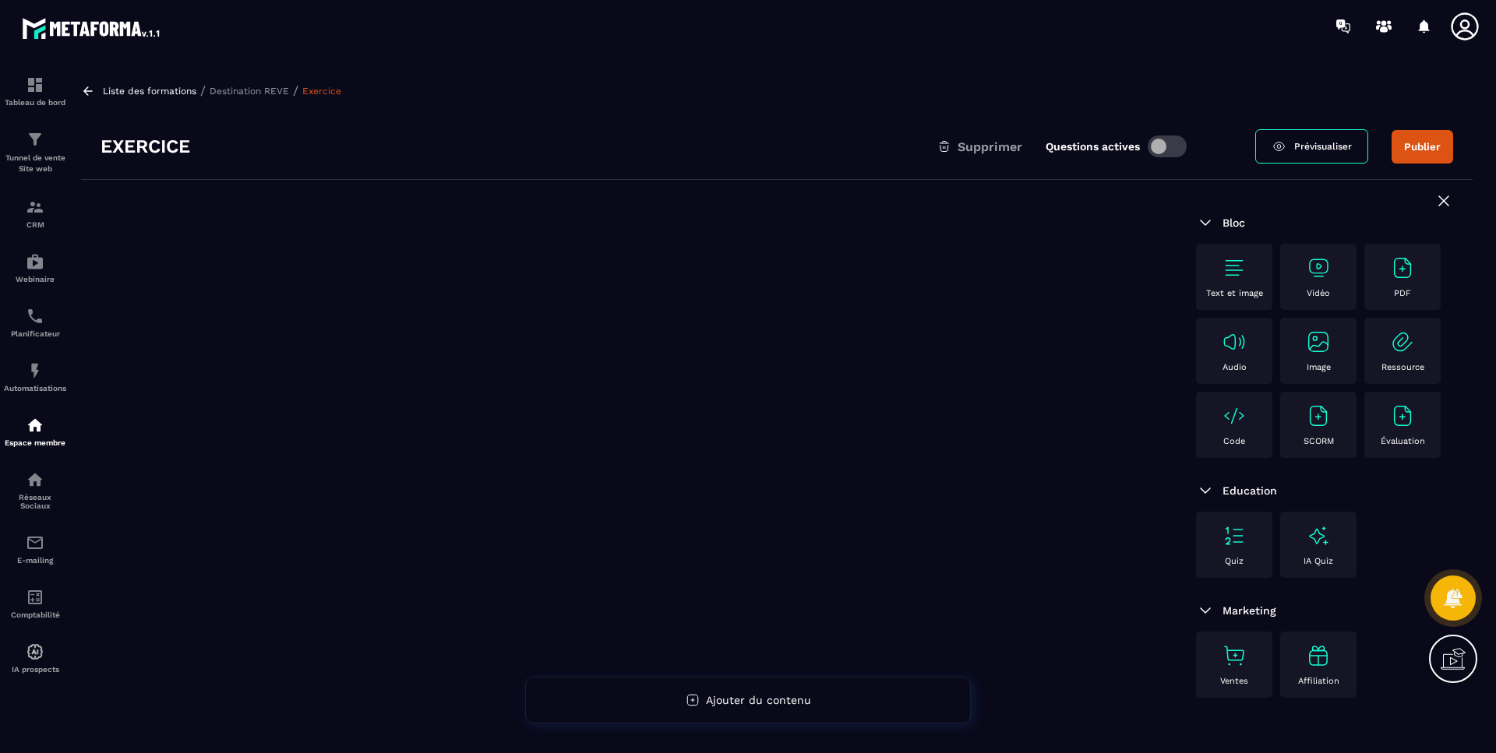
click at [1337, 272] on div "Vidéo" at bounding box center [1318, 277] width 61 height 43
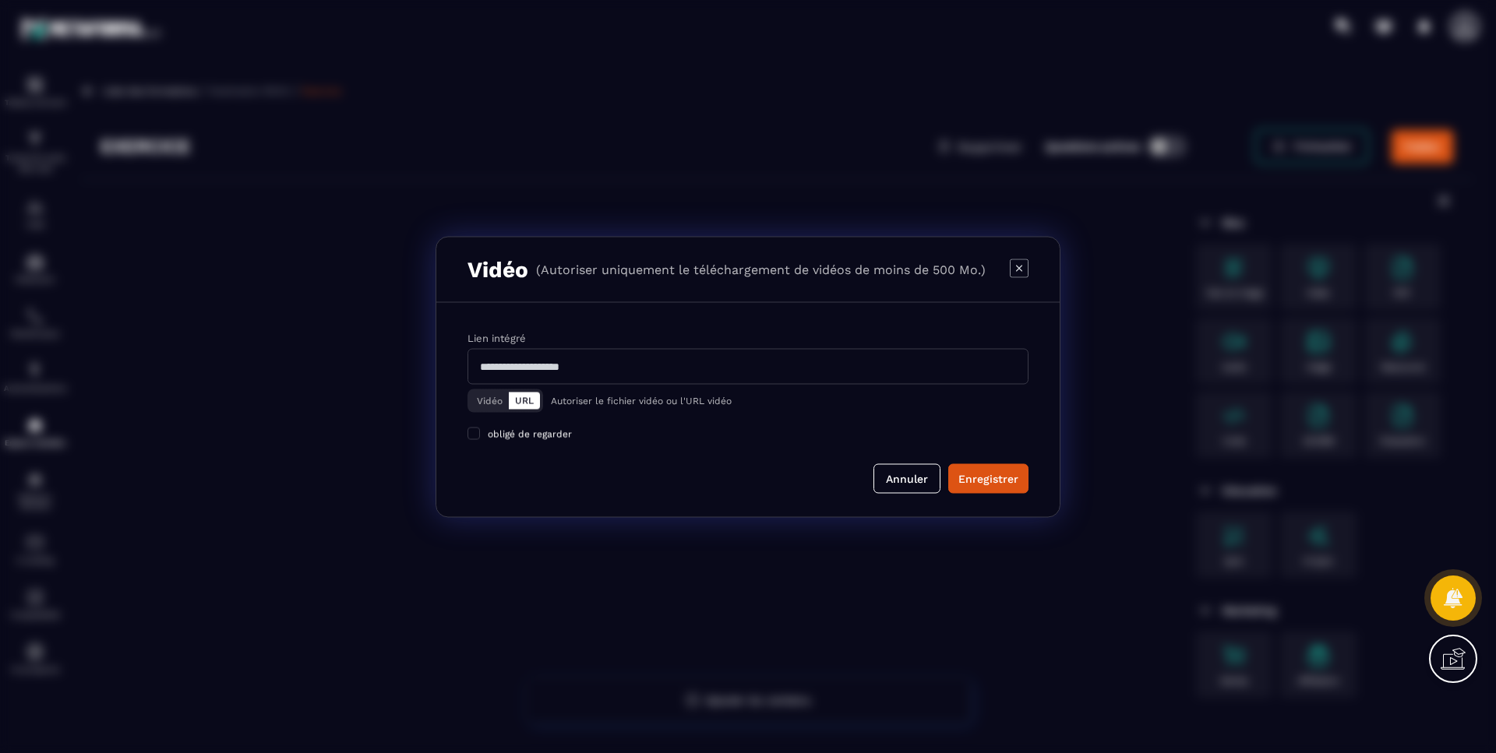
click at [472, 401] on button "Vidéo" at bounding box center [490, 400] width 38 height 17
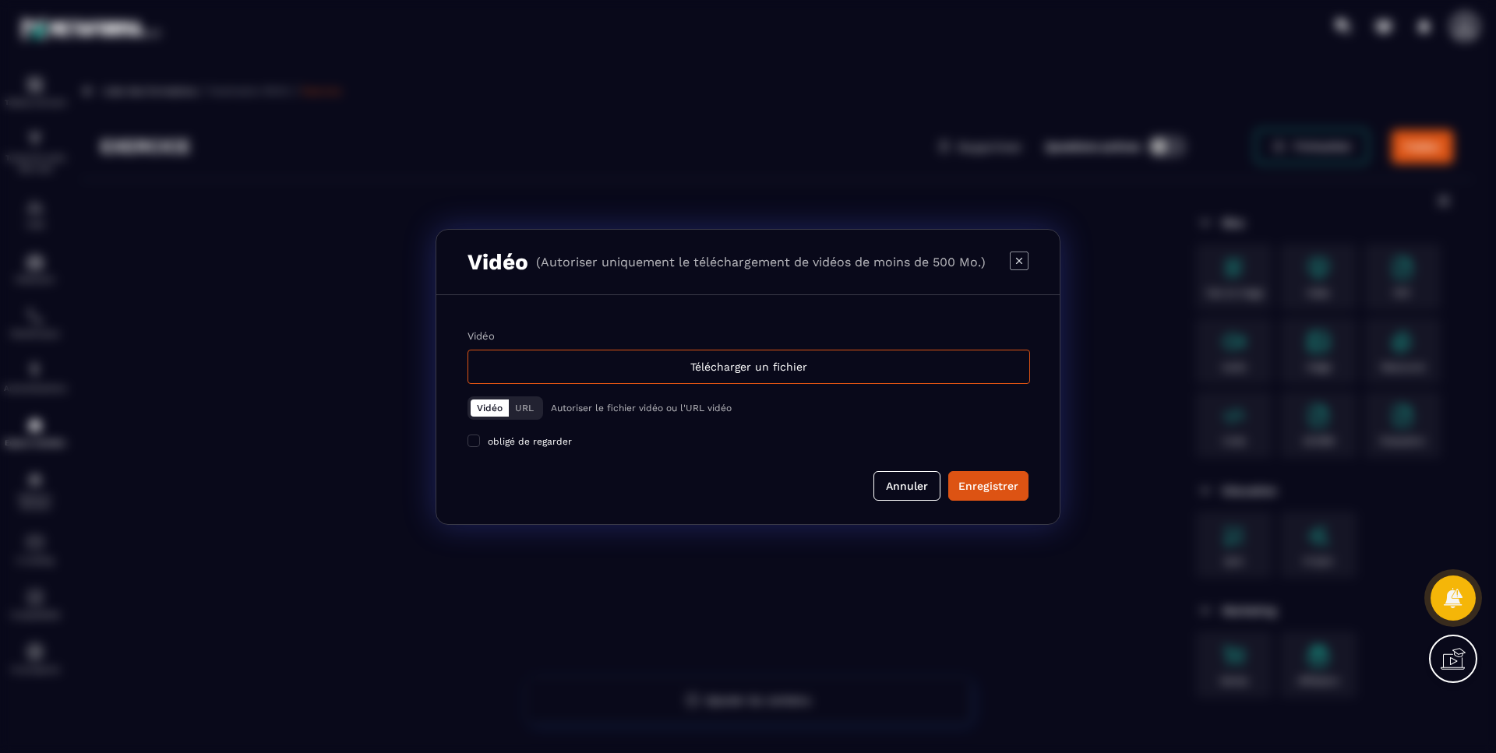
click at [627, 355] on div "Télécharger un fichier" at bounding box center [748, 367] width 563 height 34
click at [0, 0] on input "Vidéo Télécharger un fichier" at bounding box center [0, 0] width 0 height 0
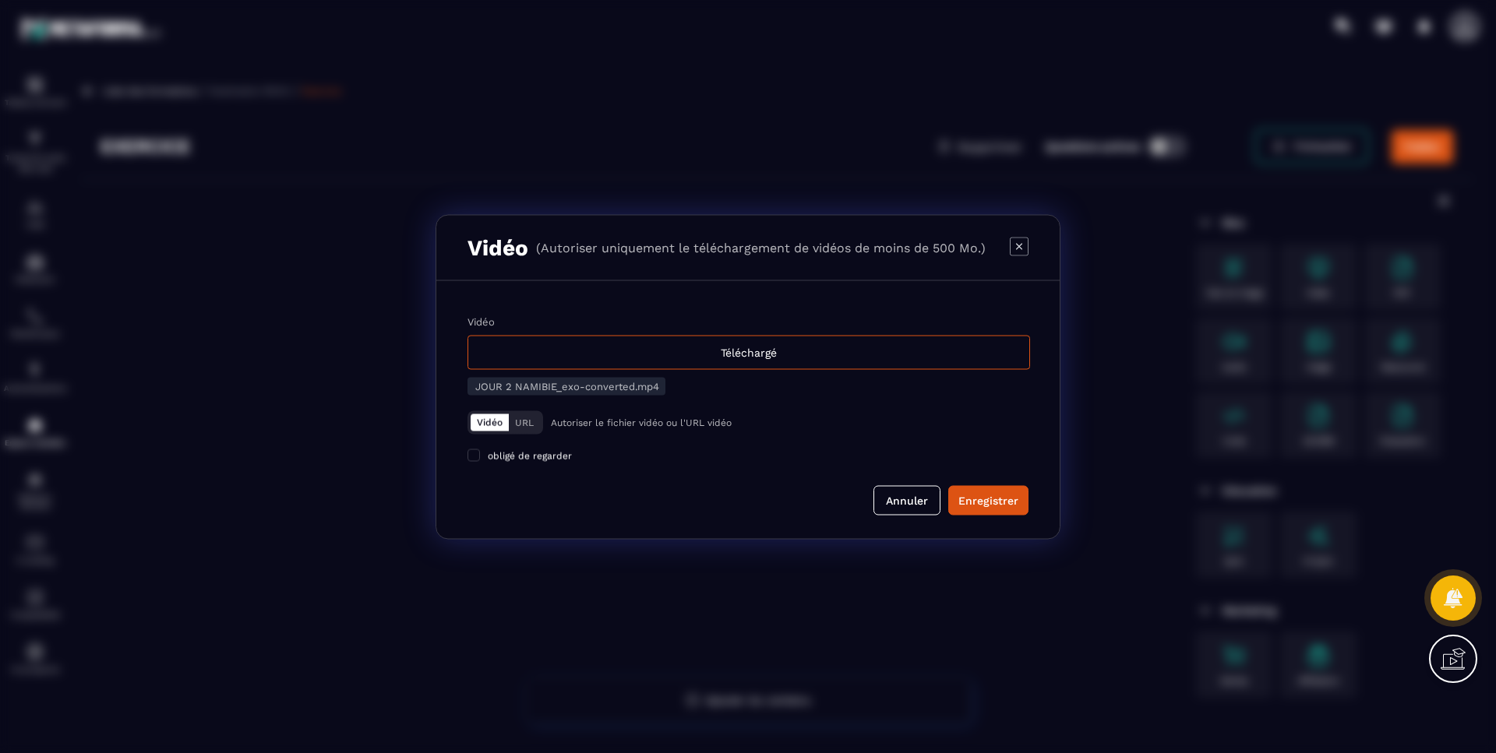
click at [480, 454] on label "obligé de regarder" at bounding box center [519, 456] width 104 height 12
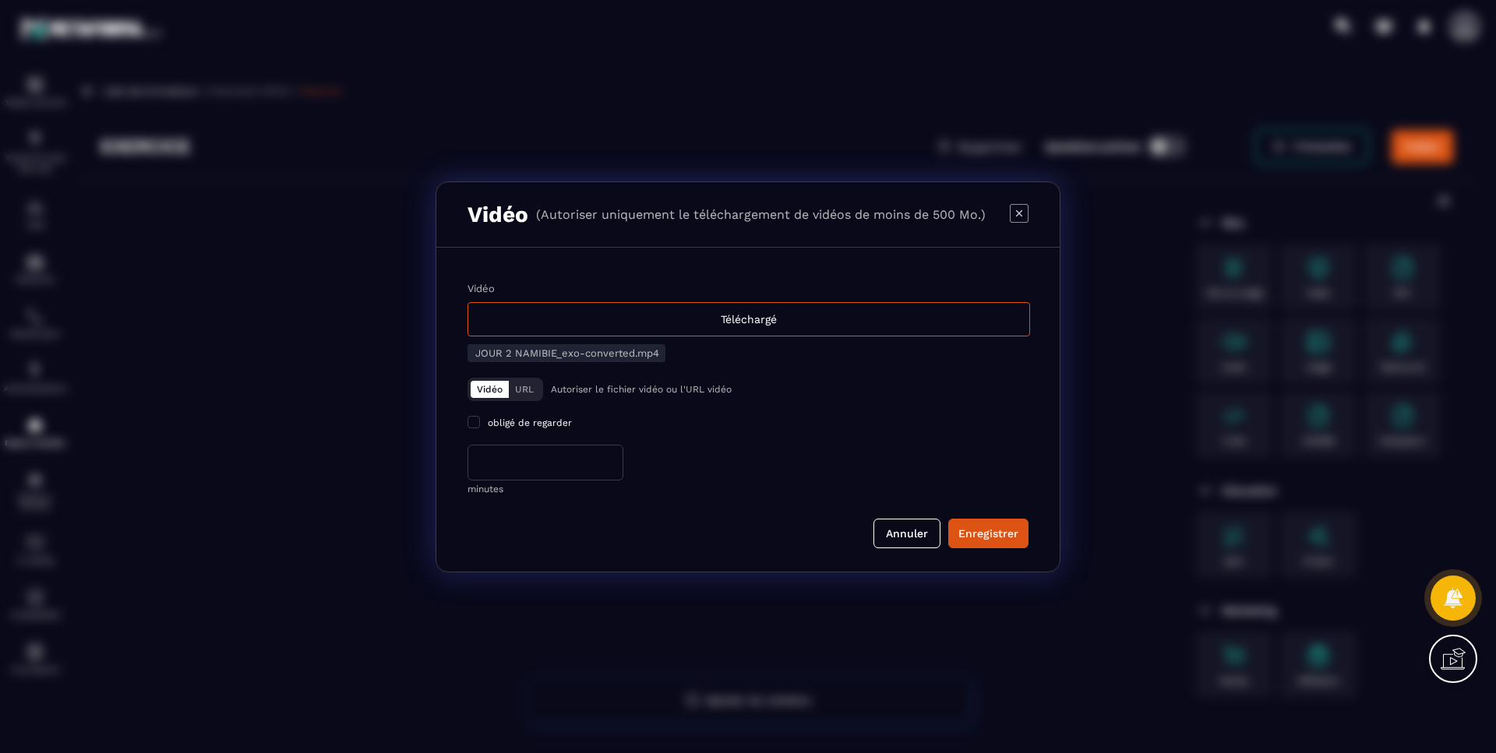
click at [508, 467] on input "*" at bounding box center [545, 463] width 156 height 36
drag, startPoint x: 508, startPoint y: 467, endPoint x: 460, endPoint y: 457, distance: 49.4
click at [460, 457] on div "Vidéo Téléchargé JOUR 2 NAMIBIE_exo-converted.mp4 Vidéo URL Autoriser le fichie…" at bounding box center [747, 410] width 623 height 324
type input "*"
click at [1001, 542] on button "Enregistrer" at bounding box center [988, 534] width 80 height 30
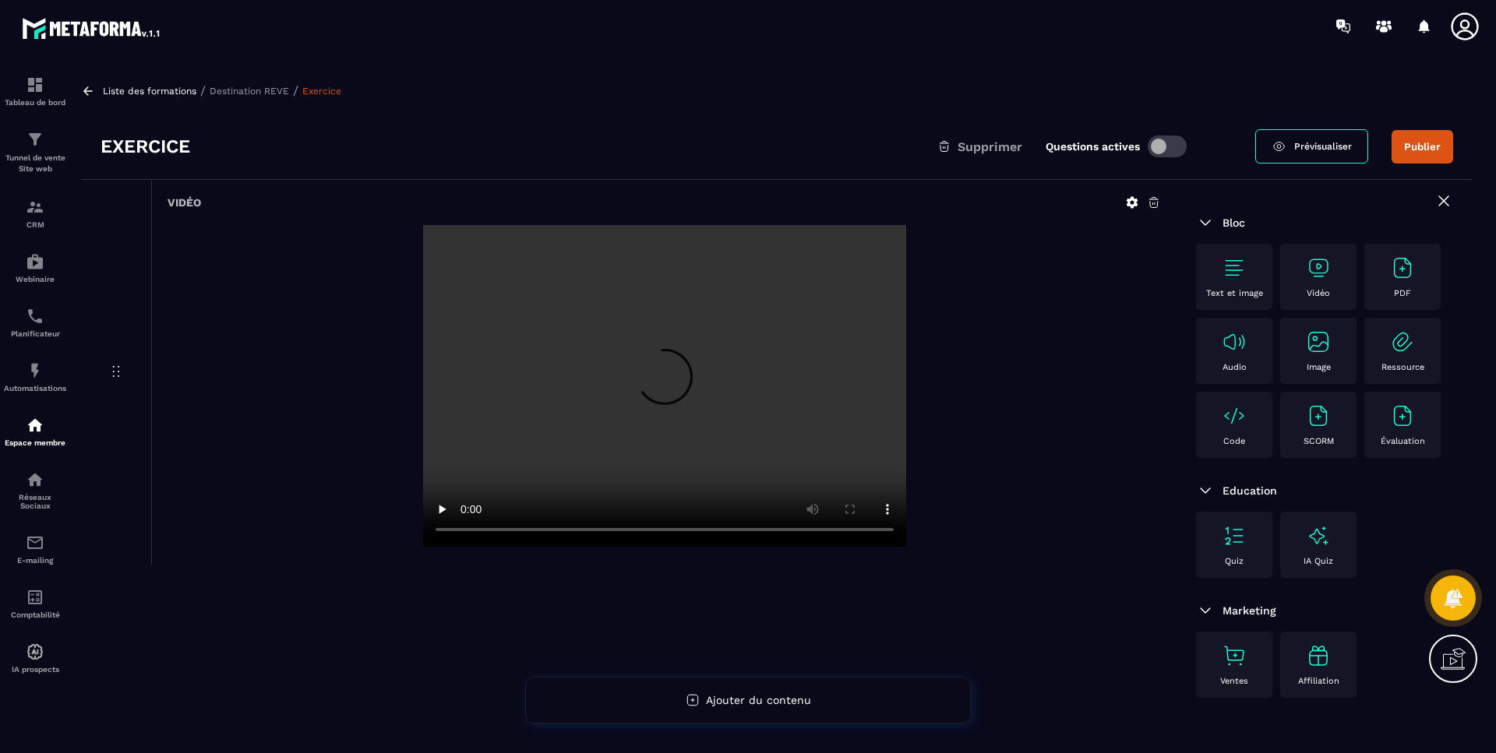
click at [1337, 138] on link "Prévisualiser" at bounding box center [1311, 146] width 113 height 34
click at [1062, 506] on div at bounding box center [664, 387] width 993 height 325
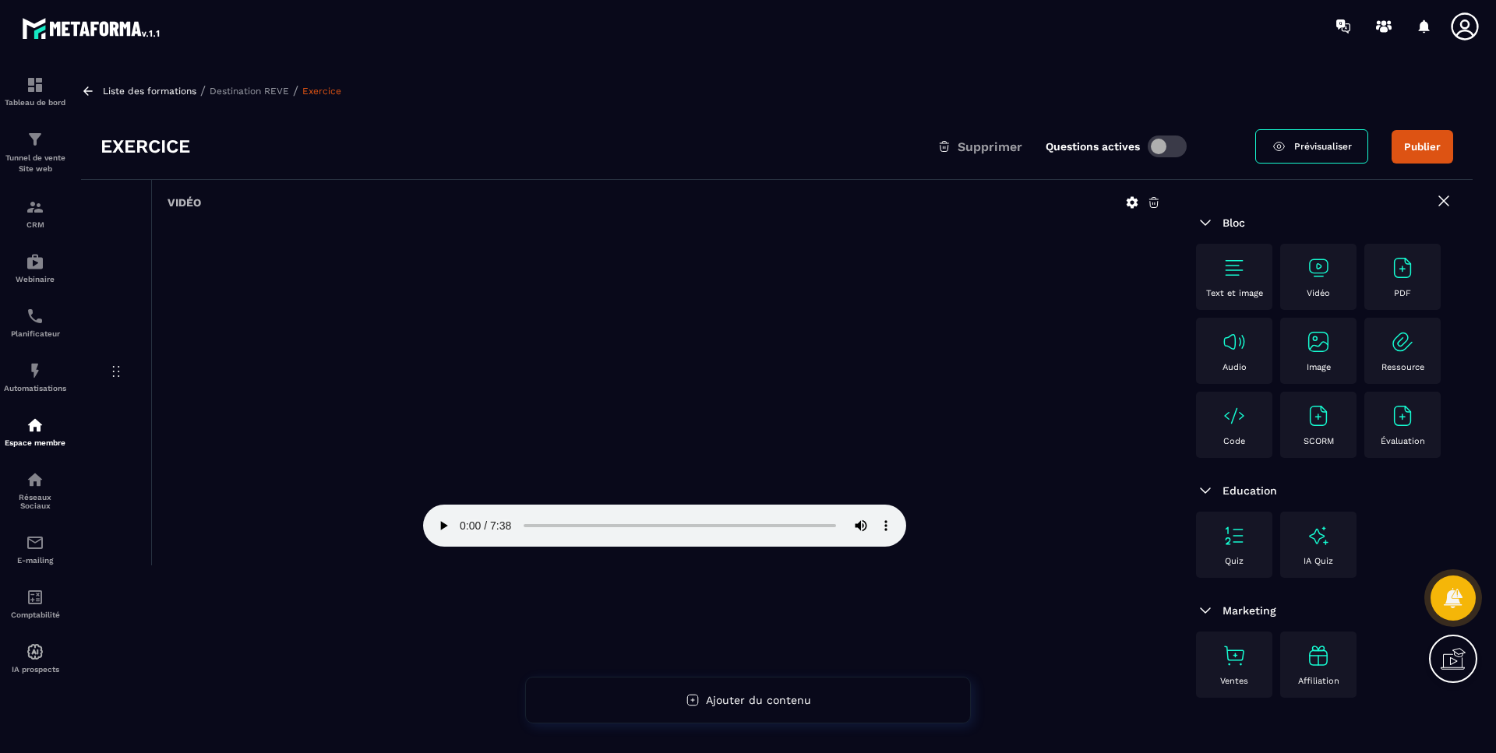
click at [23, 432] on div "Espace membre" at bounding box center [35, 431] width 62 height 31
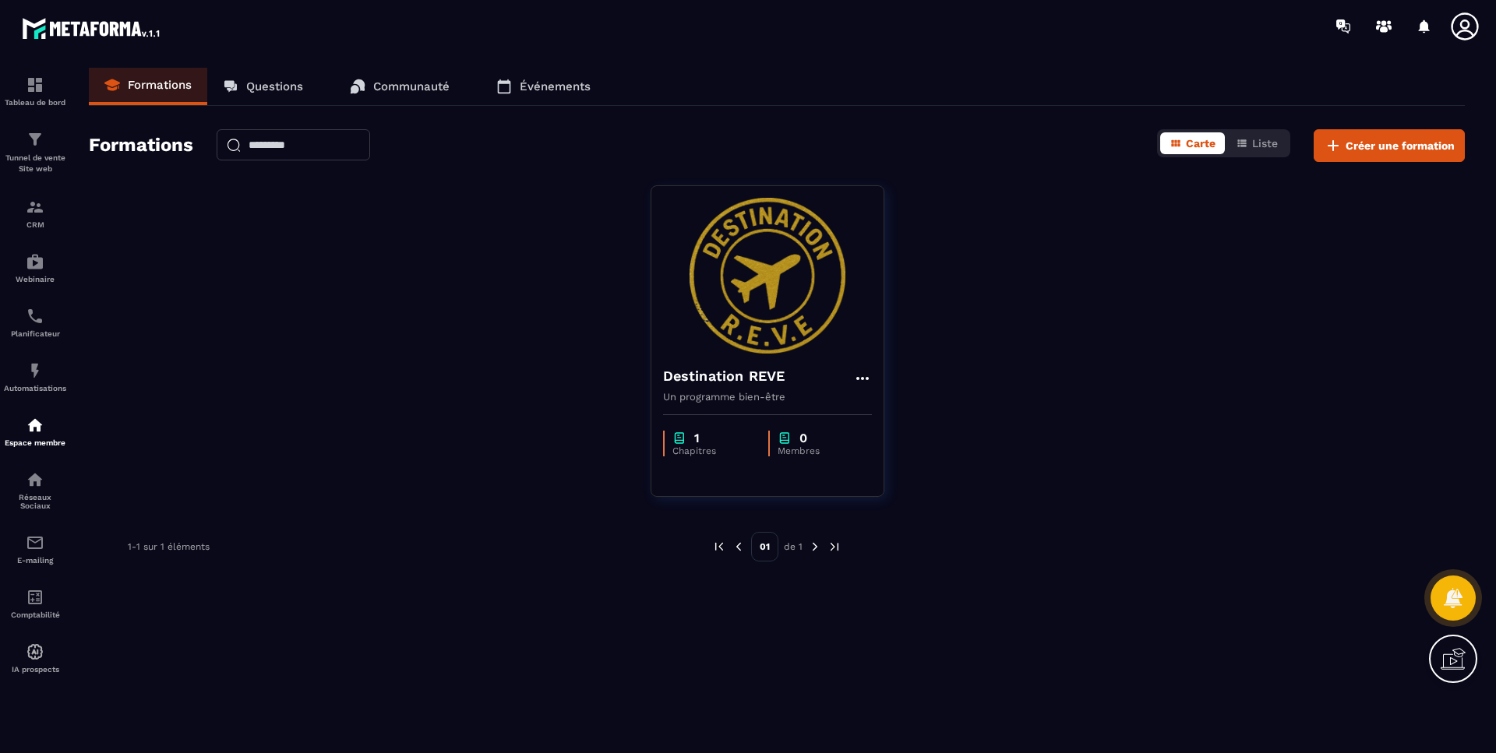
click at [792, 347] on img at bounding box center [767, 276] width 209 height 156
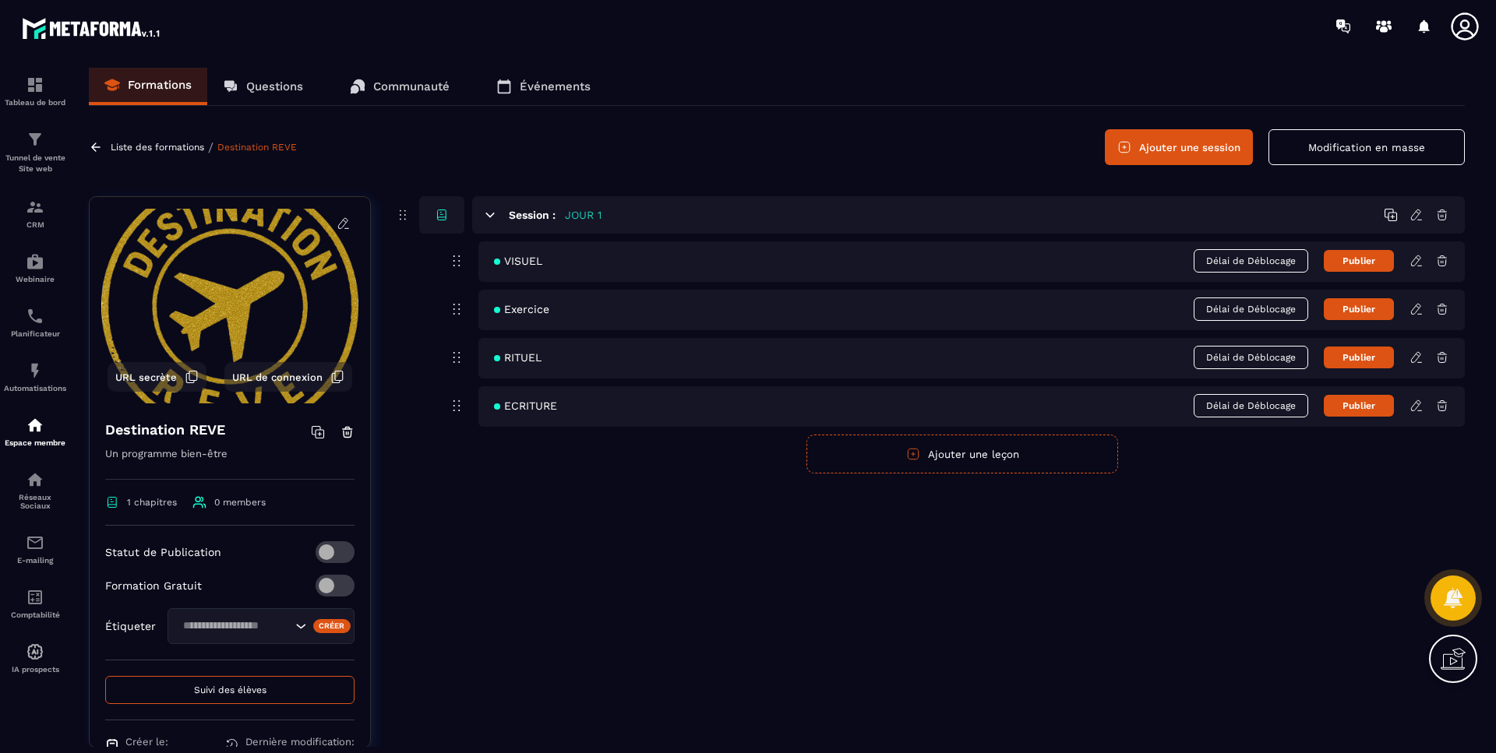
click at [1421, 356] on icon at bounding box center [1416, 358] width 14 height 14
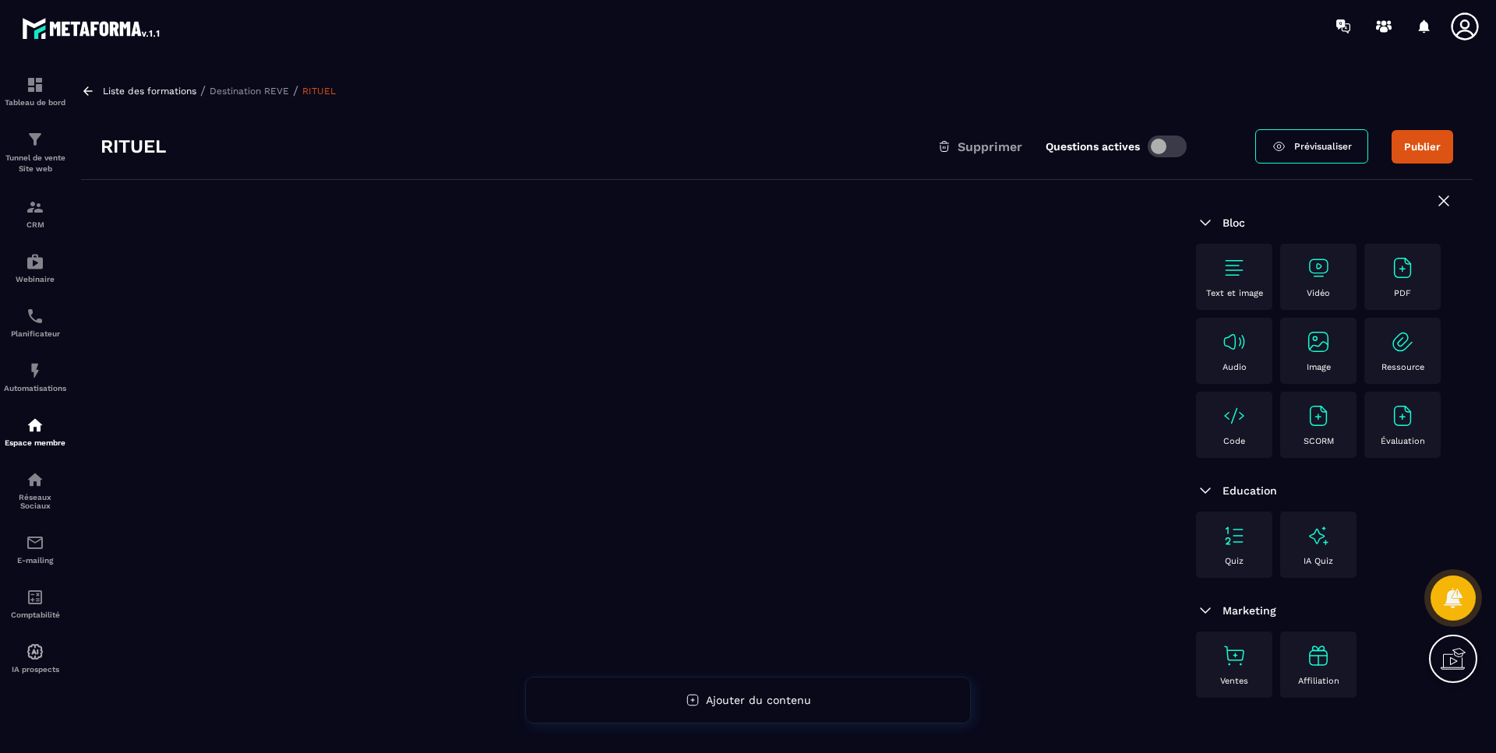
click at [1393, 288] on div "PDF" at bounding box center [1402, 277] width 61 height 43
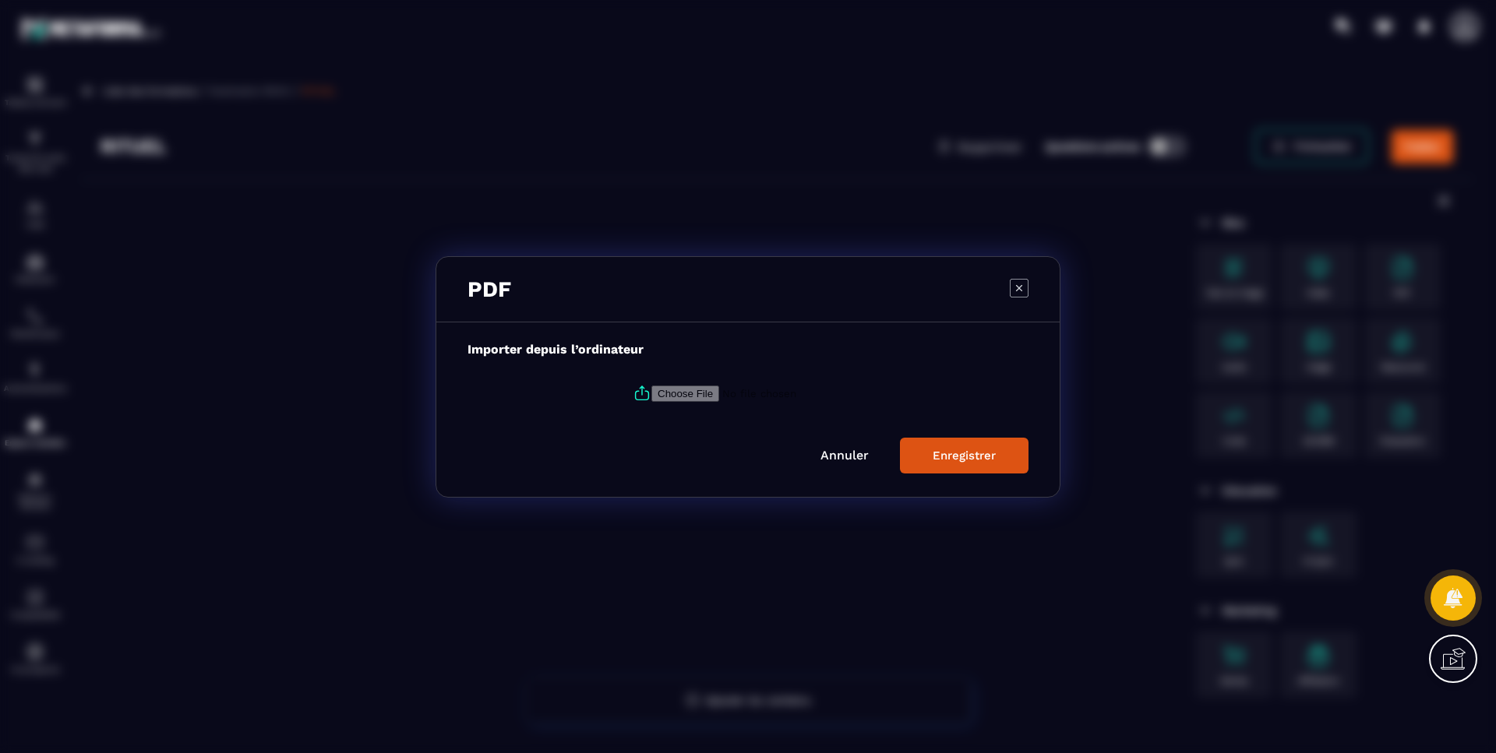
click at [683, 379] on label "Modal window" at bounding box center [747, 393] width 561 height 42
click at [683, 385] on input "Modal window" at bounding box center [757, 393] width 212 height 16
type input "**********"
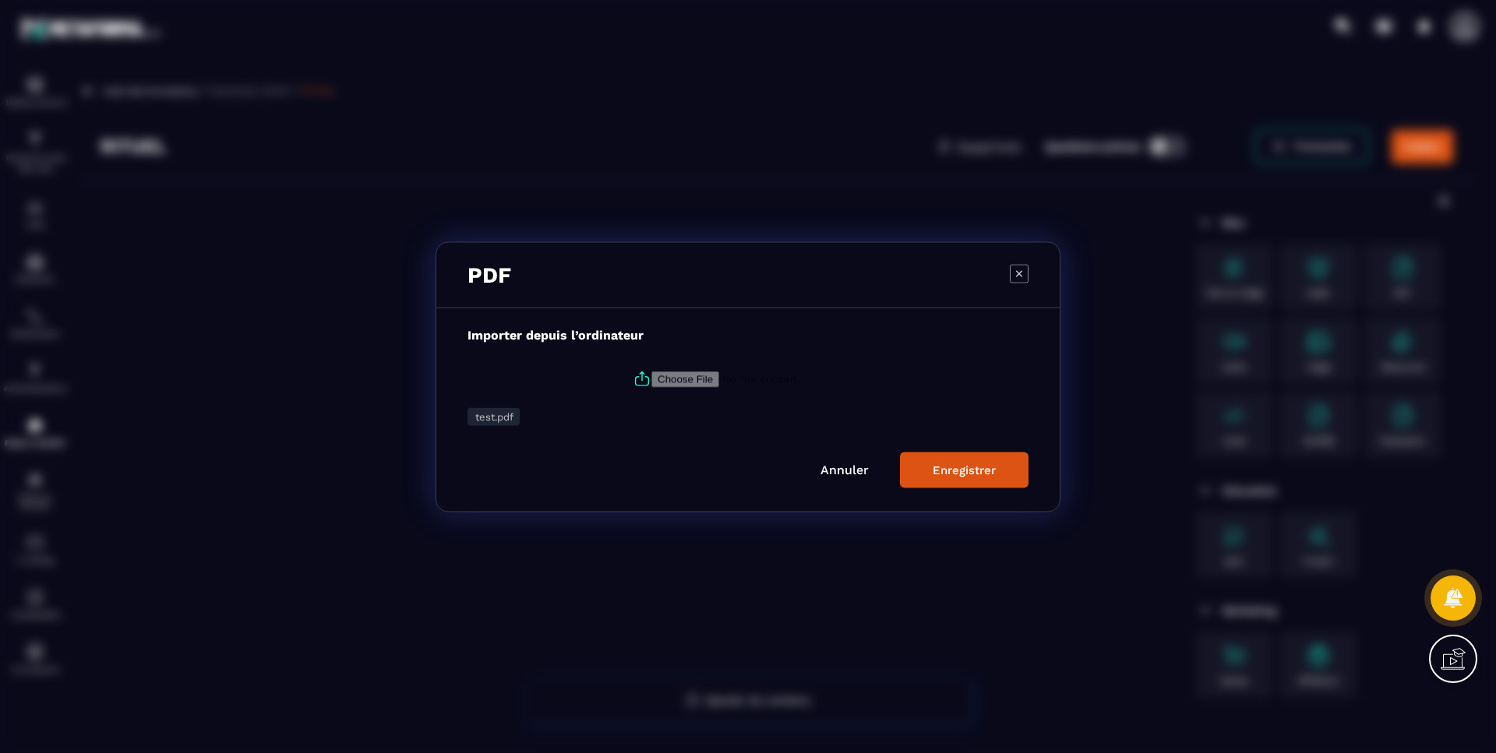
click at [975, 465] on div "Enregistrer" at bounding box center [964, 470] width 63 height 14
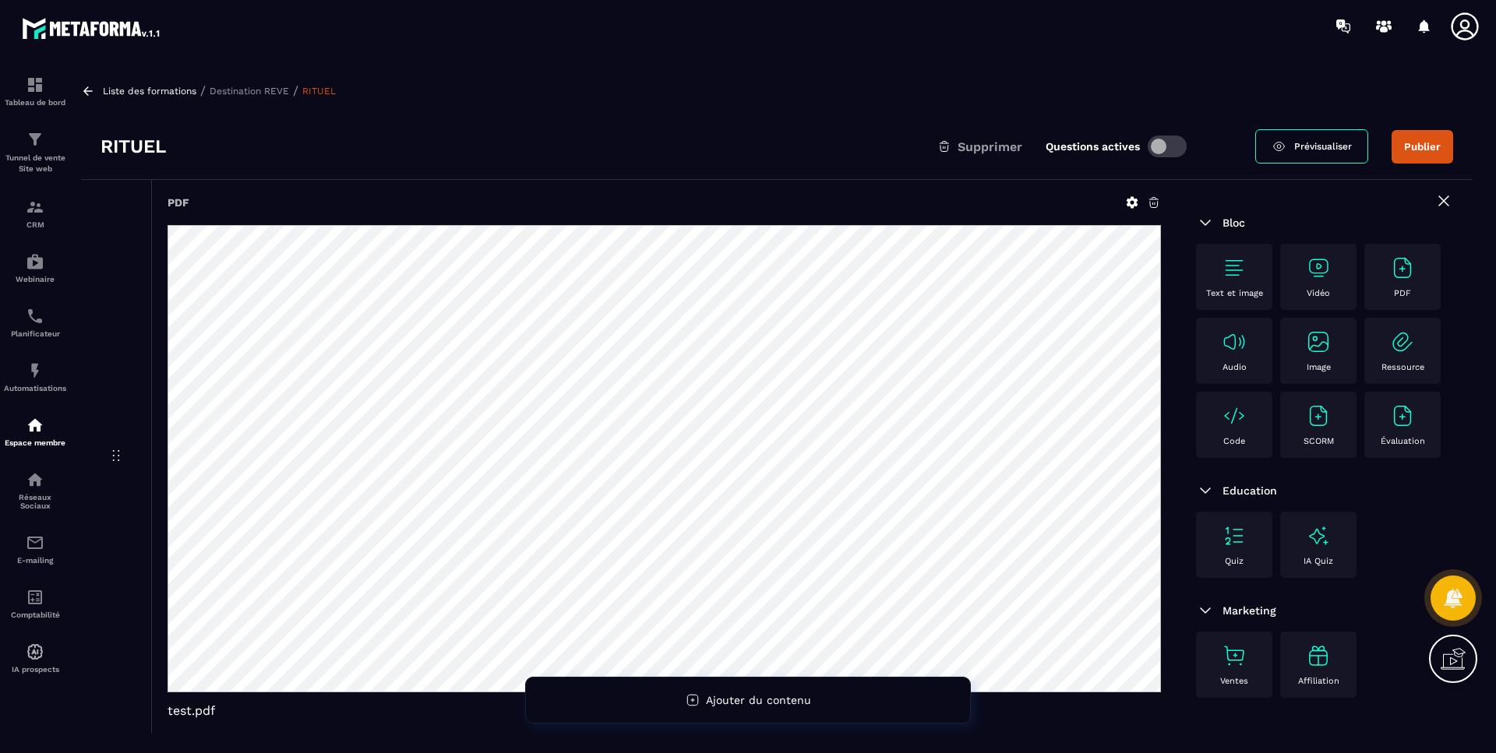
click at [252, 93] on p "Destination REVE" at bounding box center [249, 91] width 79 height 11
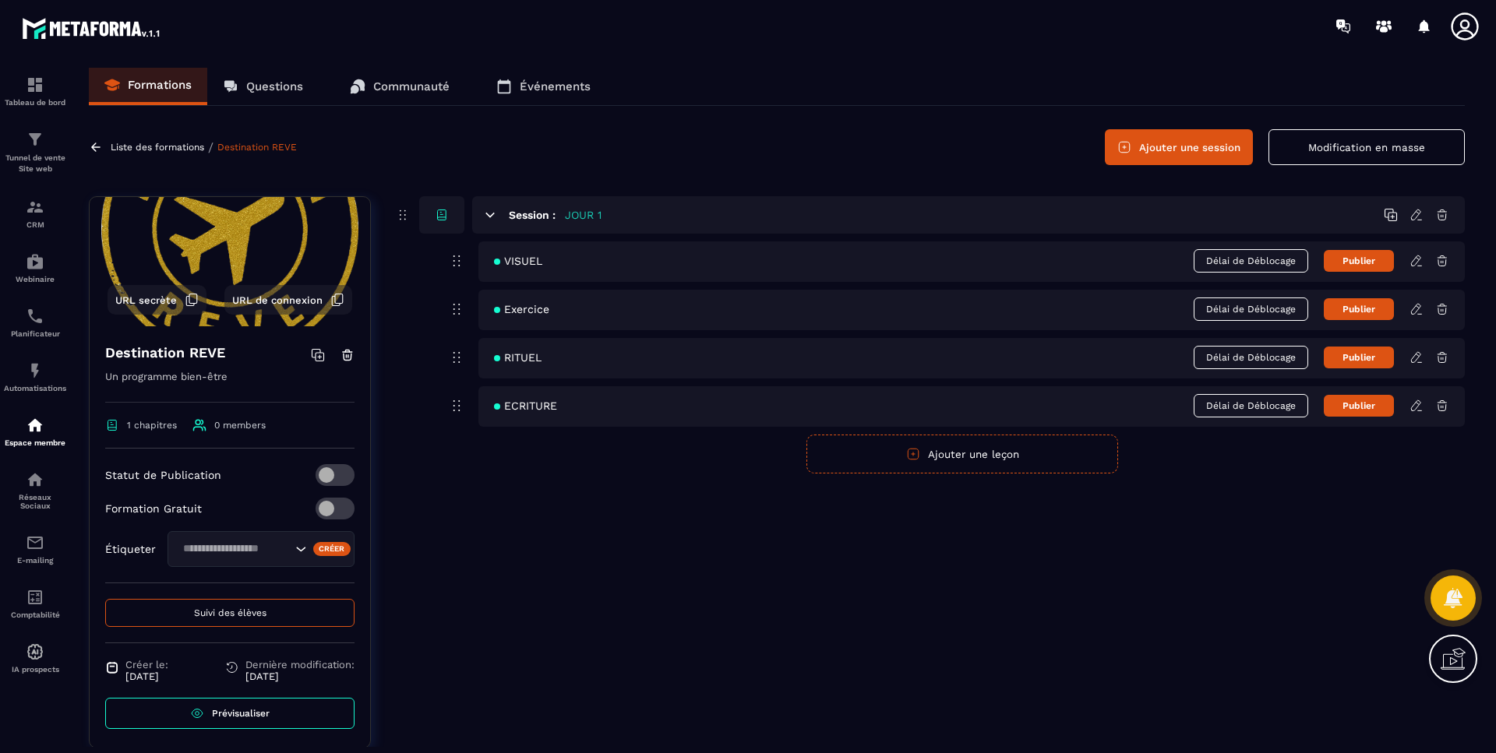
scroll to position [82, 0]
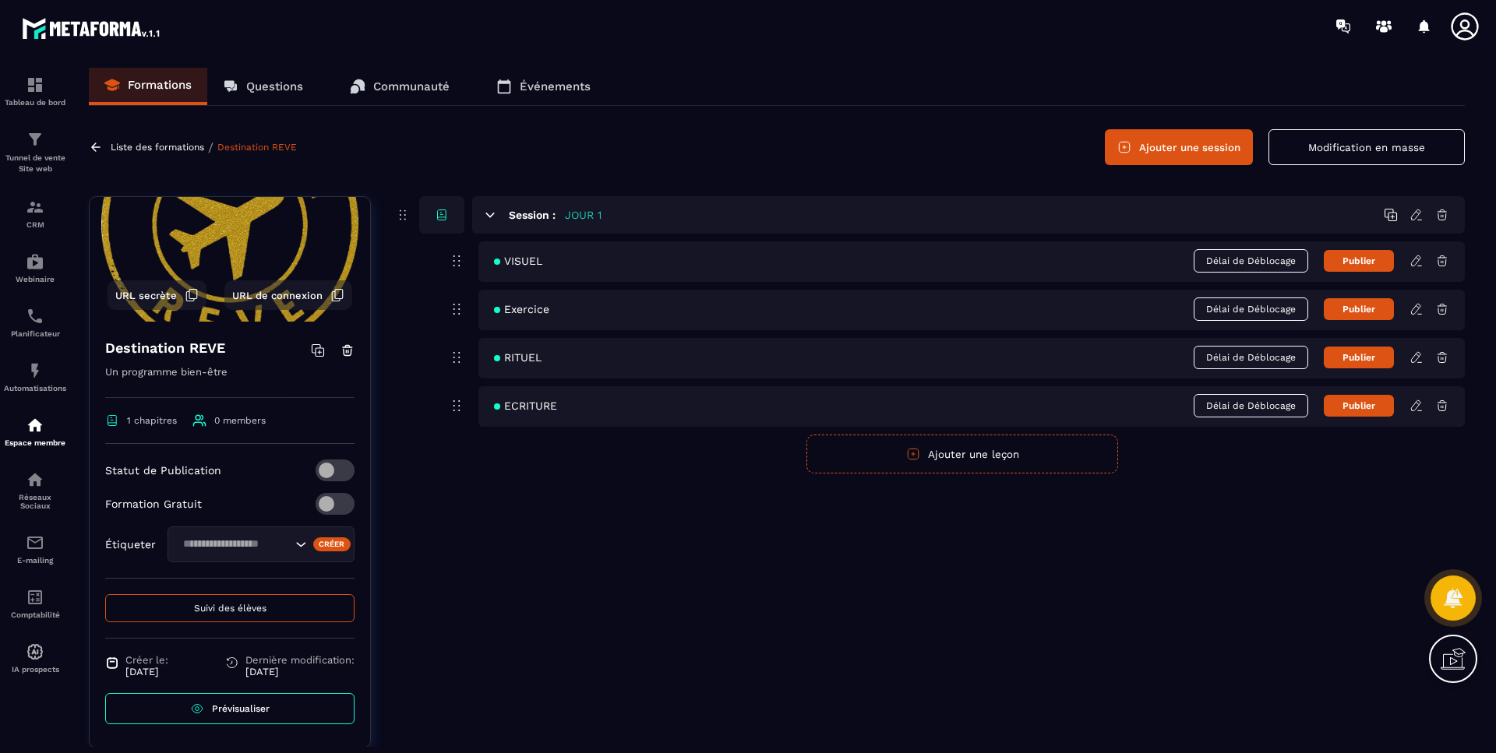
click at [249, 709] on span "Prévisualiser" at bounding box center [241, 709] width 58 height 11
click at [235, 422] on span "0 members" at bounding box center [239, 420] width 51 height 11
click at [138, 424] on span "1 chapitres" at bounding box center [152, 420] width 50 height 11
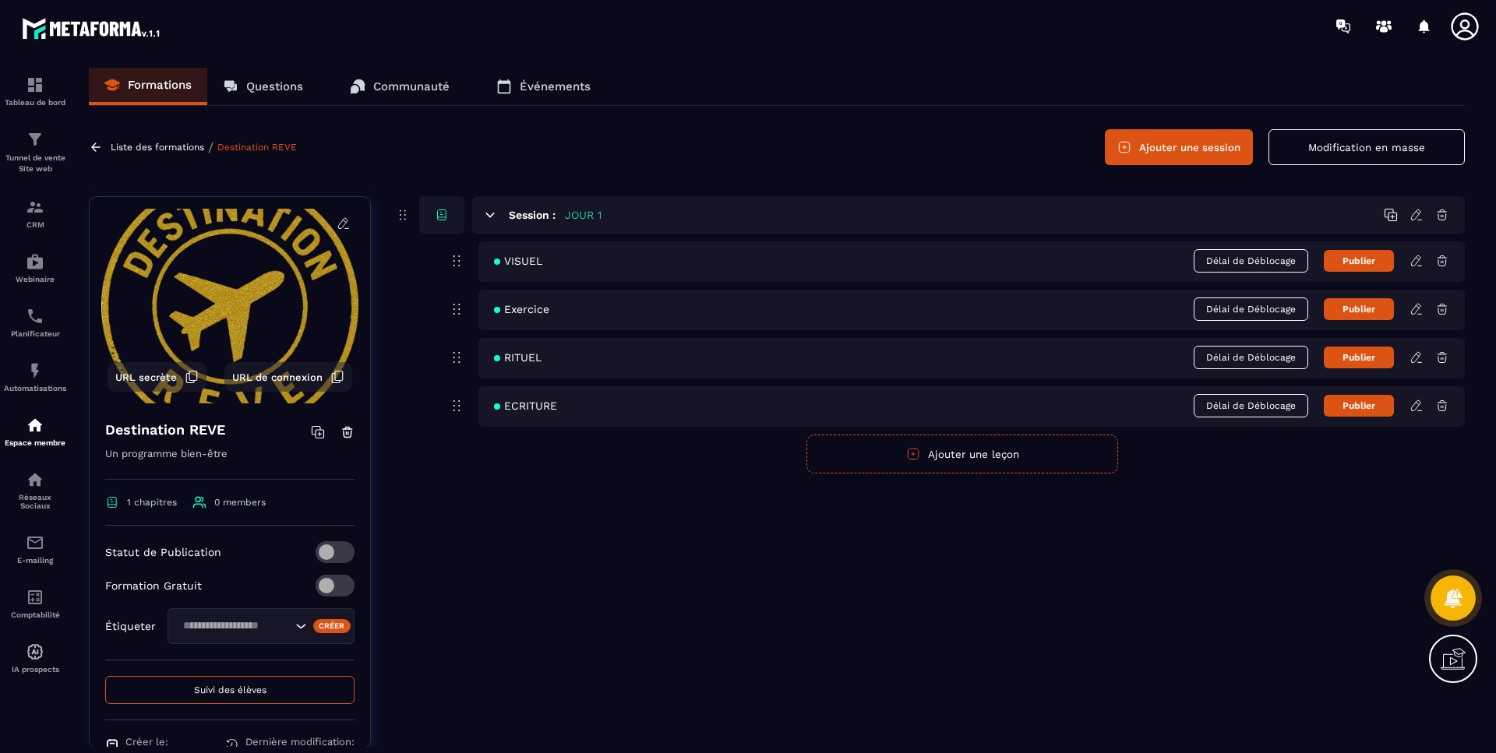
click at [143, 140] on div "Liste des formations / Destination REVE" at bounding box center [195, 147] width 212 height 15
click at [143, 146] on p "Liste des formations" at bounding box center [157, 147] width 93 height 11
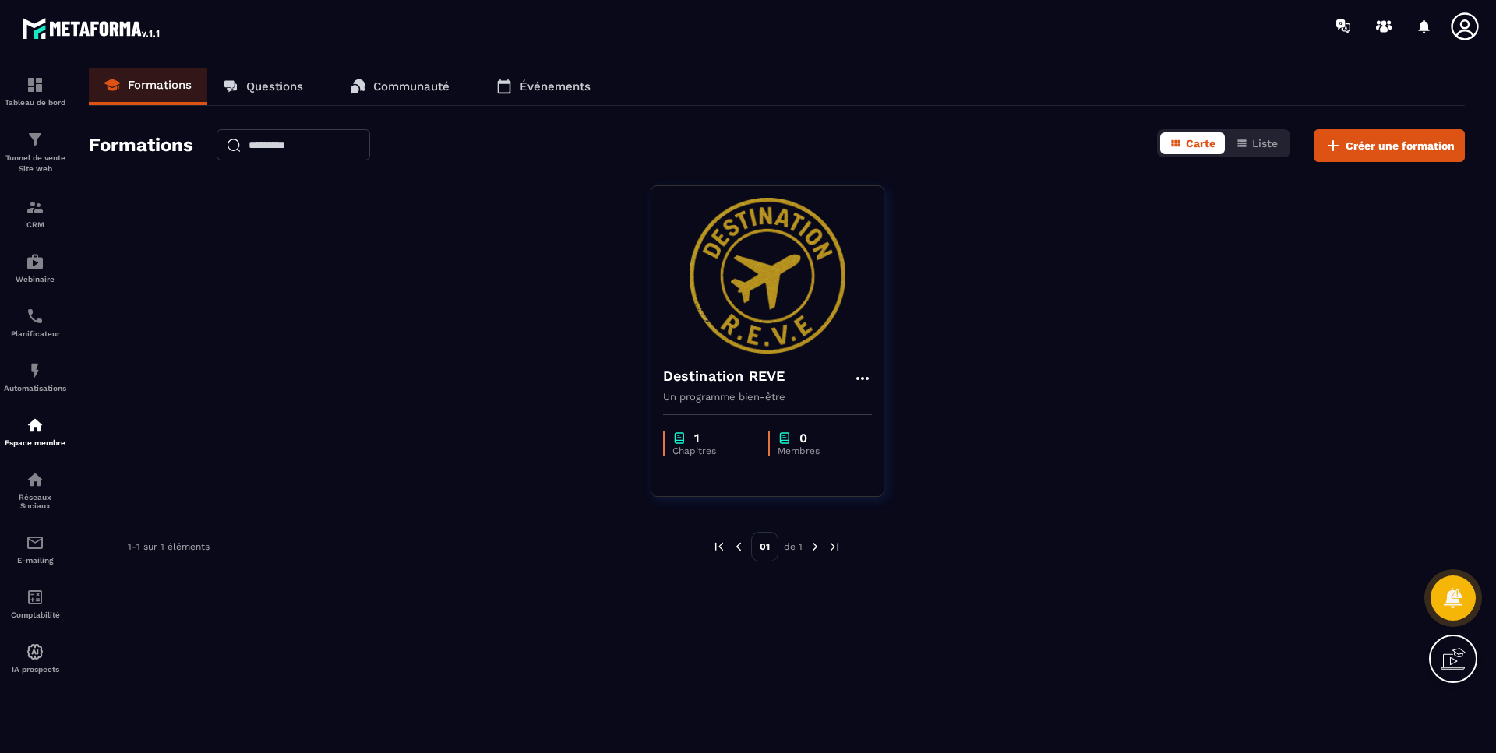
click at [803, 441] on p "0" at bounding box center [803, 438] width 8 height 15
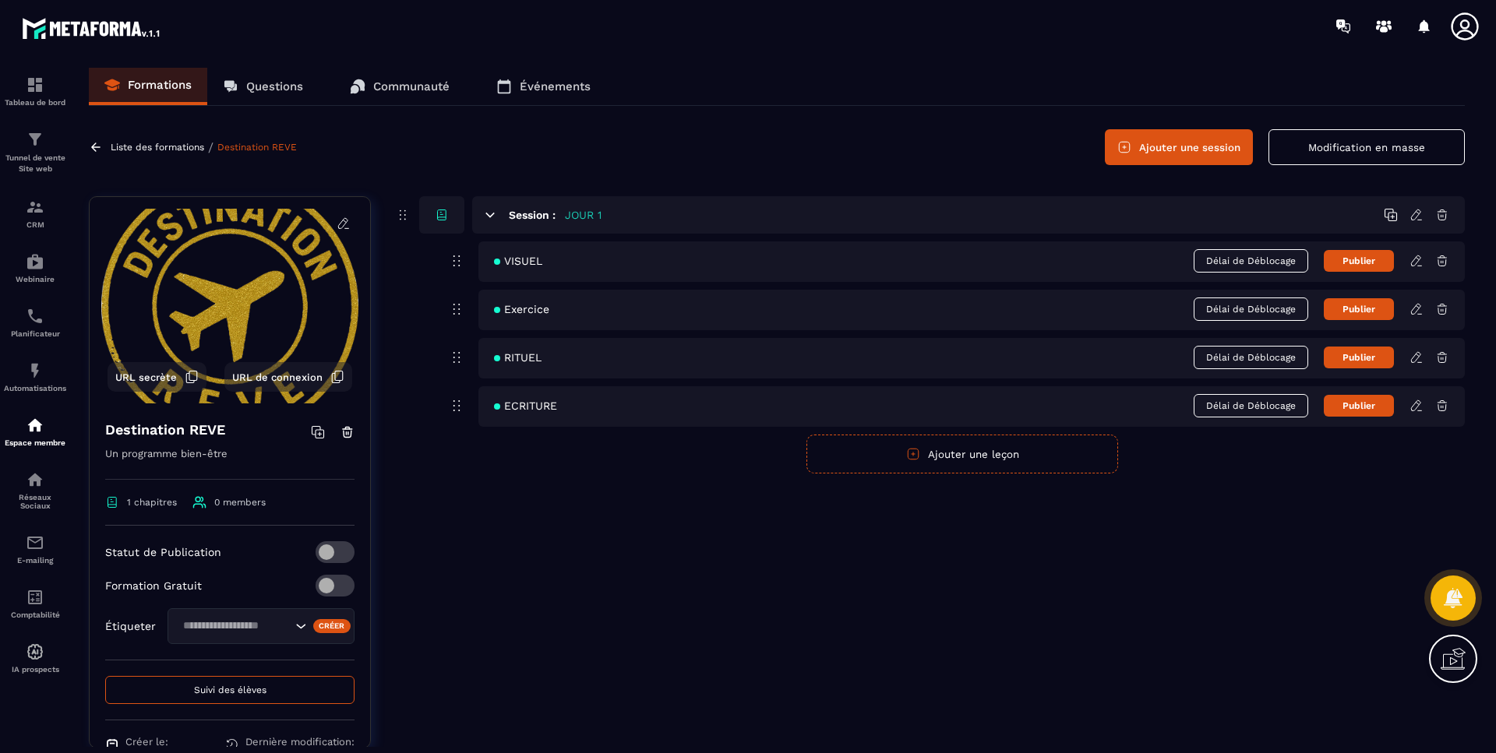
click at [232, 503] on span "0 members" at bounding box center [239, 502] width 51 height 11
click at [192, 503] on icon at bounding box center [199, 503] width 14 height 14
click at [132, 503] on span "1 chapitres" at bounding box center [152, 502] width 50 height 11
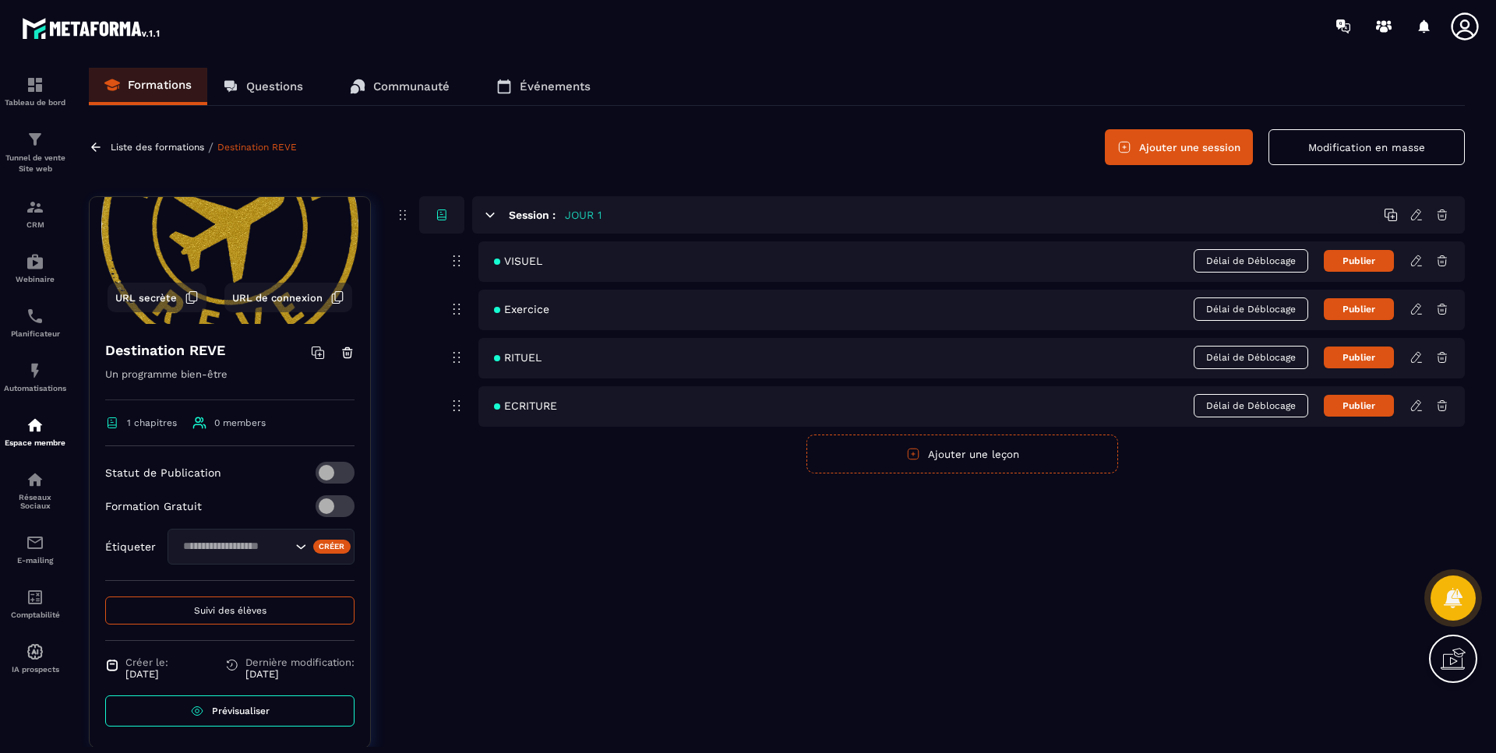
scroll to position [82, 0]
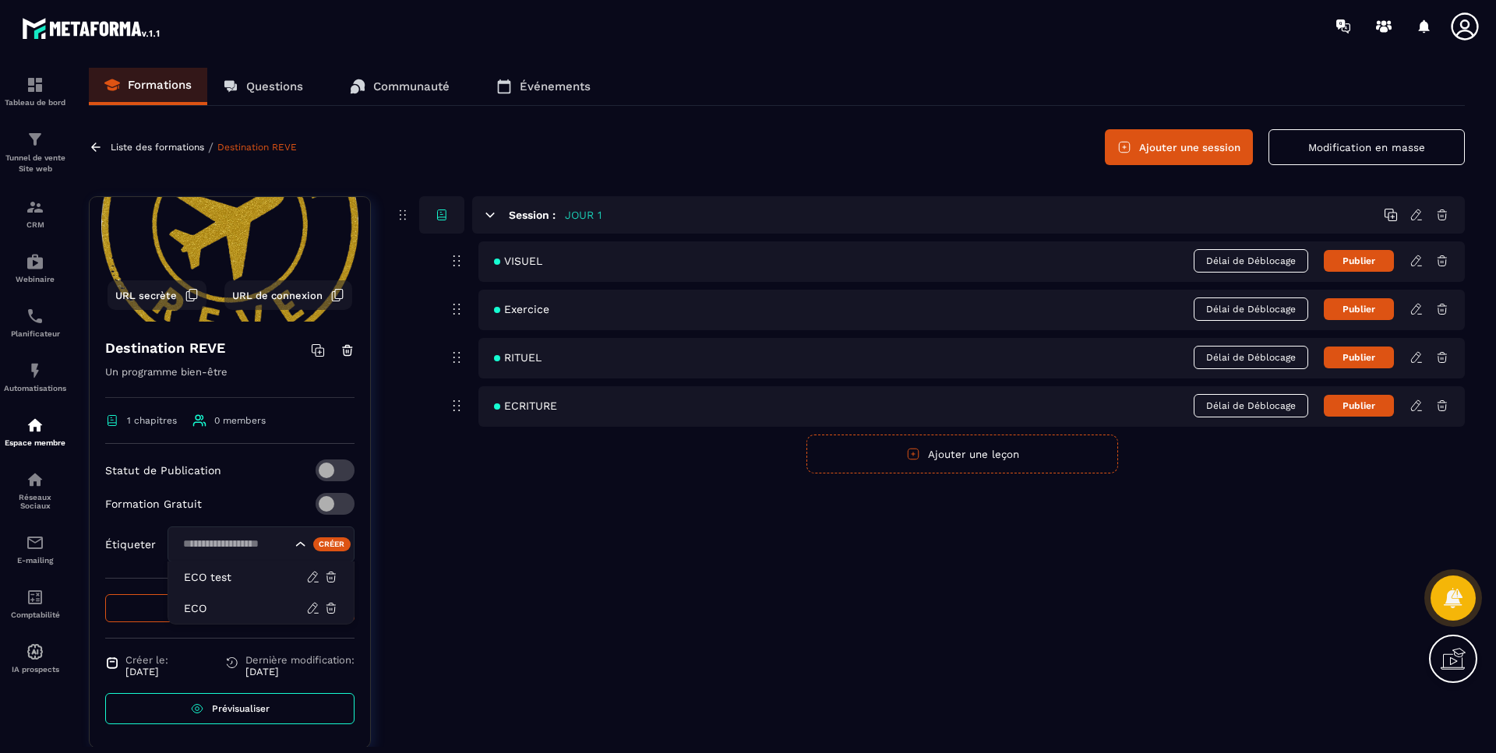
click at [255, 541] on input "Search for option" at bounding box center [235, 544] width 114 height 17
click at [202, 577] on p "ECO test" at bounding box center [245, 578] width 122 height 16
click at [316, 549] on div "Créer" at bounding box center [332, 545] width 38 height 14
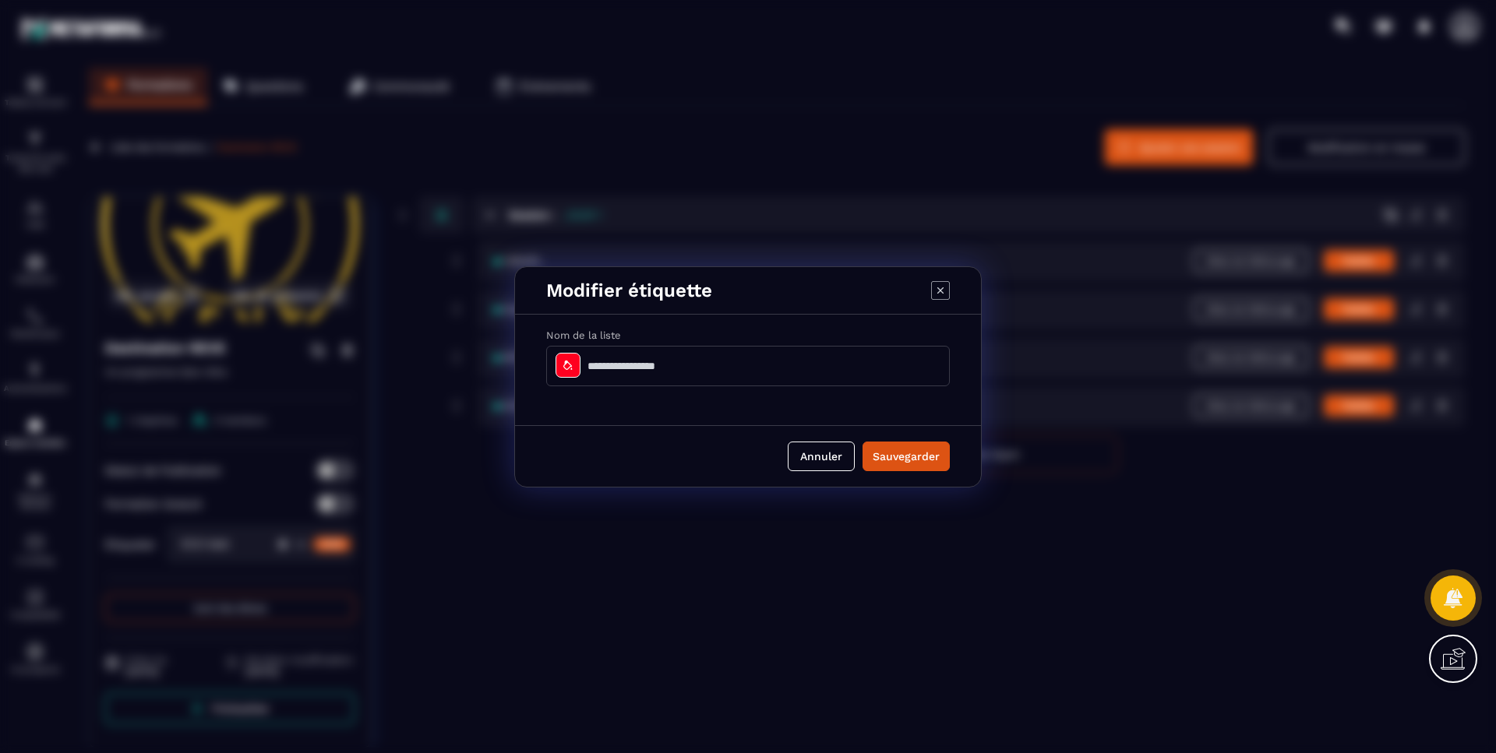
click at [823, 450] on button "Annuler" at bounding box center [821, 457] width 67 height 30
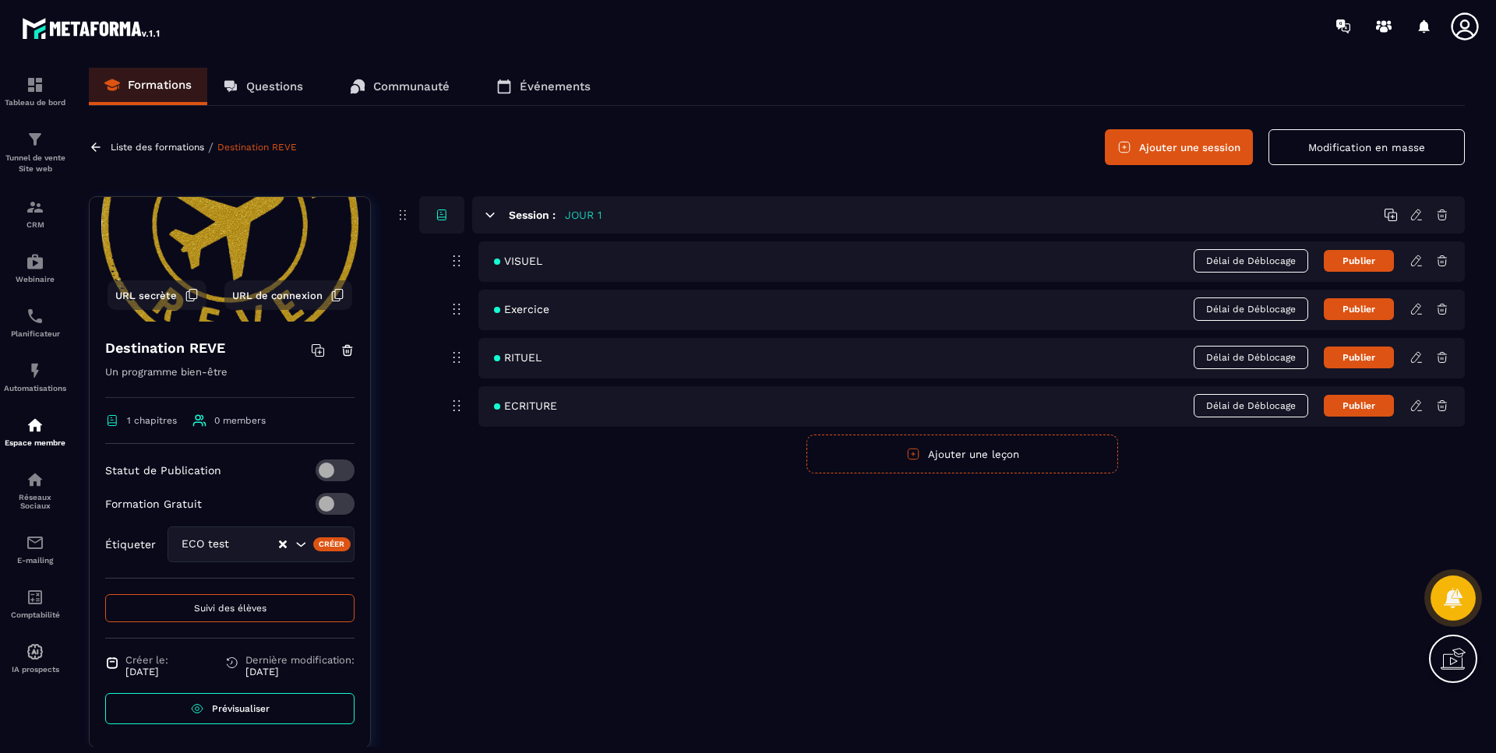
click at [228, 711] on span "Prévisualiser" at bounding box center [241, 709] width 58 height 11
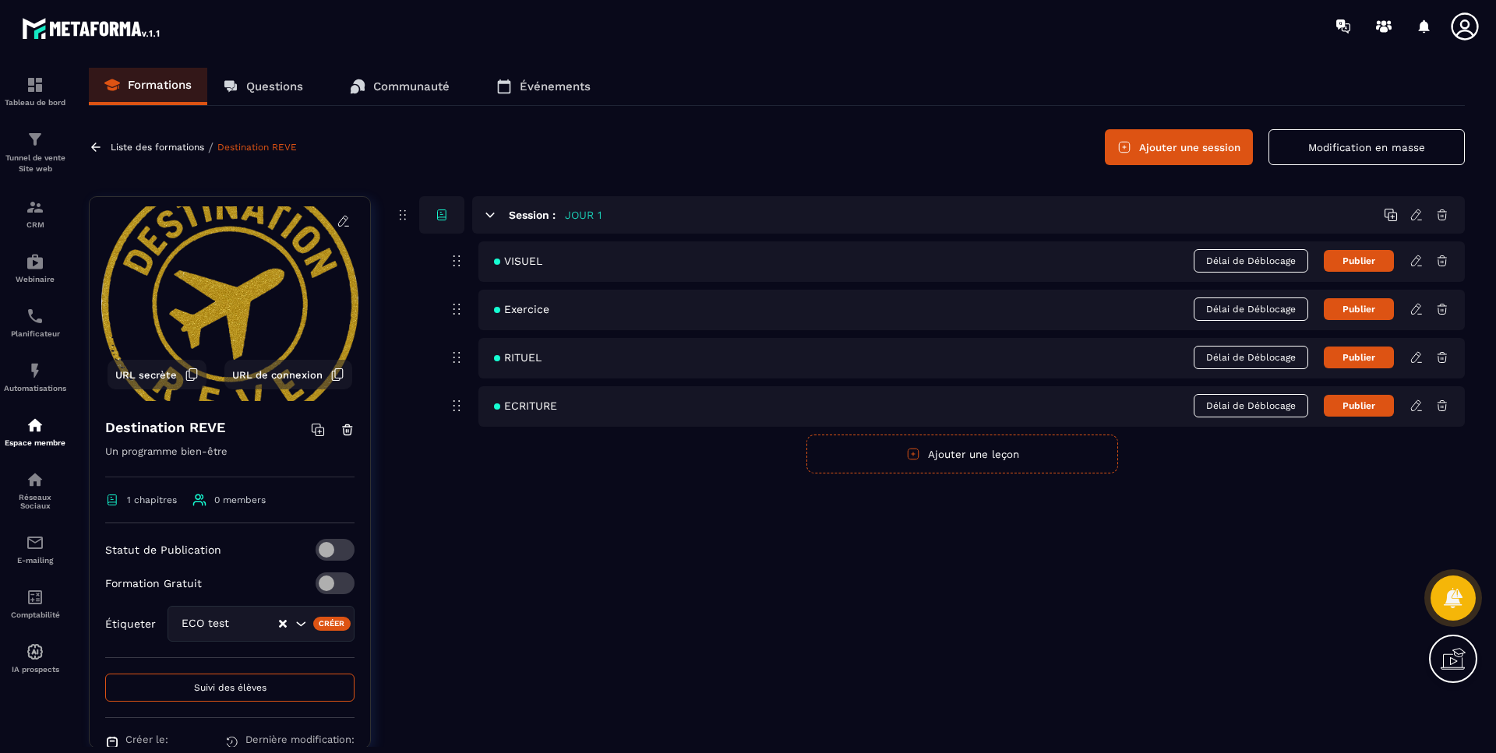
scroll to position [0, 0]
click at [171, 143] on p "Liste des formations" at bounding box center [157, 147] width 93 height 11
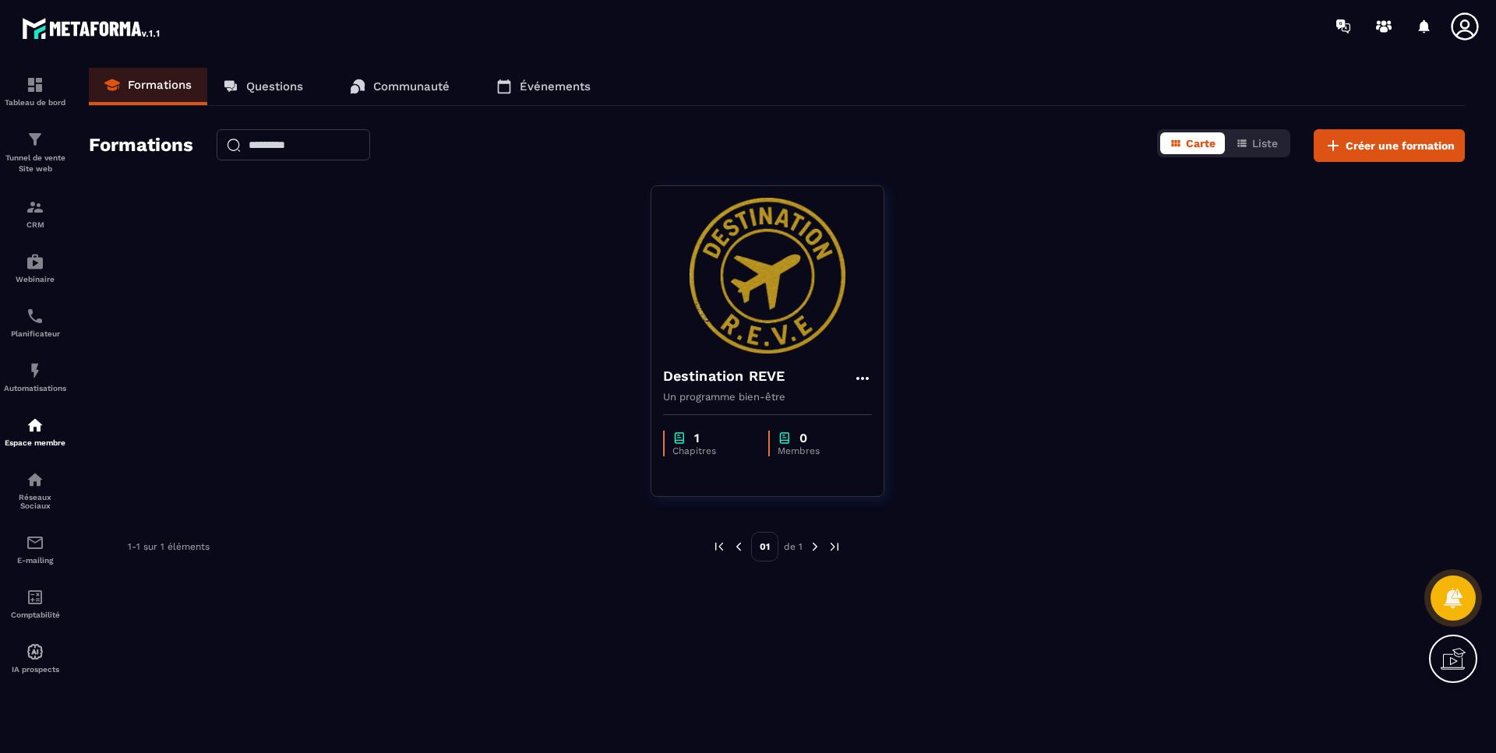
click at [858, 376] on icon at bounding box center [862, 378] width 19 height 19
click at [919, 418] on button "Modifier" at bounding box center [907, 411] width 97 height 28
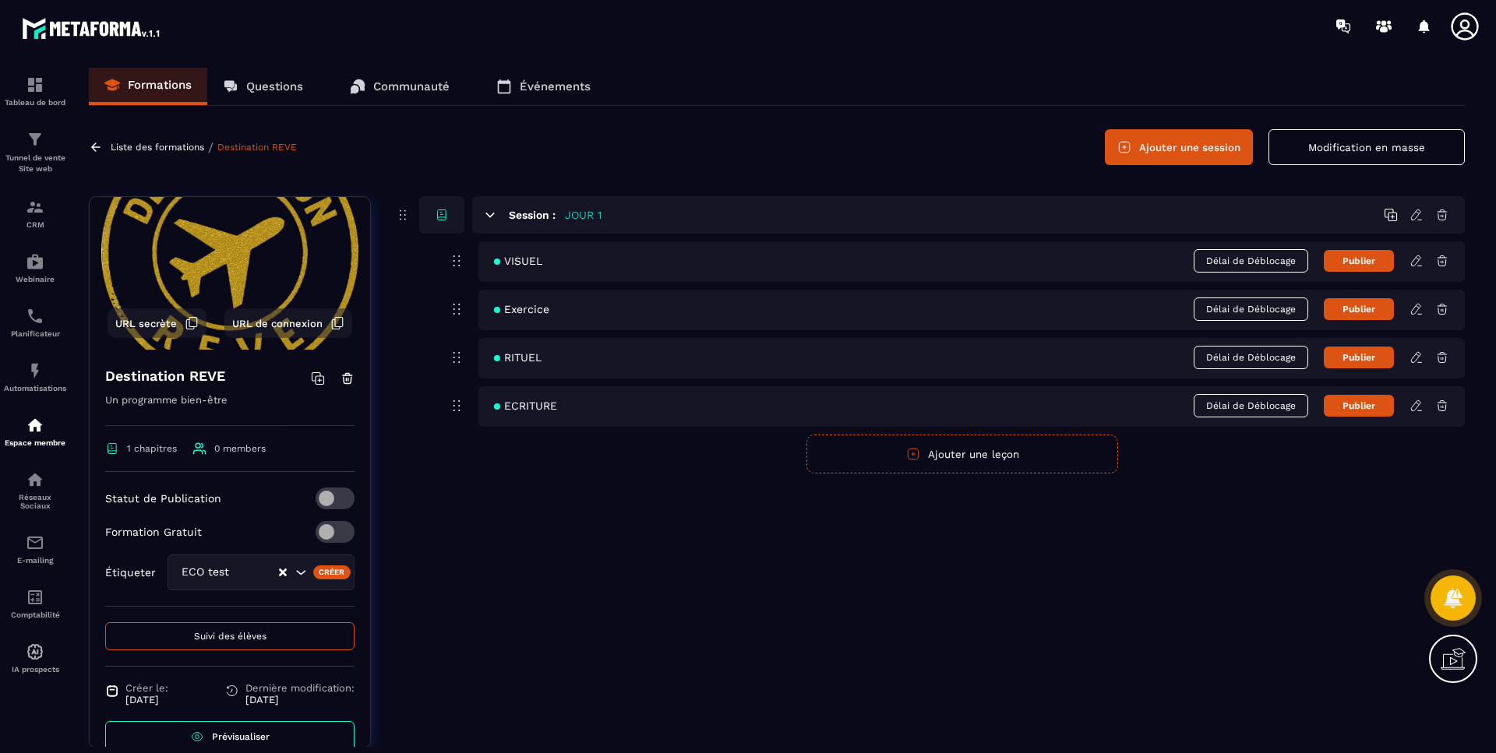
scroll to position [78, 0]
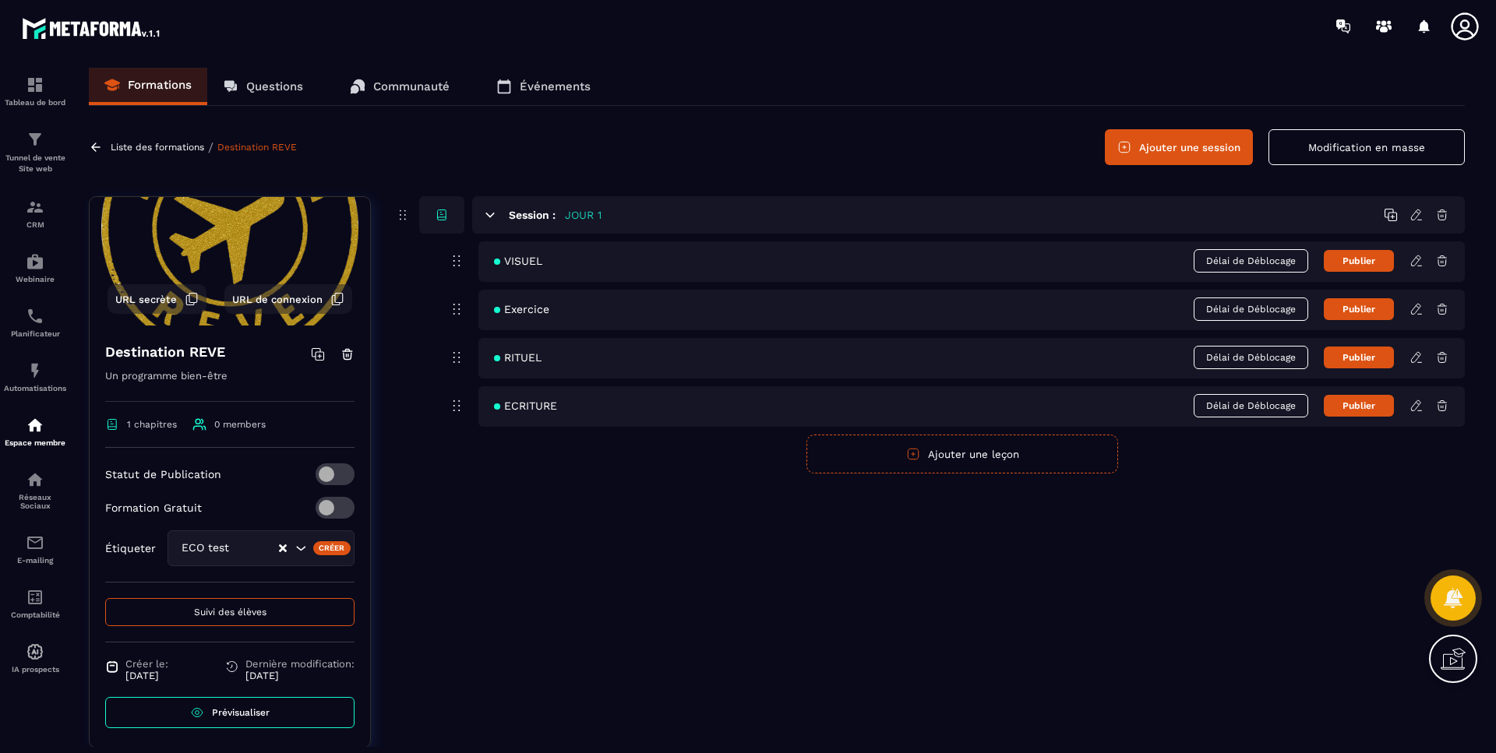
click at [250, 611] on span "Suivi des élèves" at bounding box center [230, 612] width 72 height 11
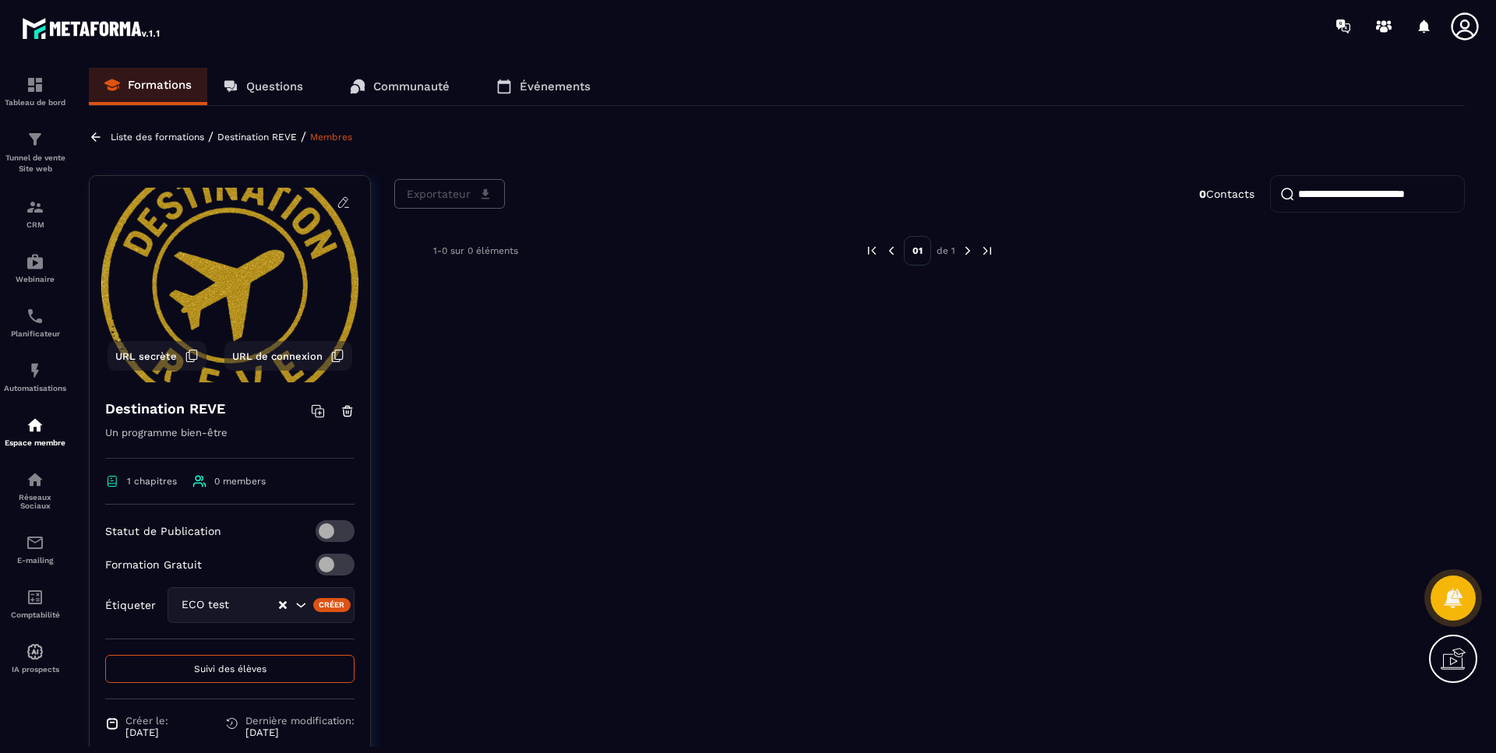
click at [566, 366] on div "Exportateur 0 Contacts 1-0 sur 0 éléments 01 de 1" at bounding box center [929, 504] width 1071 height 658
click at [1145, 249] on div at bounding box center [1222, 251] width 408 height 30
click at [1234, 193] on p "0 Contacts" at bounding box center [1226, 194] width 55 height 12
click at [1332, 204] on input "search" at bounding box center [1367, 193] width 195 height 37
click at [750, 416] on div "Exportateur 0 Contacts 1-0 sur 0 éléments 01 de 1" at bounding box center [929, 504] width 1071 height 658
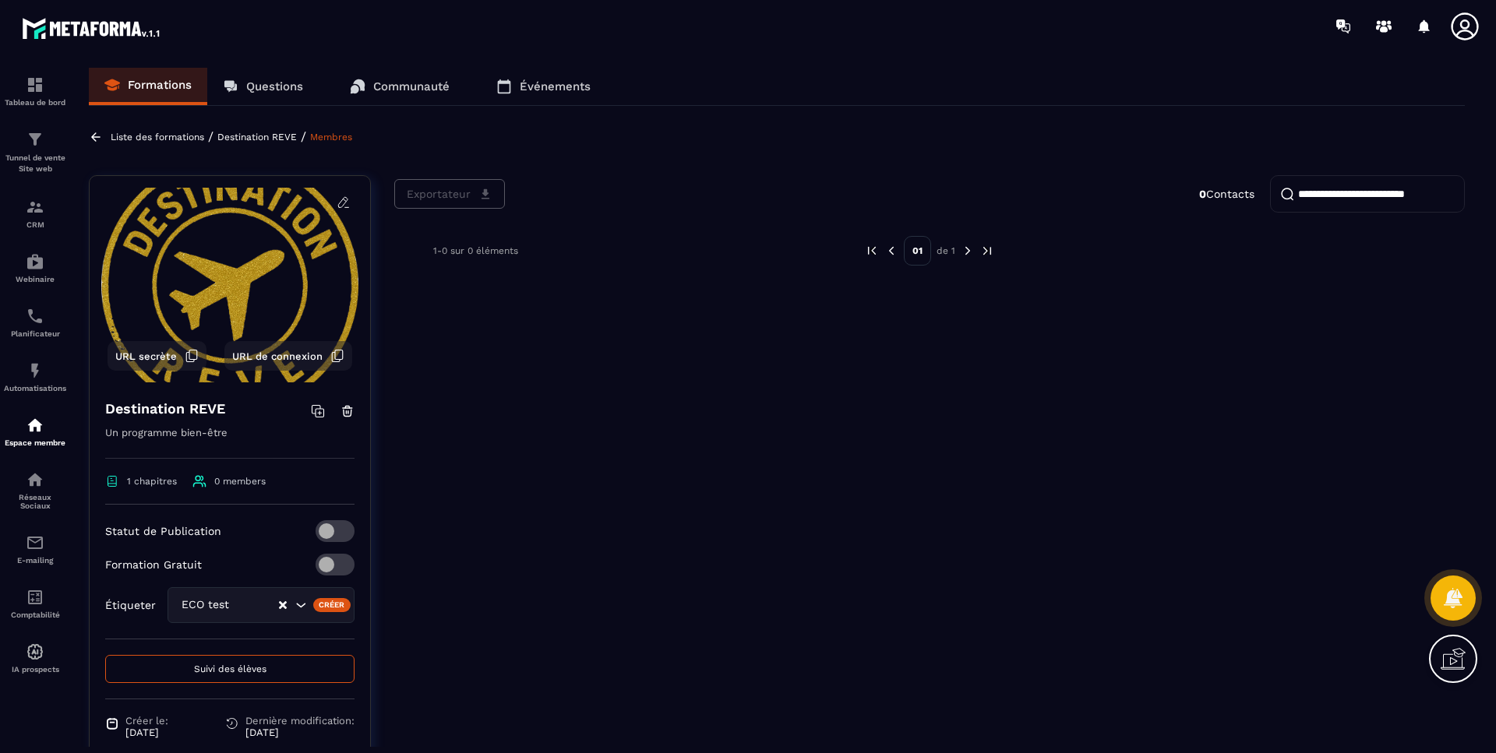
click at [566, 401] on div "Exportateur 0 Contacts 1-0 sur 0 éléments 01 de 1" at bounding box center [929, 504] width 1071 height 658
click at [36, 153] on p "Tunnel de vente Site web" at bounding box center [35, 164] width 62 height 22
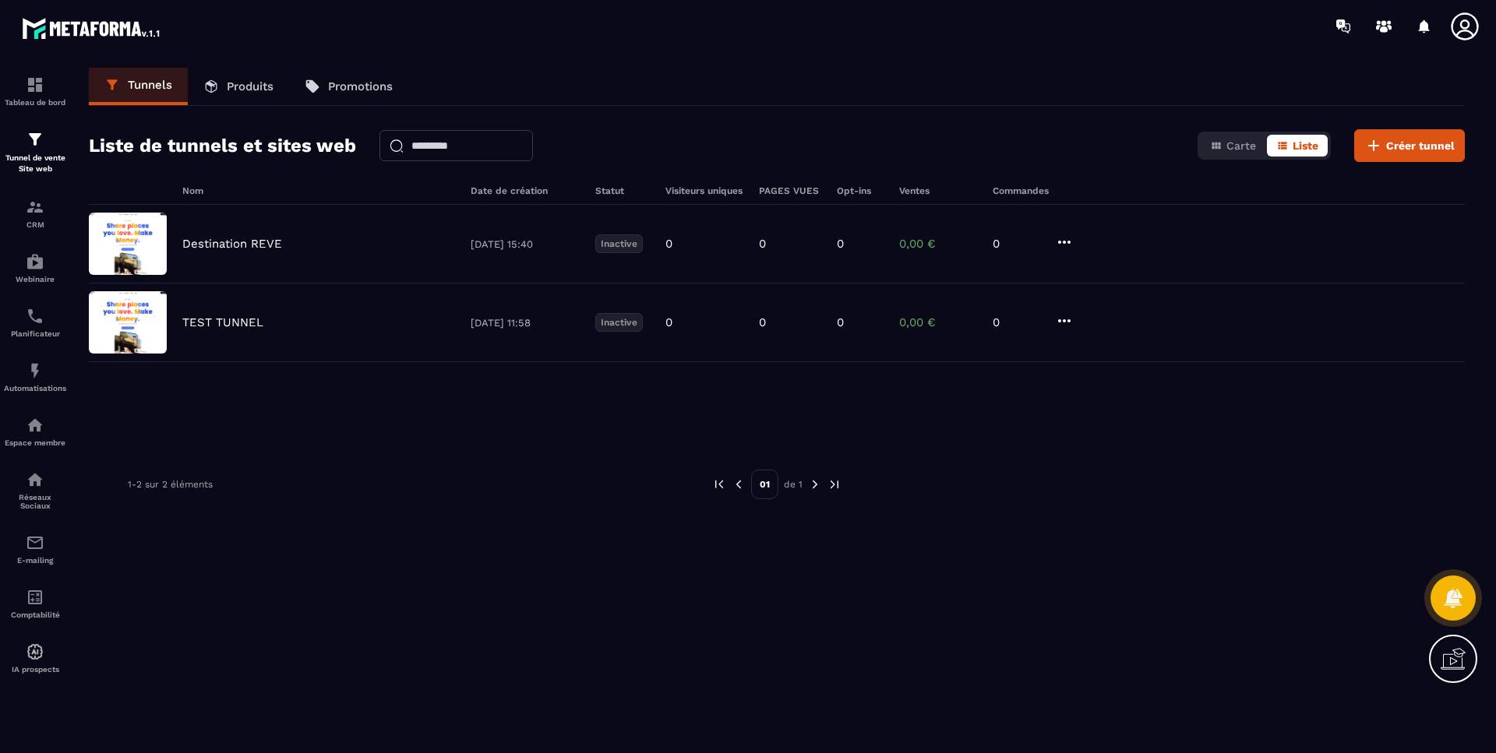
click at [0, 0] on img at bounding box center [0, 0] width 0 height 0
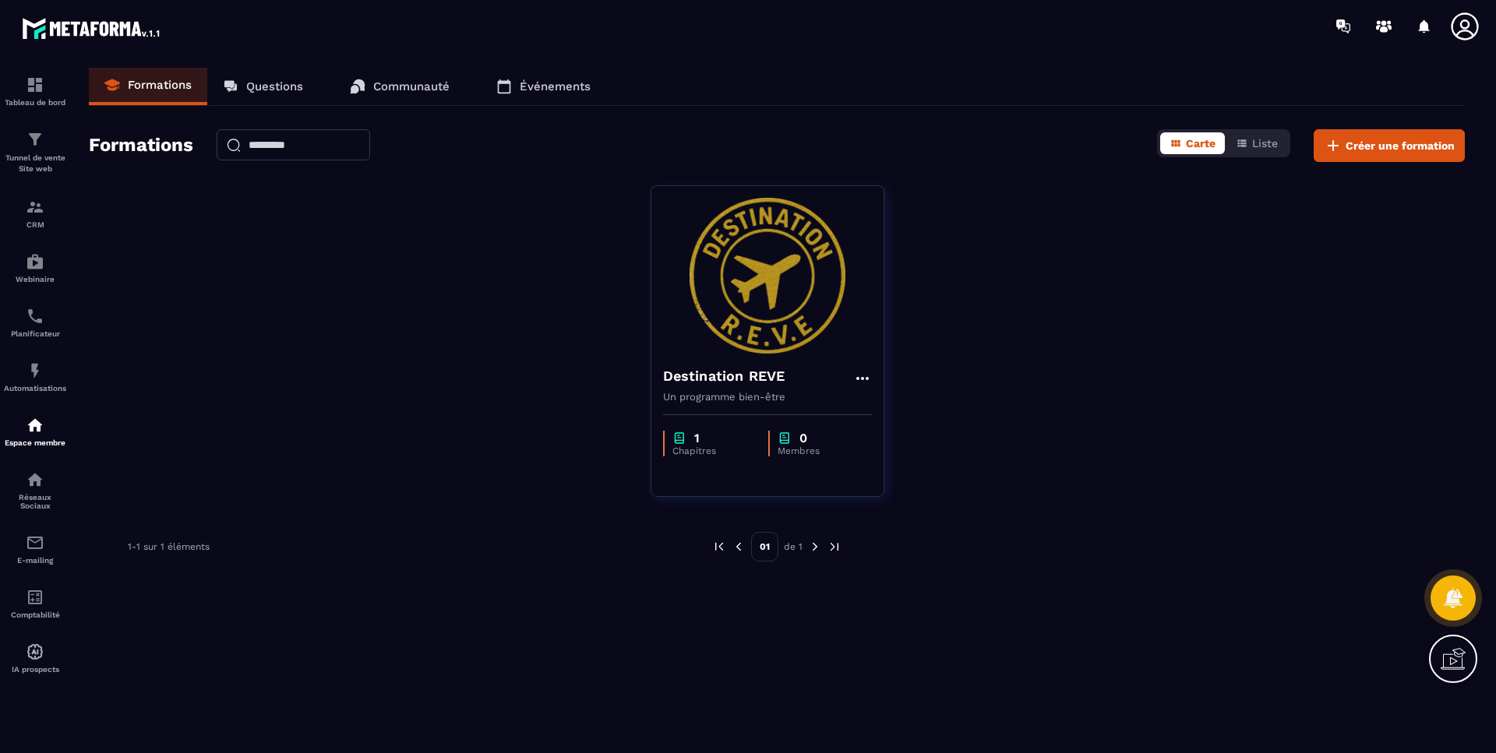
click at [0, 0] on img at bounding box center [0, 0] width 0 height 0
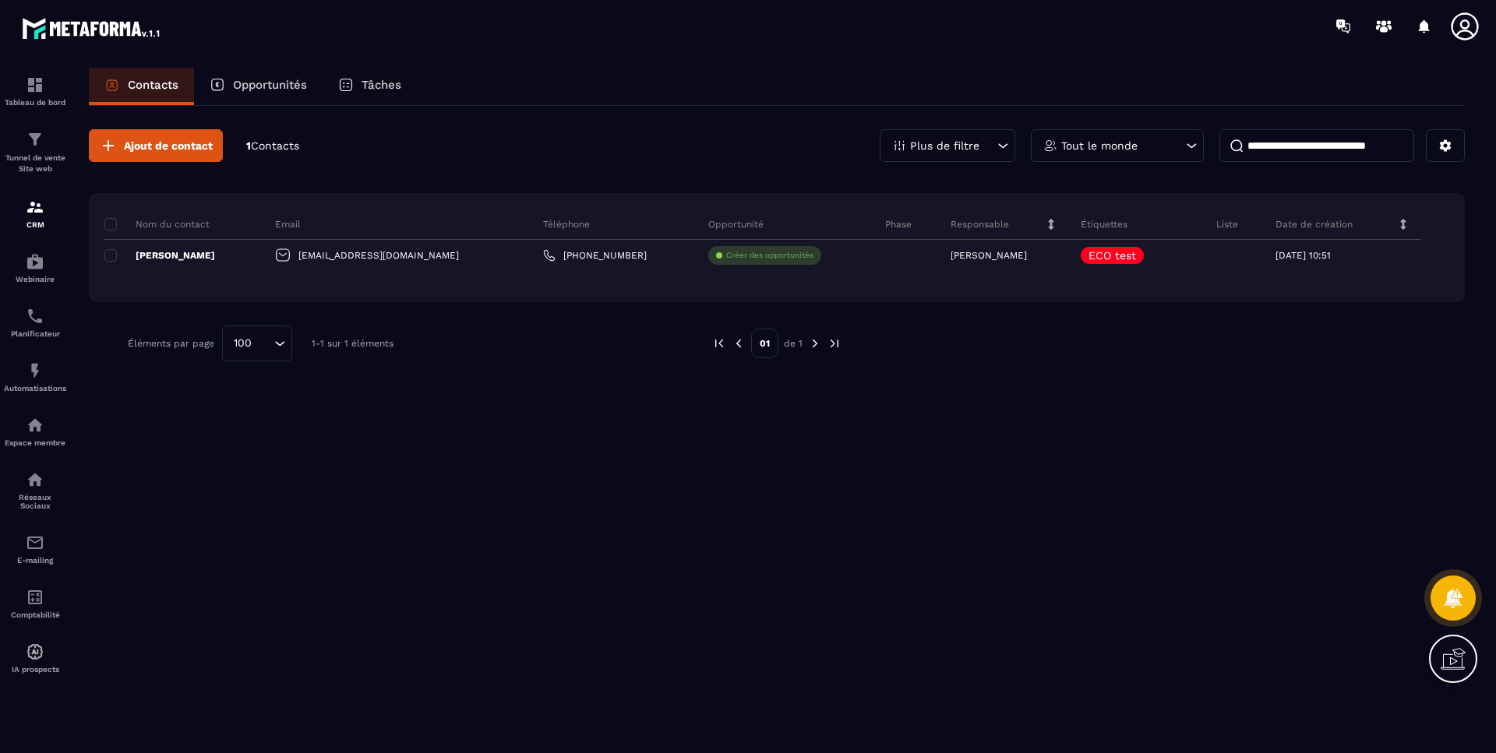
click at [215, 254] on p "[PERSON_NAME]" at bounding box center [159, 255] width 111 height 12
